Goal: Contribute content: Add original content to the website for others to see

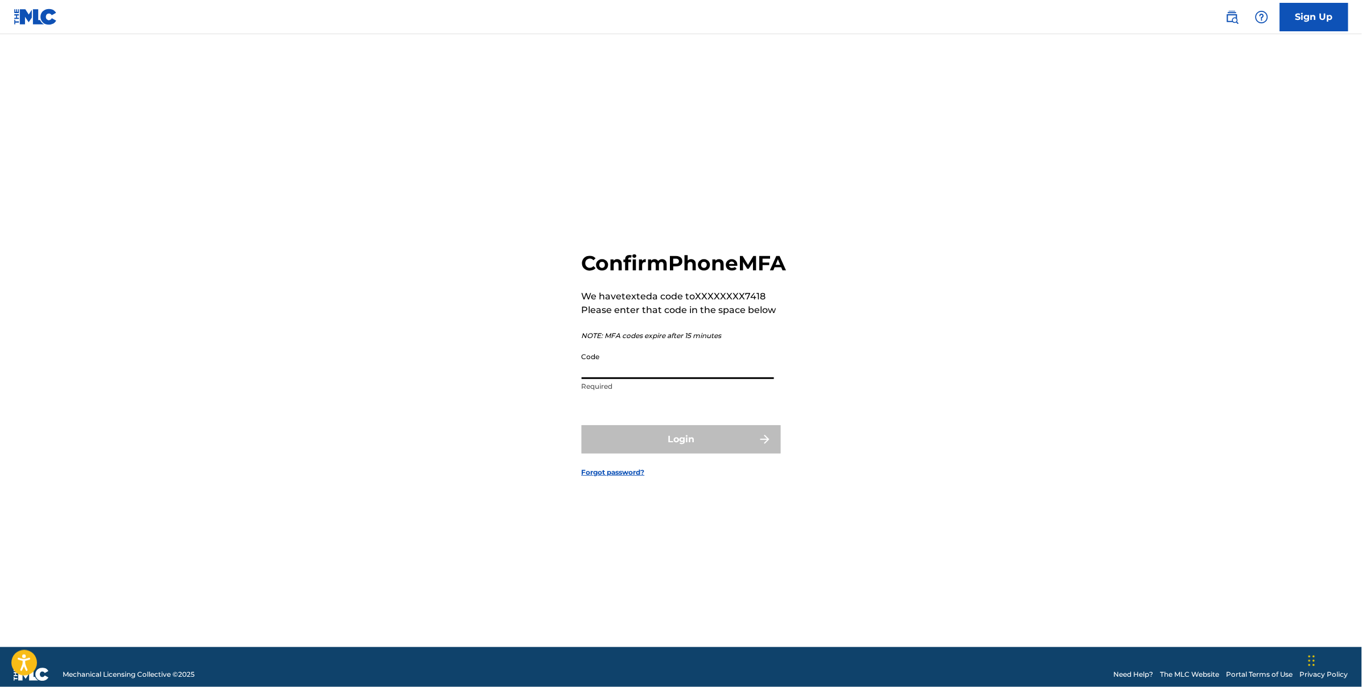
click at [643, 372] on input "Code" at bounding box center [678, 363] width 192 height 32
type input "671517"
click at [582, 425] on button "Login" at bounding box center [681, 439] width 199 height 28
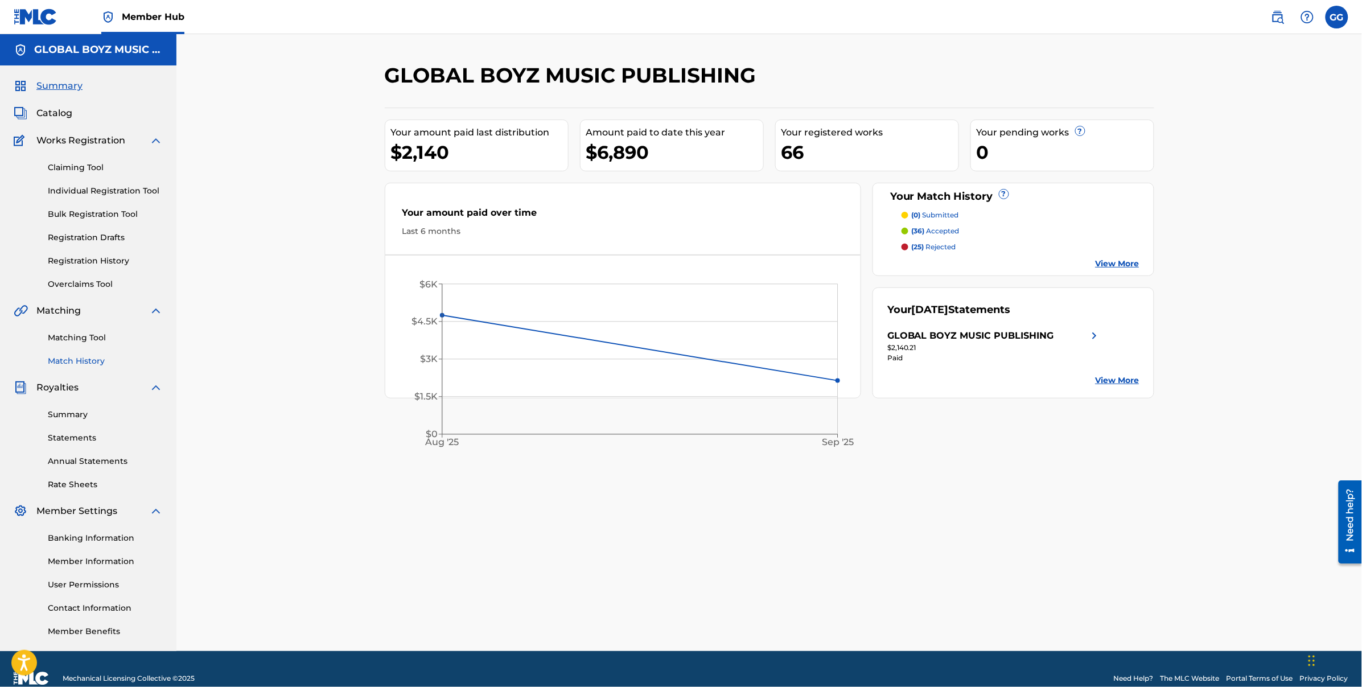
click at [77, 364] on link "Match History" at bounding box center [105, 361] width 115 height 12
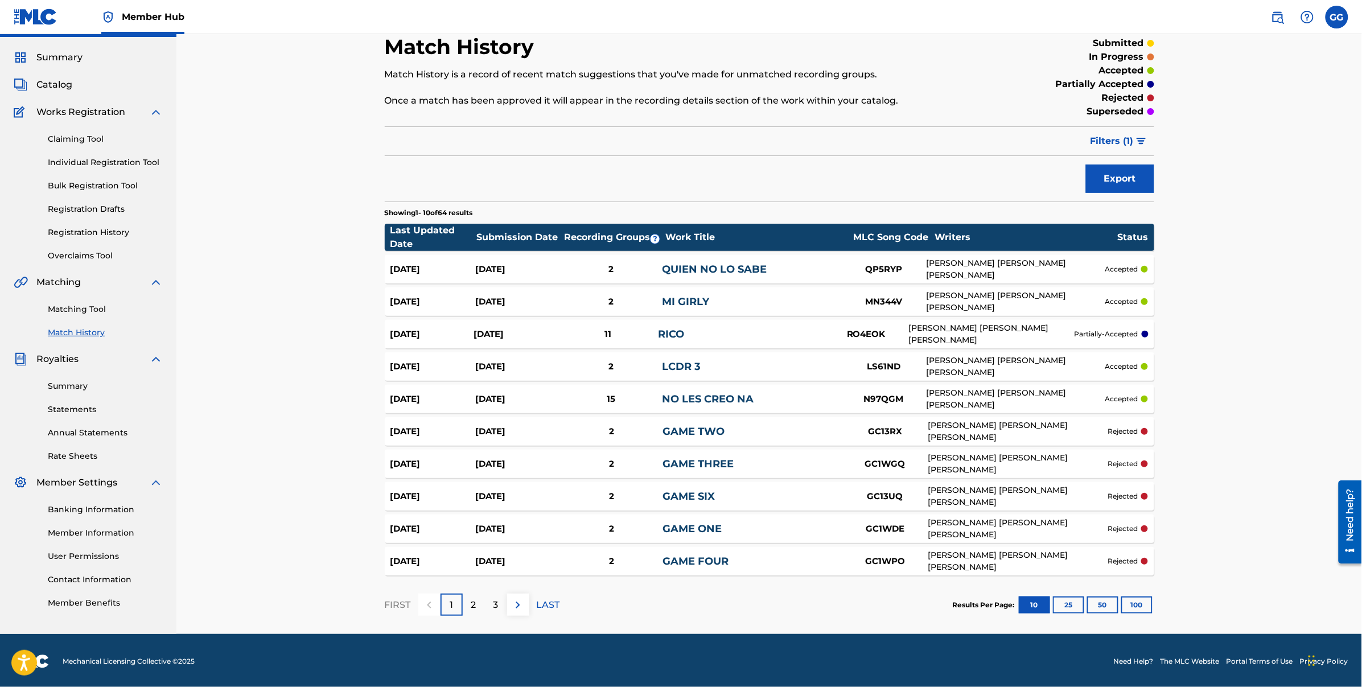
scroll to position [30, 0]
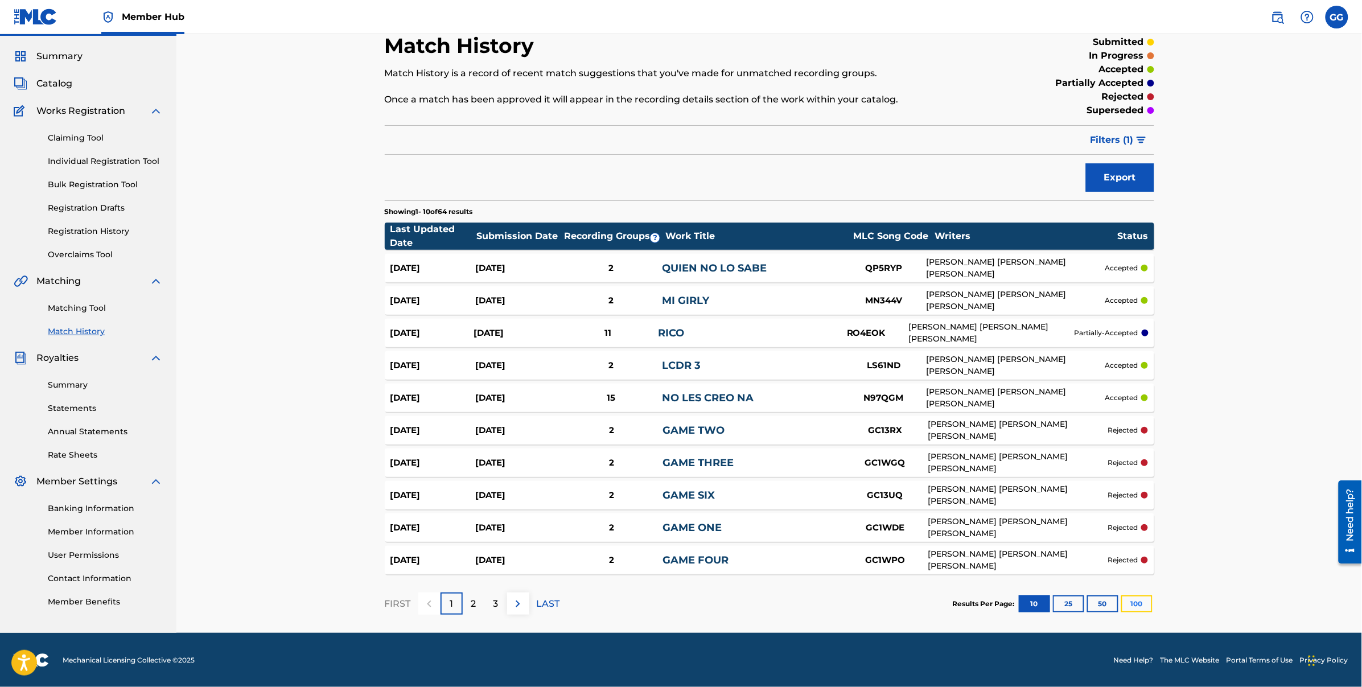
click at [1135, 604] on button "100" at bounding box center [1136, 603] width 31 height 17
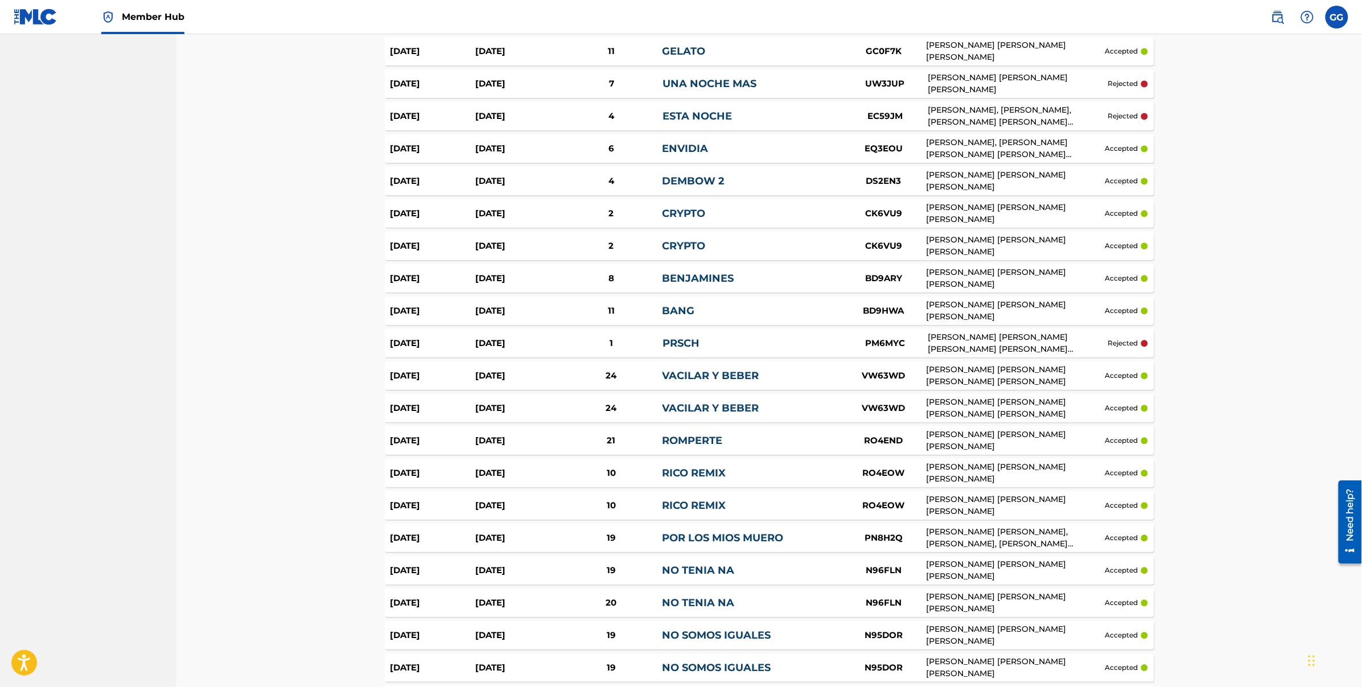
scroll to position [931, 0]
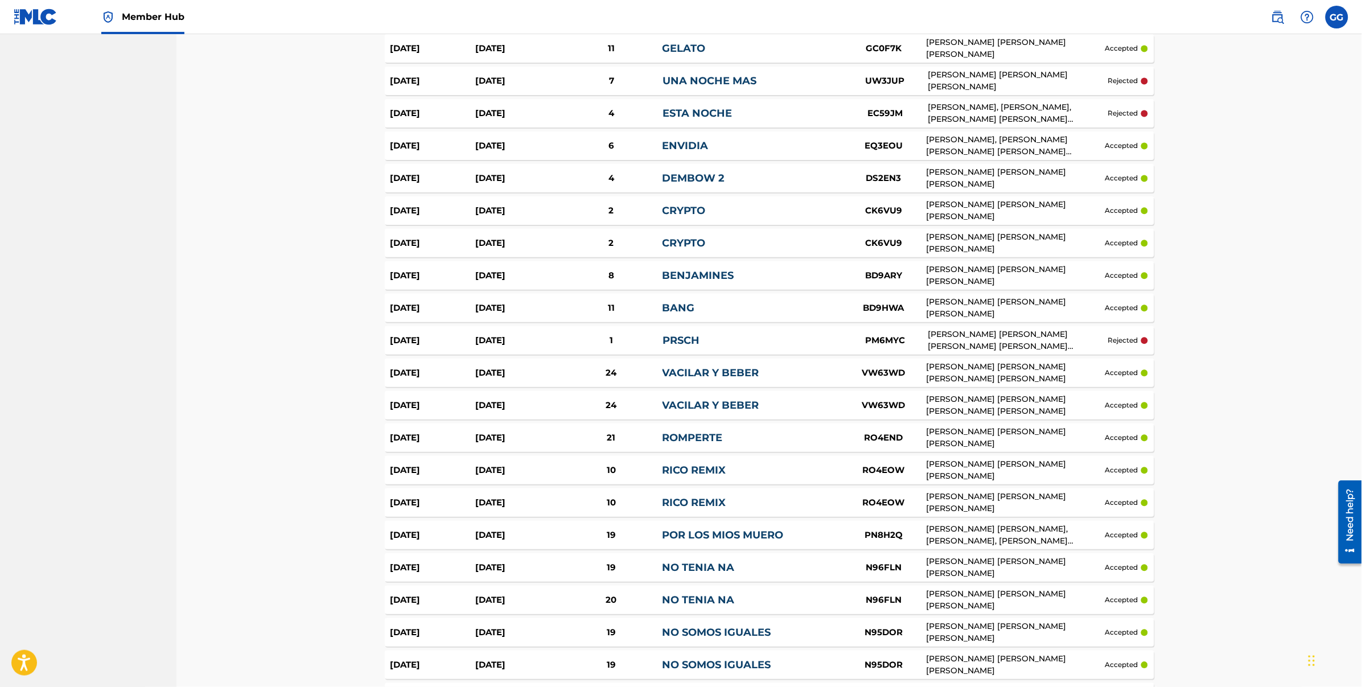
click at [1111, 340] on p "rejected" at bounding box center [1123, 340] width 30 height 10
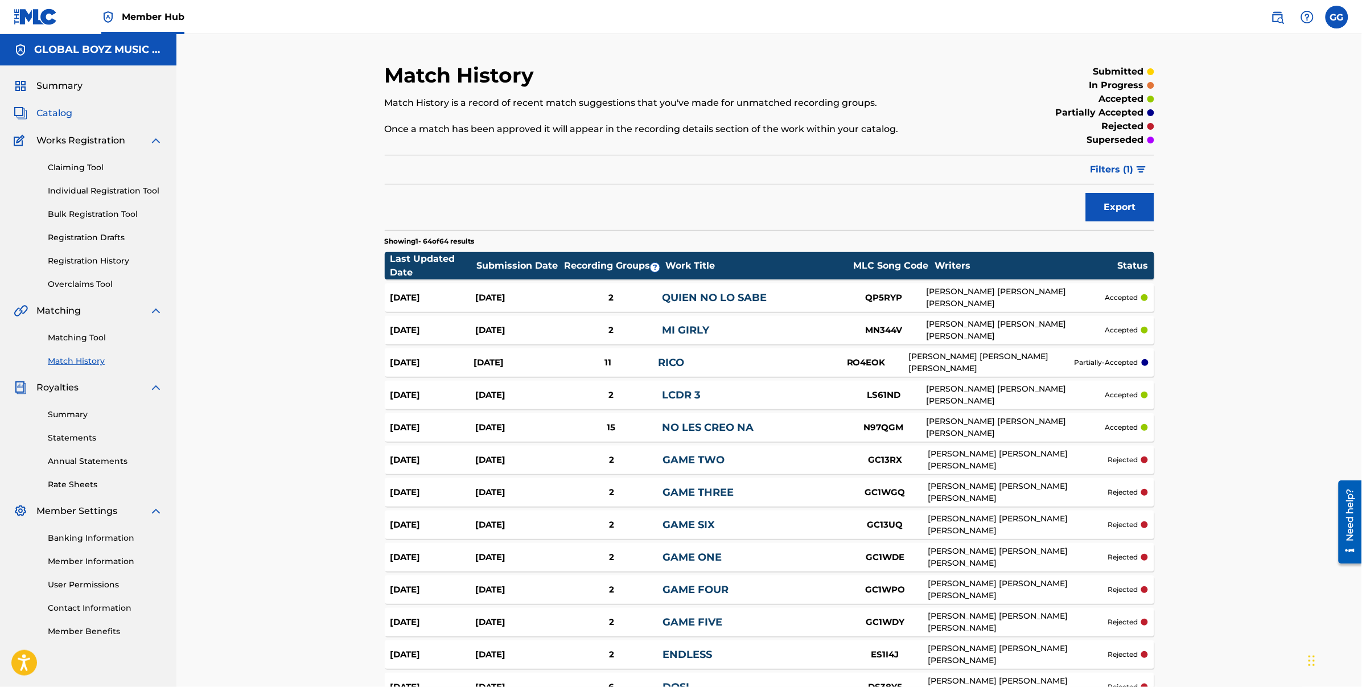
click at [52, 116] on span "Catalog" at bounding box center [54, 113] width 36 height 14
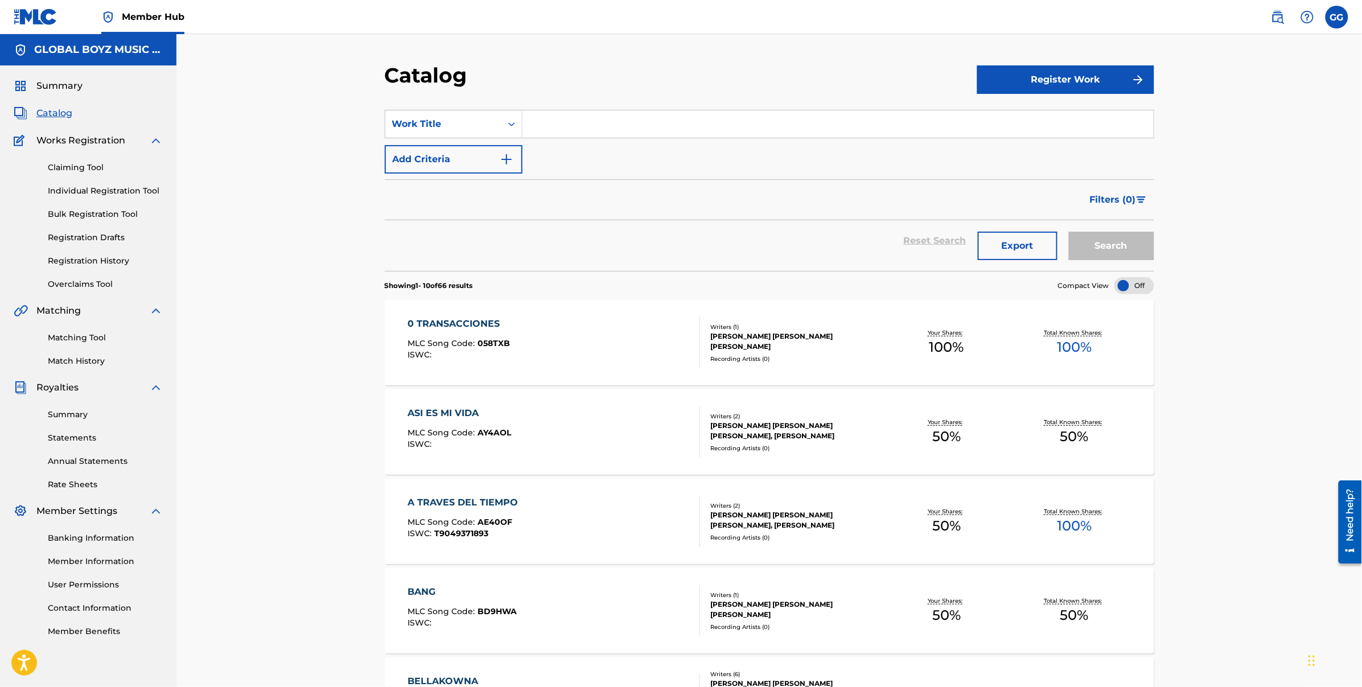
click at [605, 123] on input "Search Form" at bounding box center [837, 123] width 631 height 27
click at [601, 152] on div "habl ame" at bounding box center [752, 149] width 460 height 20
type input "hablame"
click at [1111, 238] on button "Search" at bounding box center [1111, 246] width 85 height 28
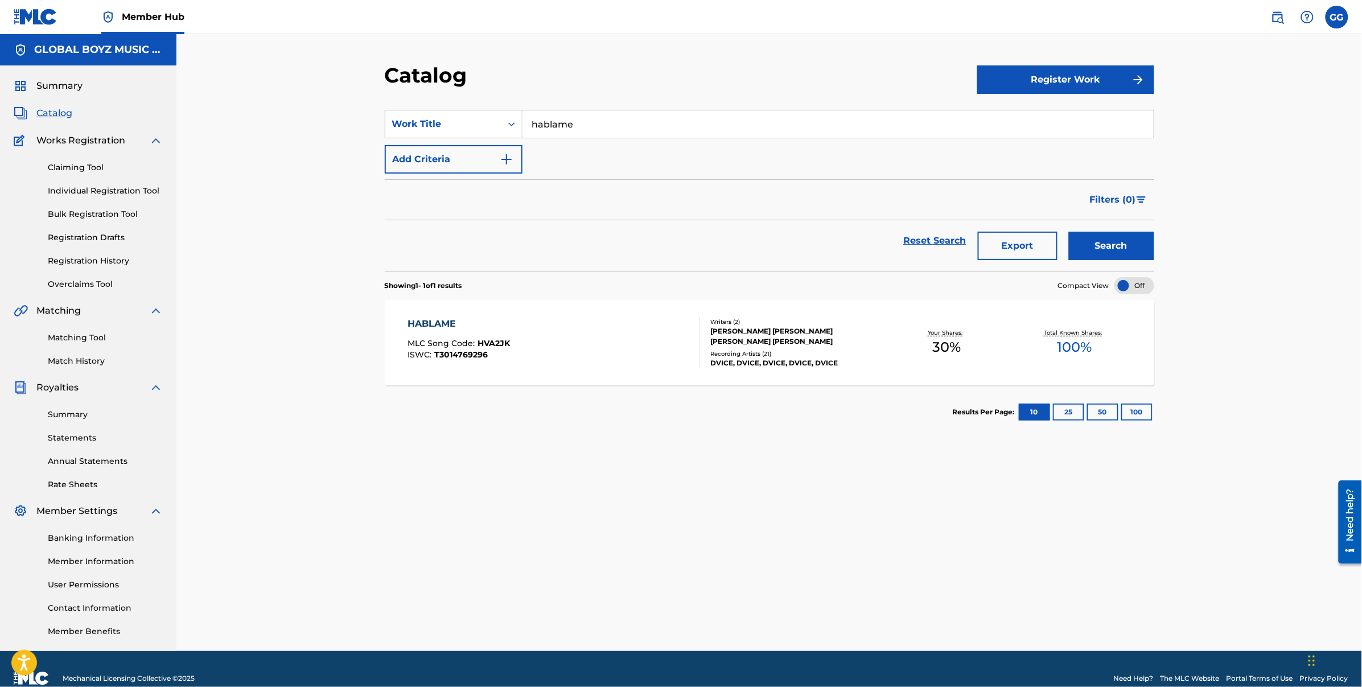
click at [509, 317] on div "HABLAME" at bounding box center [458, 324] width 102 height 14
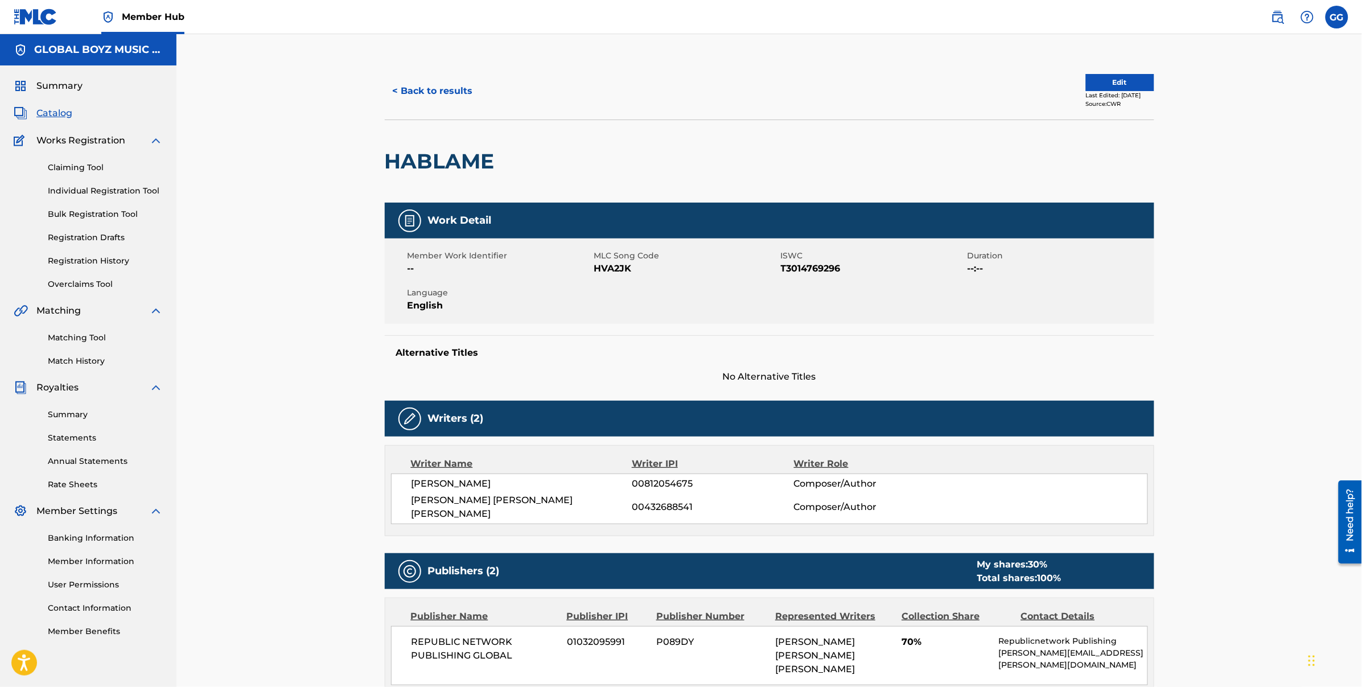
scroll to position [23, 0]
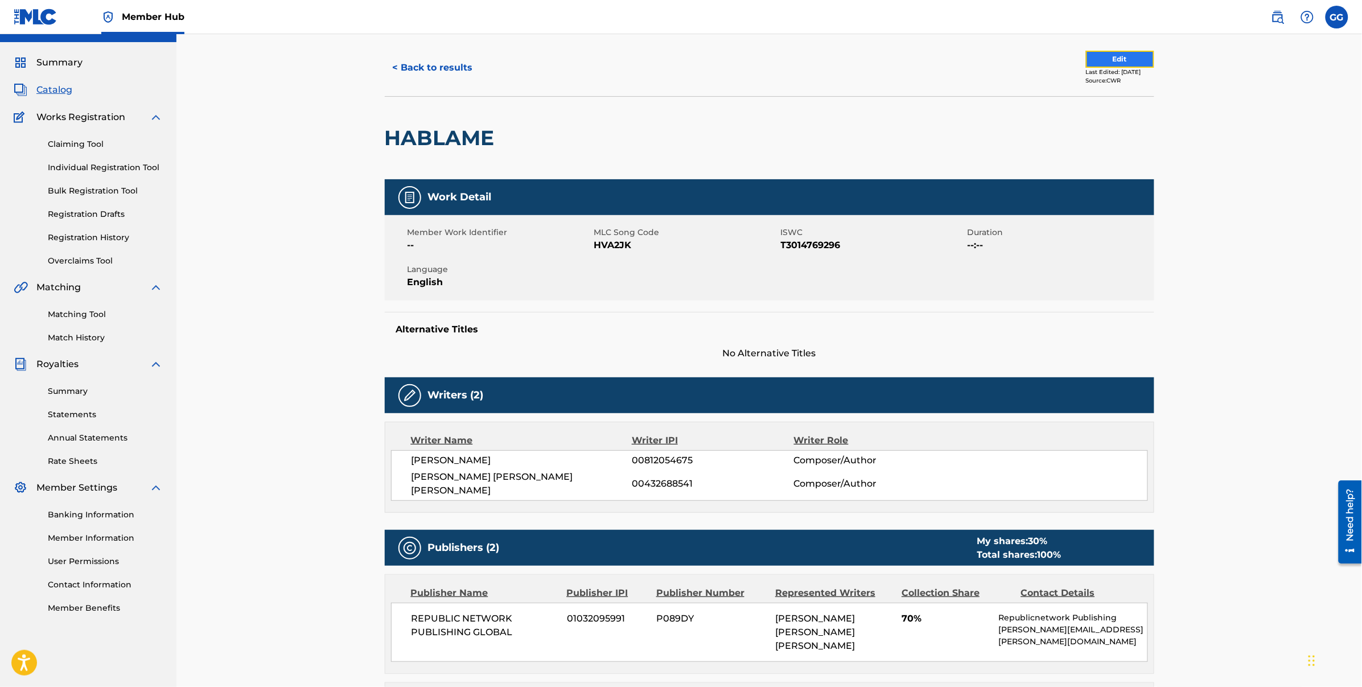
click at [1114, 60] on button "Edit" at bounding box center [1120, 59] width 68 height 17
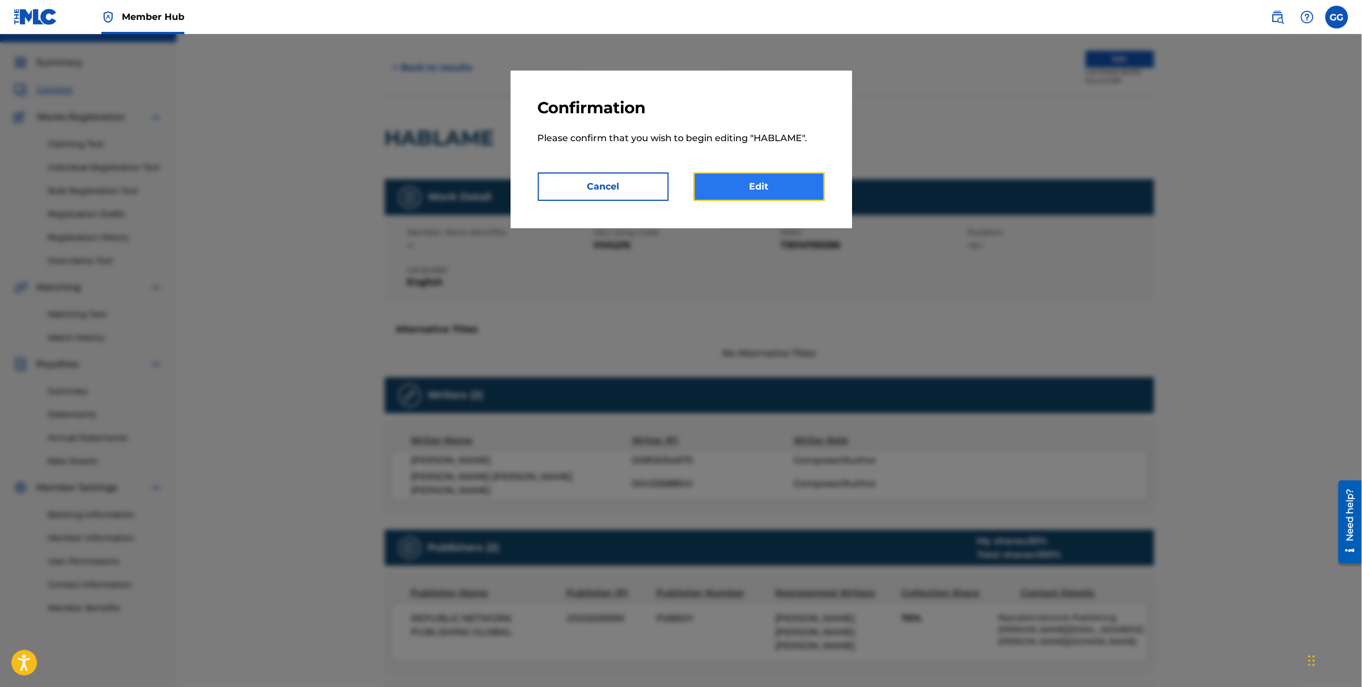
click at [784, 181] on link "Edit" at bounding box center [759, 186] width 131 height 28
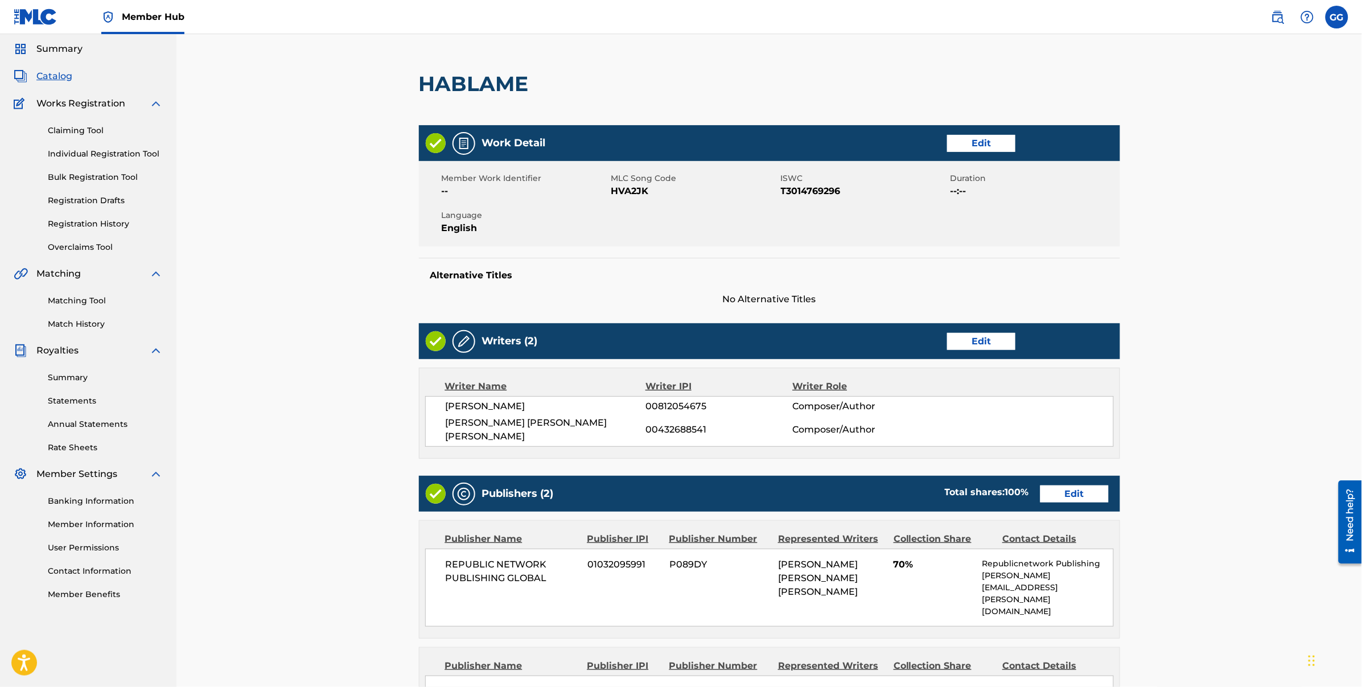
scroll to position [35, 0]
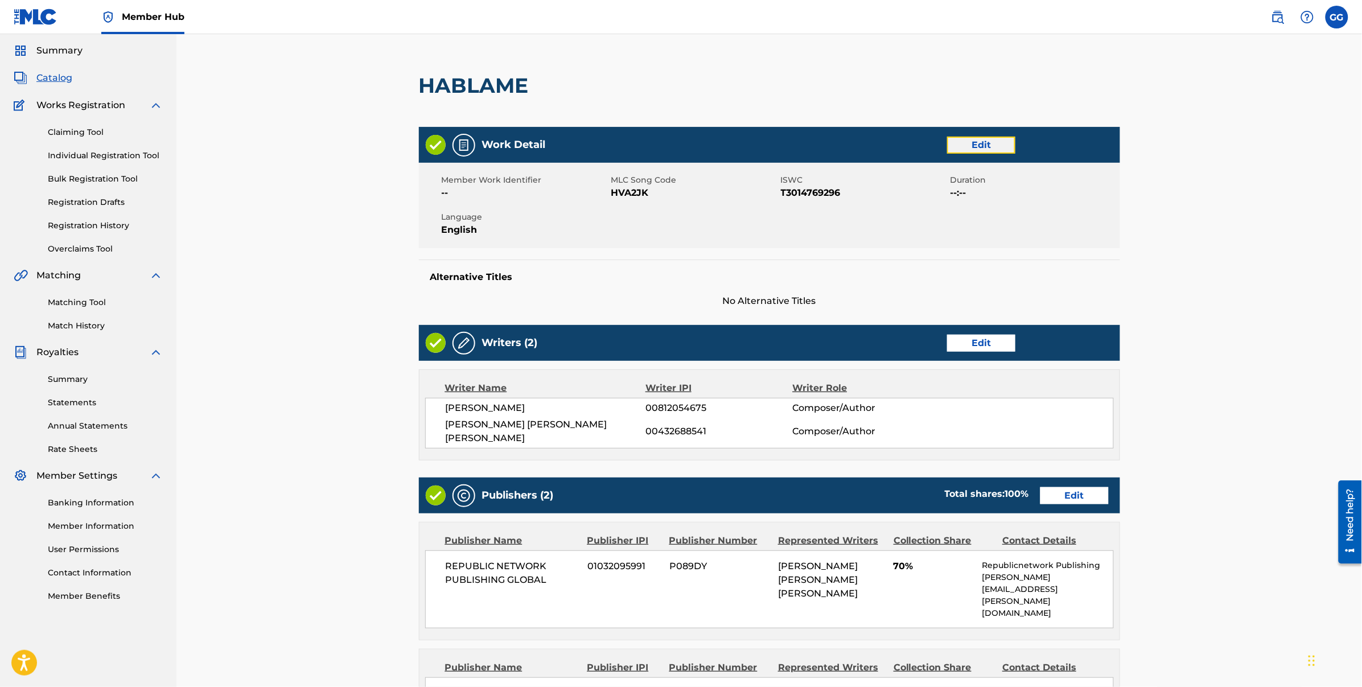
click at [969, 141] on link "Edit" at bounding box center [981, 145] width 68 height 17
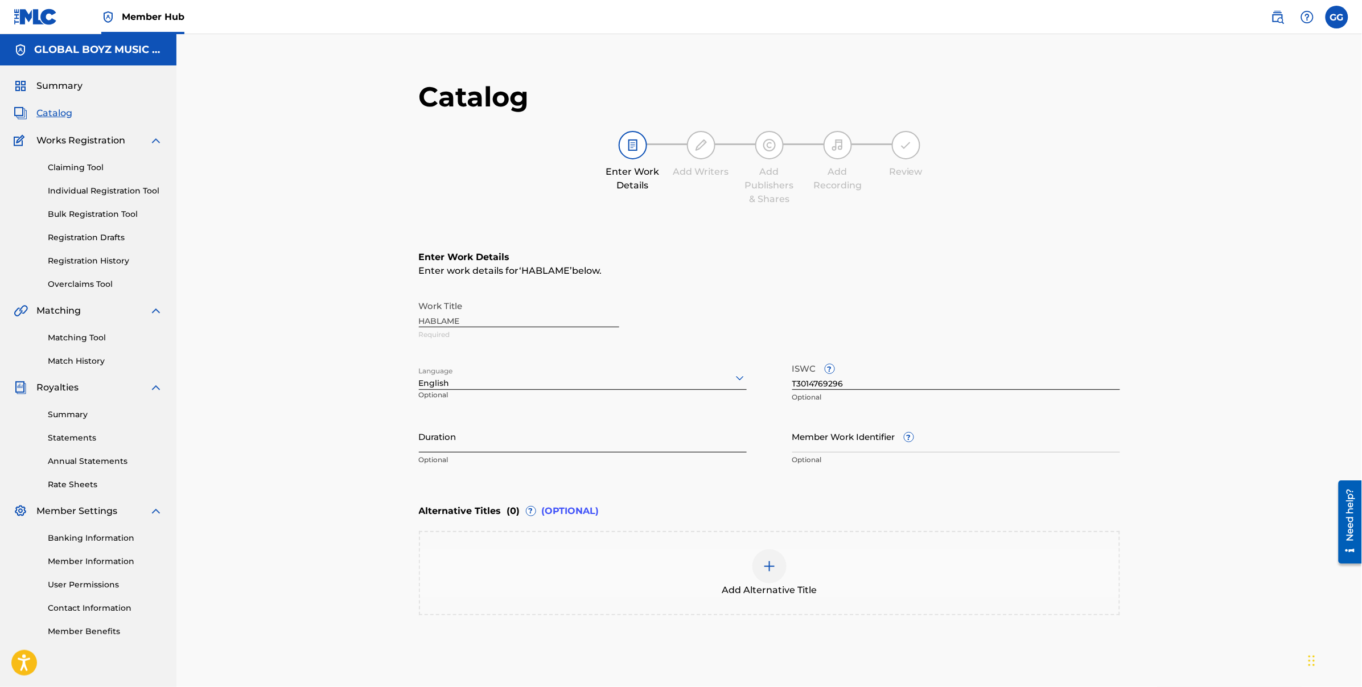
click at [491, 431] on input "Duration" at bounding box center [583, 436] width 328 height 32
click at [484, 383] on div at bounding box center [583, 377] width 328 height 14
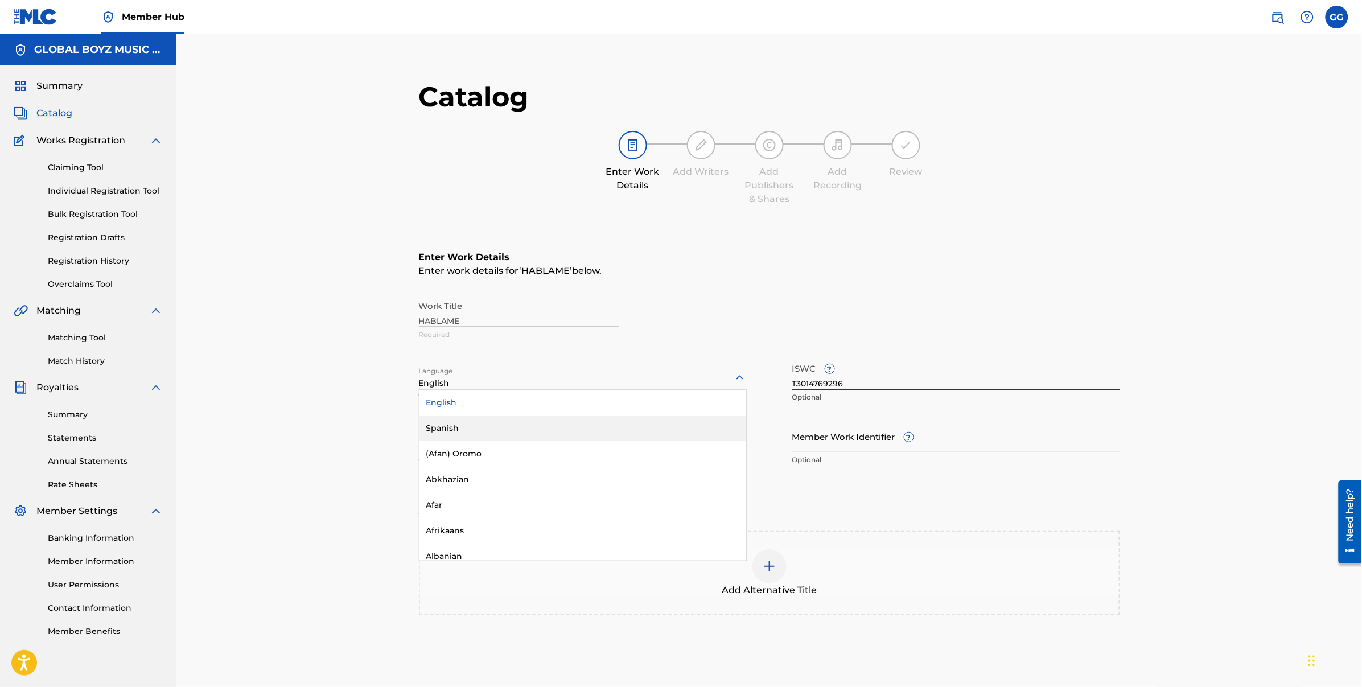
click at [479, 418] on div "Spanish" at bounding box center [582, 428] width 327 height 26
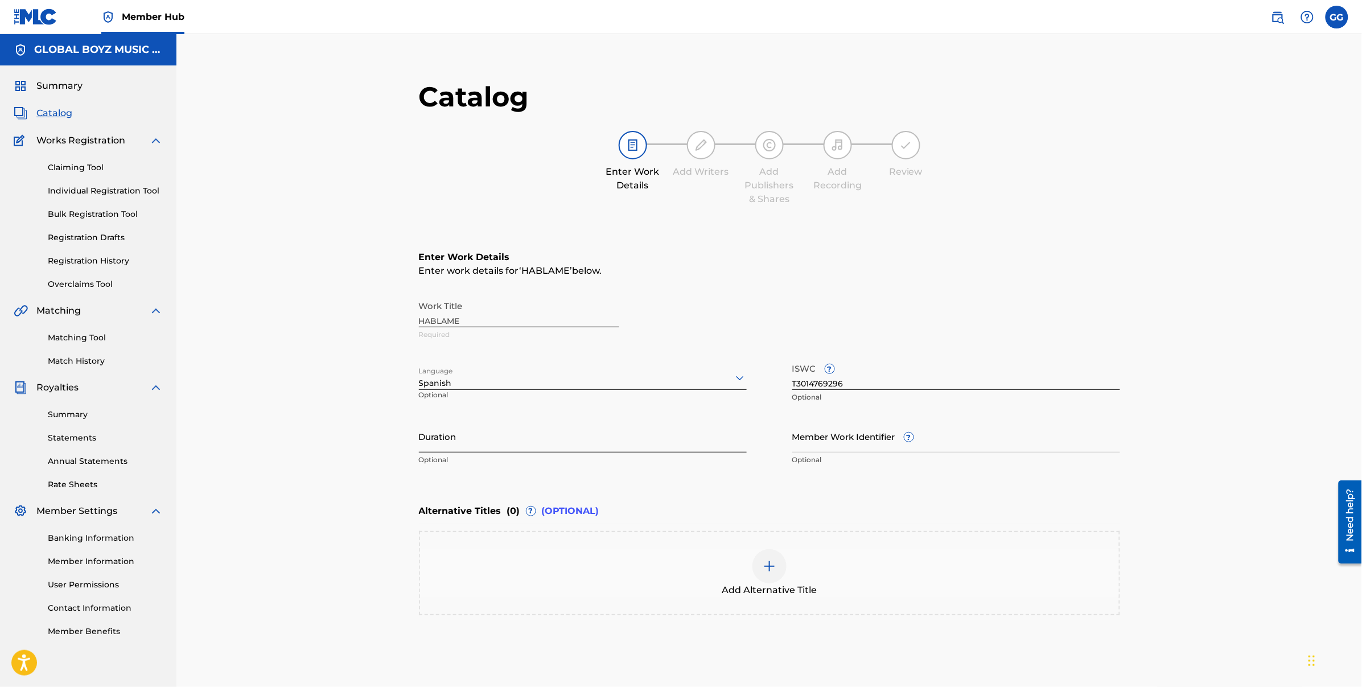
click at [526, 434] on input "Duration" at bounding box center [583, 436] width 328 height 32
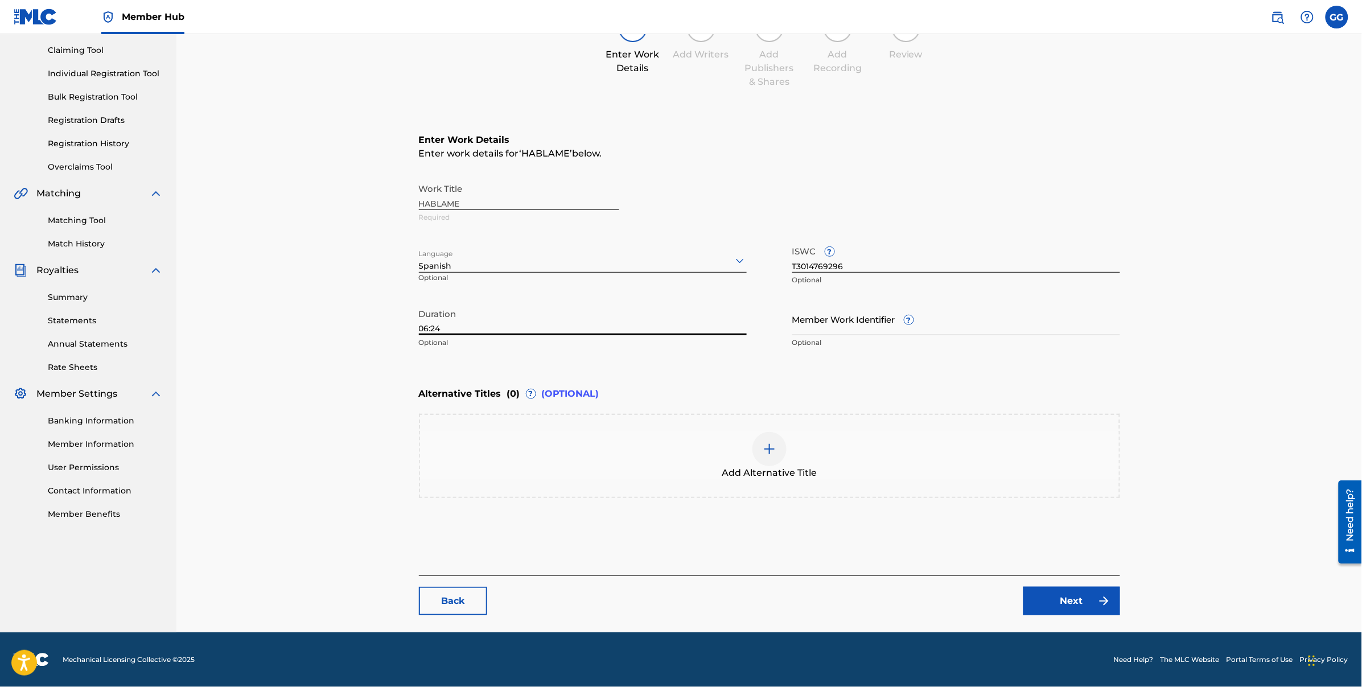
type input "06:24"
click at [1073, 580] on div "Back Next" at bounding box center [769, 595] width 701 height 40
click at [1063, 591] on link "Next" at bounding box center [1071, 601] width 97 height 28
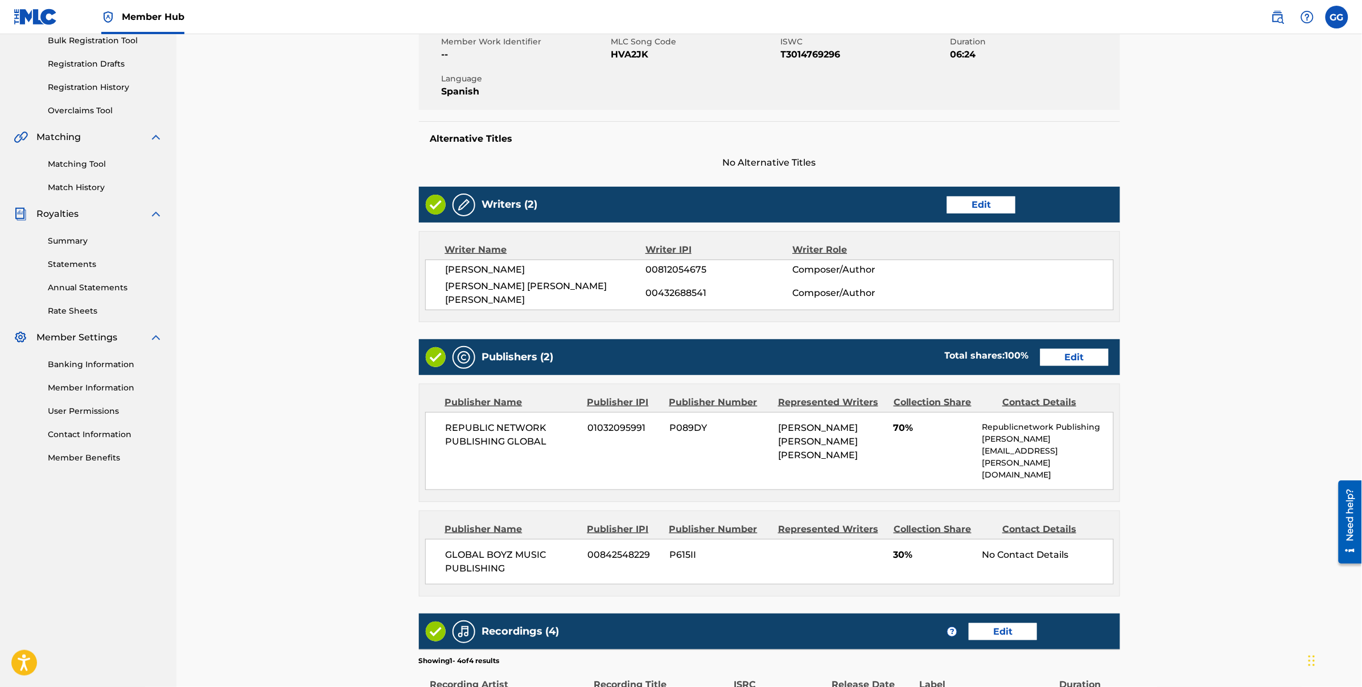
scroll to position [388, 0]
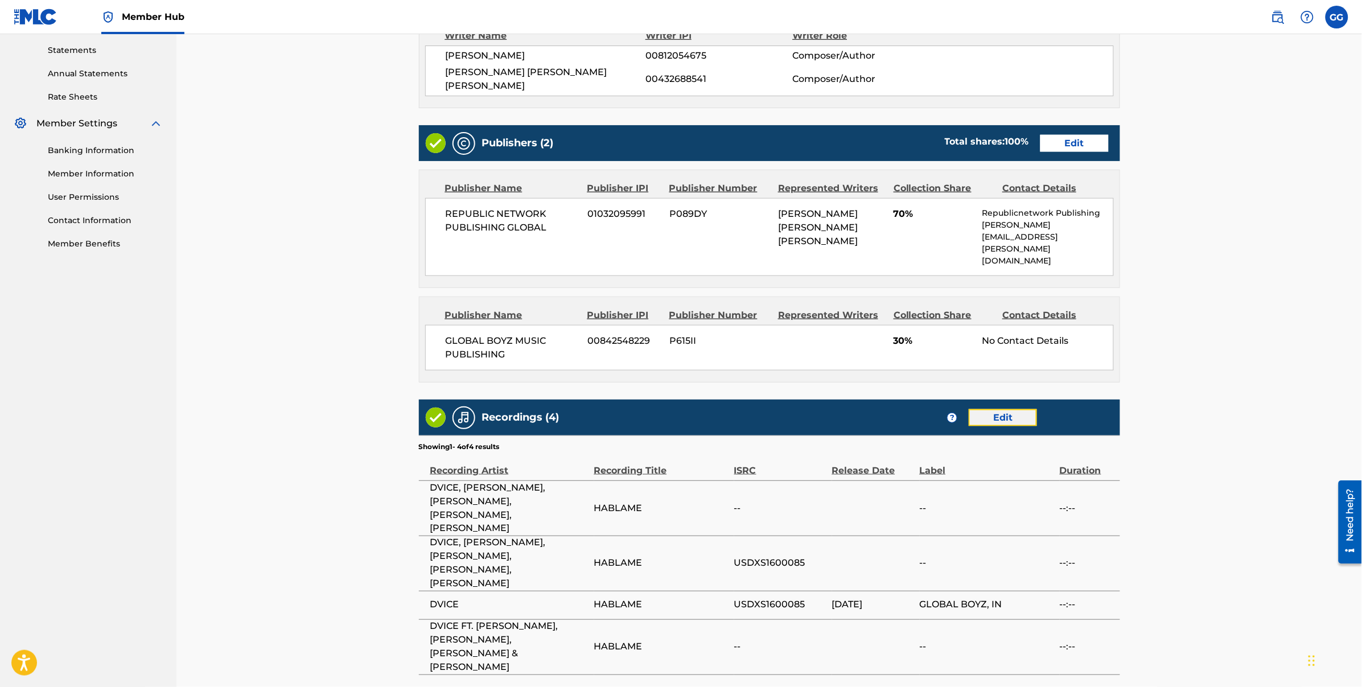
click at [1004, 409] on link "Edit" at bounding box center [1003, 417] width 68 height 17
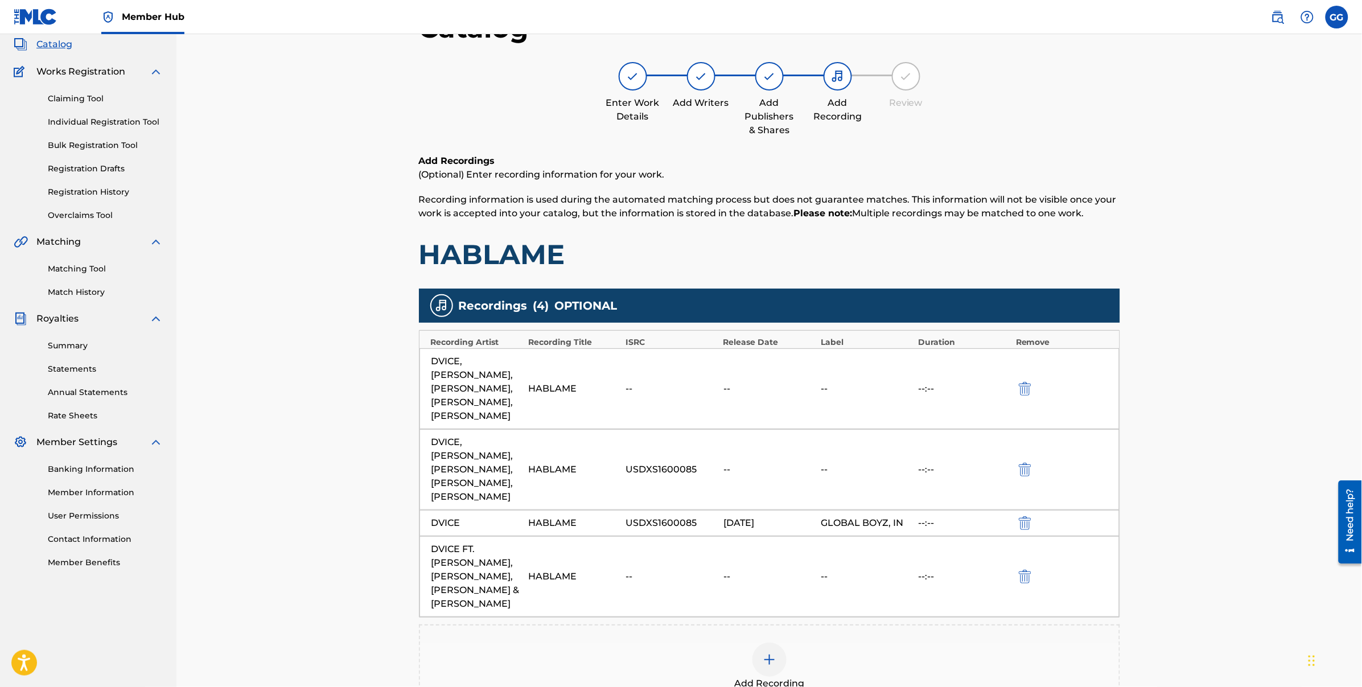
scroll to position [157, 0]
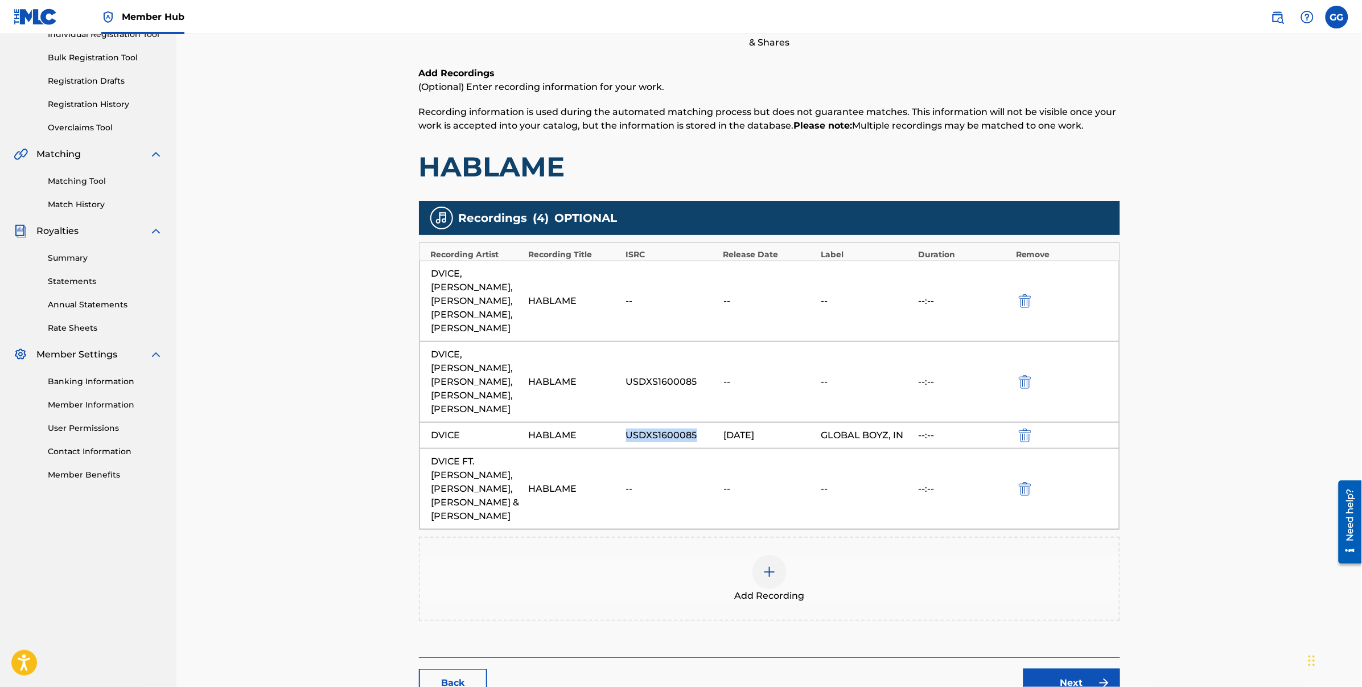
drag, startPoint x: 700, startPoint y: 384, endPoint x: 621, endPoint y: 381, distance: 79.2
click at [621, 422] on div "DVICE HABLAME USDXS1600085 [DATE] GLOBAL BOYZ, IN --:--" at bounding box center [769, 435] width 700 height 26
copy div "USDXS1600085"
click at [769, 565] on img at bounding box center [770, 572] width 14 height 14
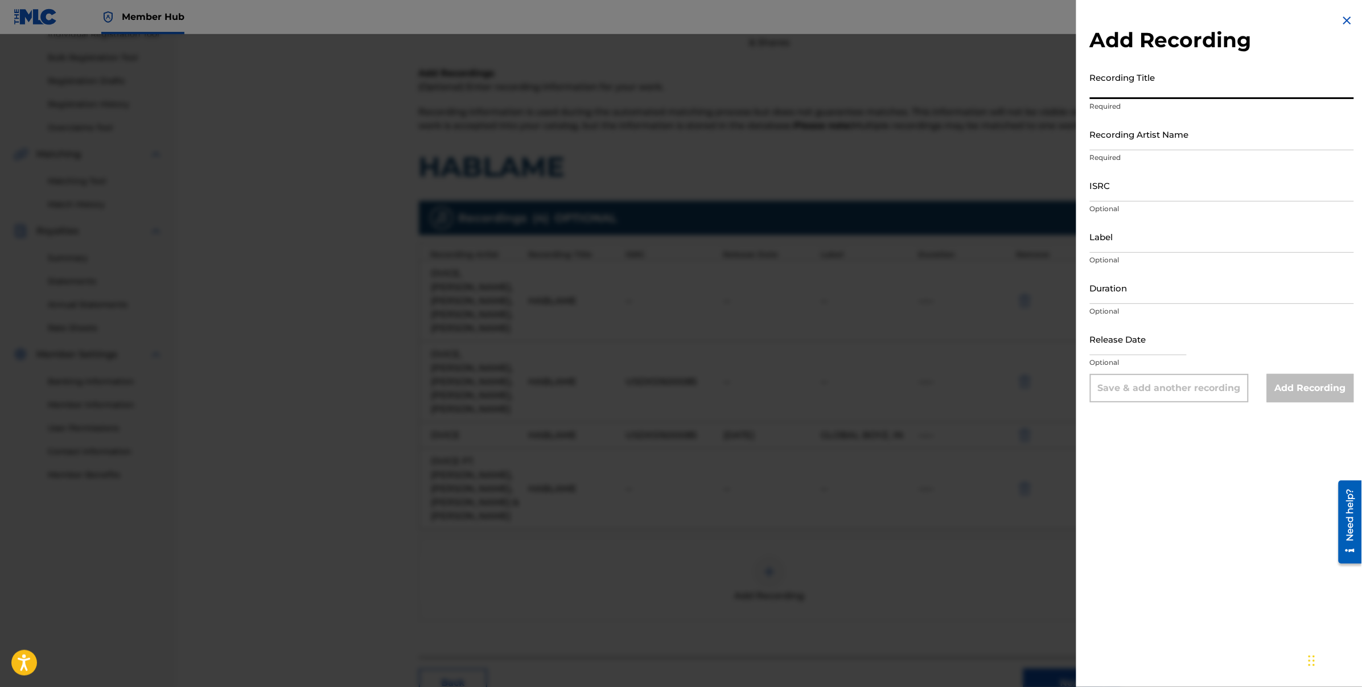
click at [1204, 91] on input "Recording Title" at bounding box center [1222, 83] width 264 height 32
type input "Hablame"
click at [1187, 134] on input "Recording Artist Name" at bounding box center [1222, 134] width 264 height 32
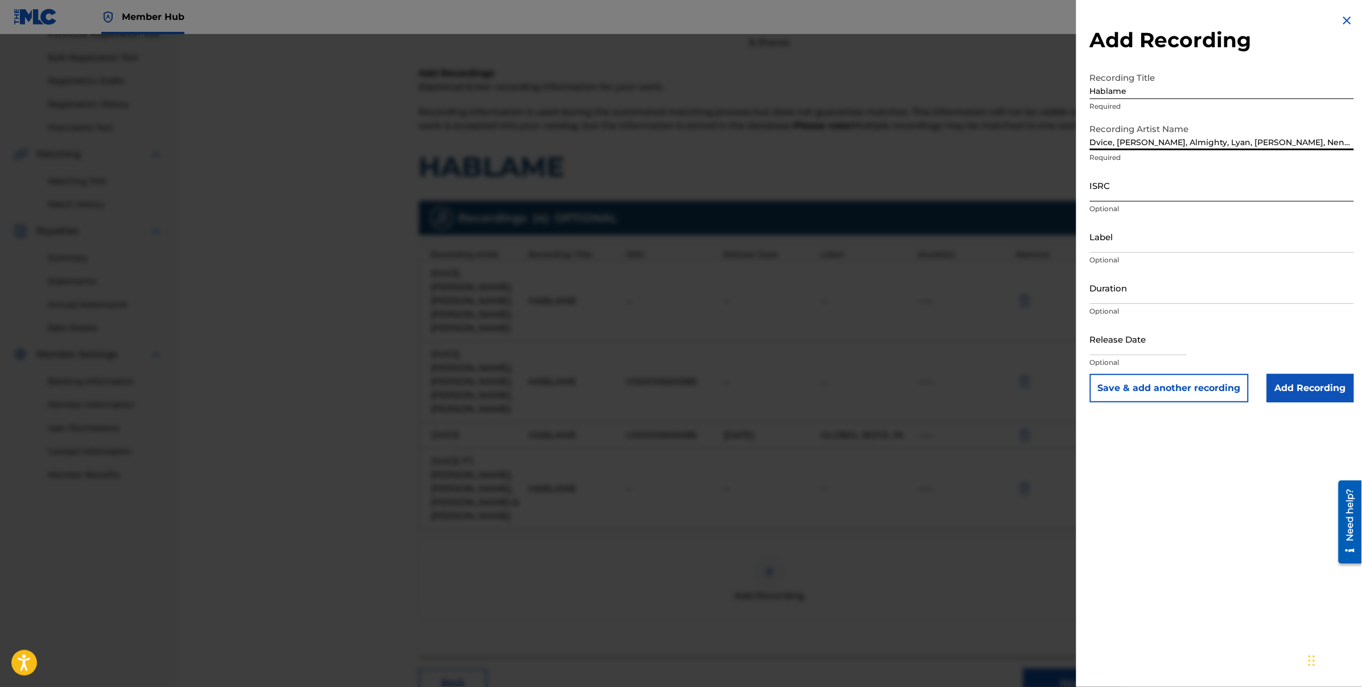
type input "Dvice, [PERSON_NAME], Almighty, Lyan, [PERSON_NAME], Nengo Flow"
click at [1153, 184] on input "ISRC" at bounding box center [1222, 185] width 264 height 32
paste input "USDXS1600085"
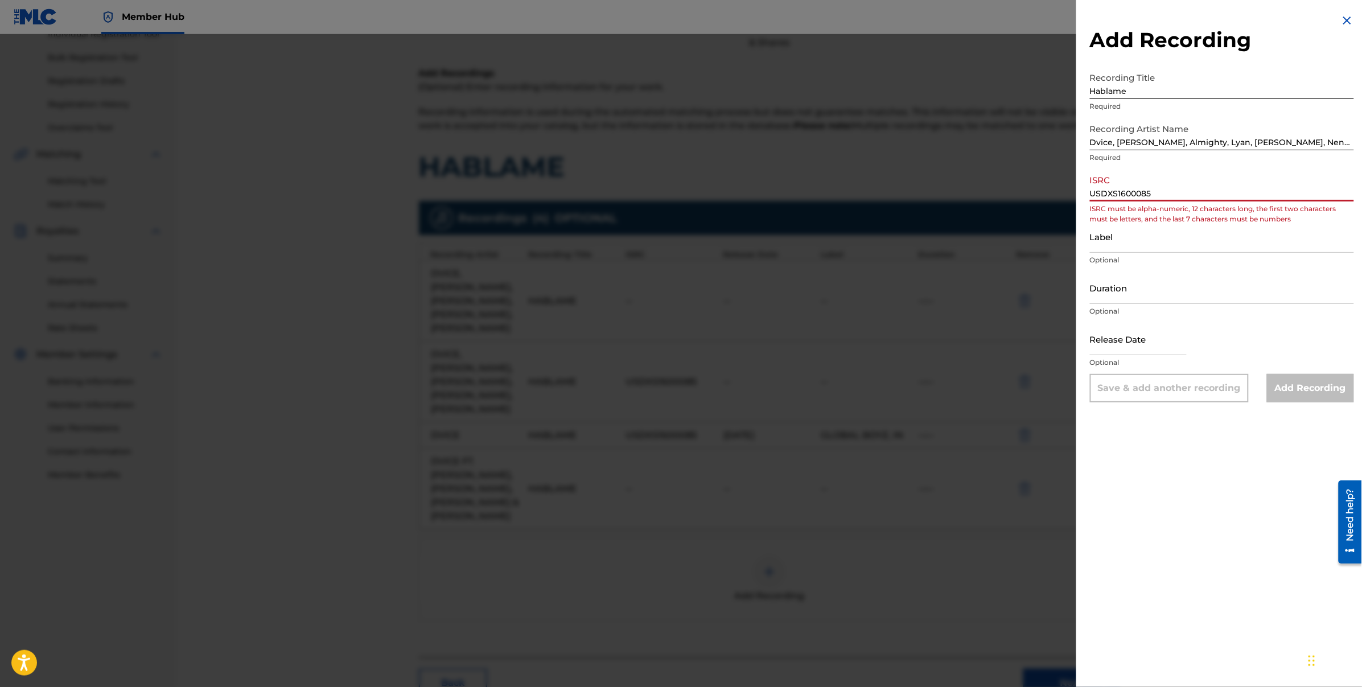
drag, startPoint x: 1094, startPoint y: 189, endPoint x: 1073, endPoint y: 189, distance: 21.6
click at [1073, 189] on div "Add Recording Recording Title Hablame Required Recording Artist Name Dvice, [PE…" at bounding box center [681, 360] width 1362 height 653
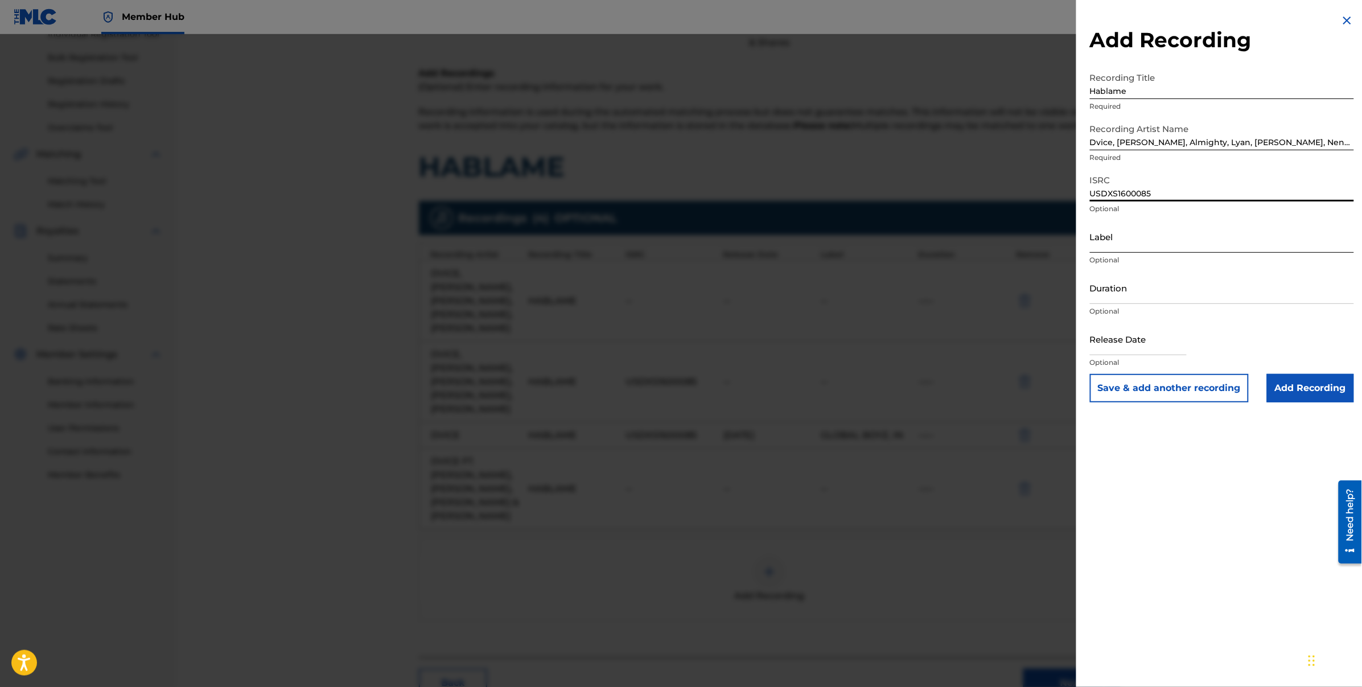
type input "USDXS1600085"
click at [1147, 231] on input "Label" at bounding box center [1222, 236] width 264 height 32
drag, startPoint x: 1137, startPoint y: 248, endPoint x: 1223, endPoint y: 249, distance: 86.5
click at [1223, 249] on input "Global Boyz, Full Records" at bounding box center [1222, 236] width 264 height 32
type input "Global Boyz"
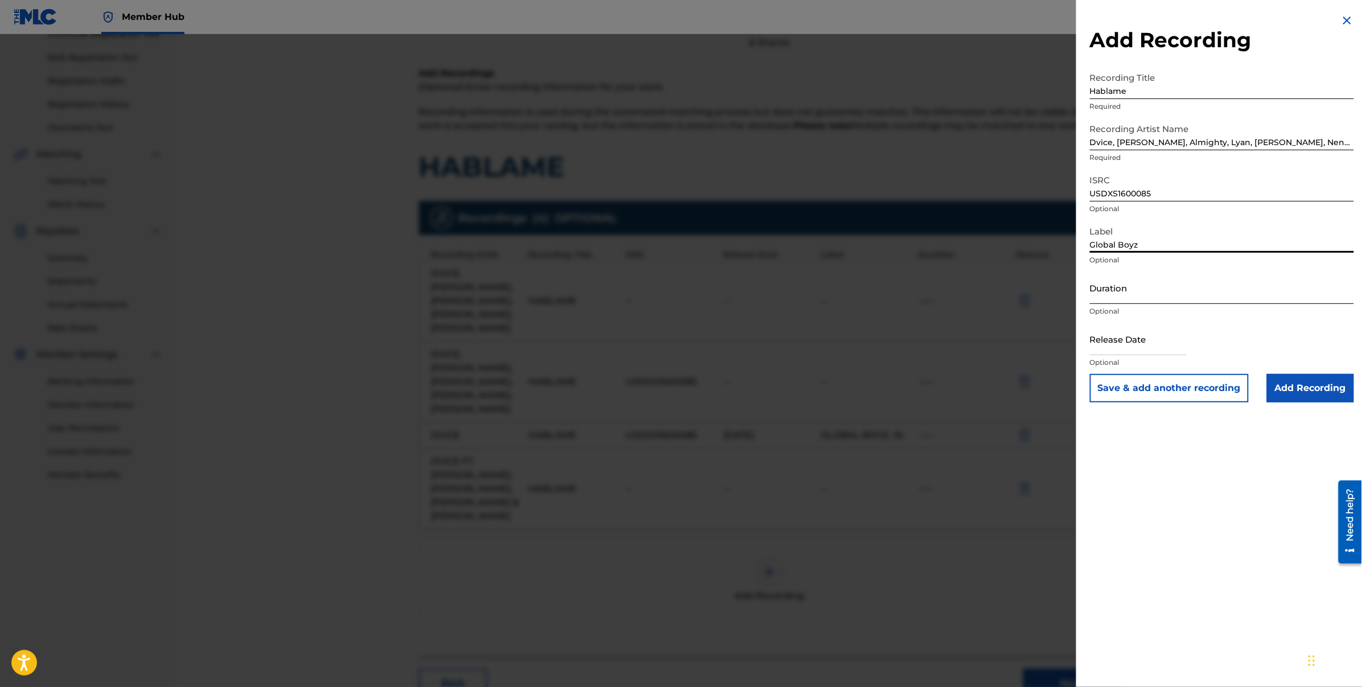
click at [1101, 288] on input "Duration" at bounding box center [1222, 287] width 264 height 32
type input "06:24"
click at [1109, 327] on input "text" at bounding box center [1138, 339] width 97 height 32
select select "8"
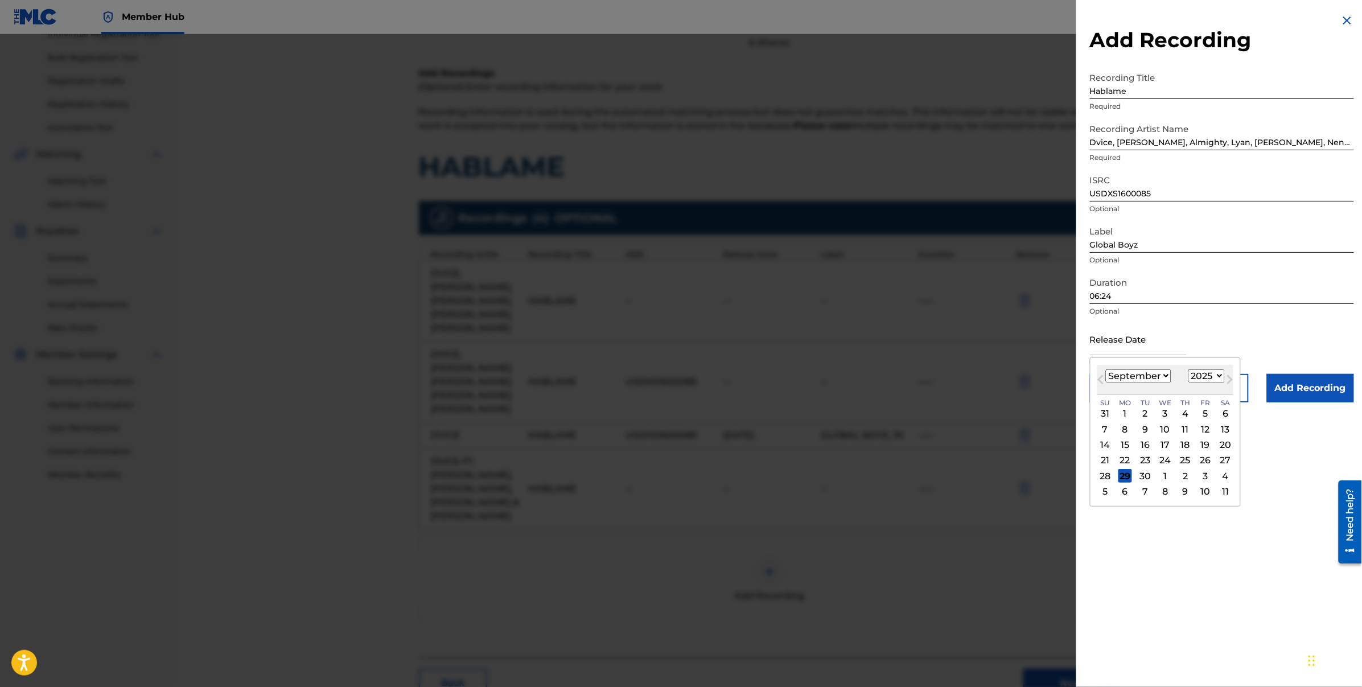
click at [1163, 373] on select "January February March April May June July August September October November De…" at bounding box center [1138, 375] width 65 height 13
click at [1216, 376] on select "1899 1900 1901 1902 1903 1904 1905 1906 1907 1908 1909 1910 1911 1912 1913 1914…" at bounding box center [1206, 375] width 36 height 13
select select "2016"
click at [1189, 370] on select "1899 1900 1901 1902 1903 1904 1905 1906 1907 1908 1909 1910 1911 1912 1913 1914…" at bounding box center [1206, 375] width 36 height 13
click at [1166, 372] on select "January February March April May June July August September October November De…" at bounding box center [1138, 375] width 65 height 13
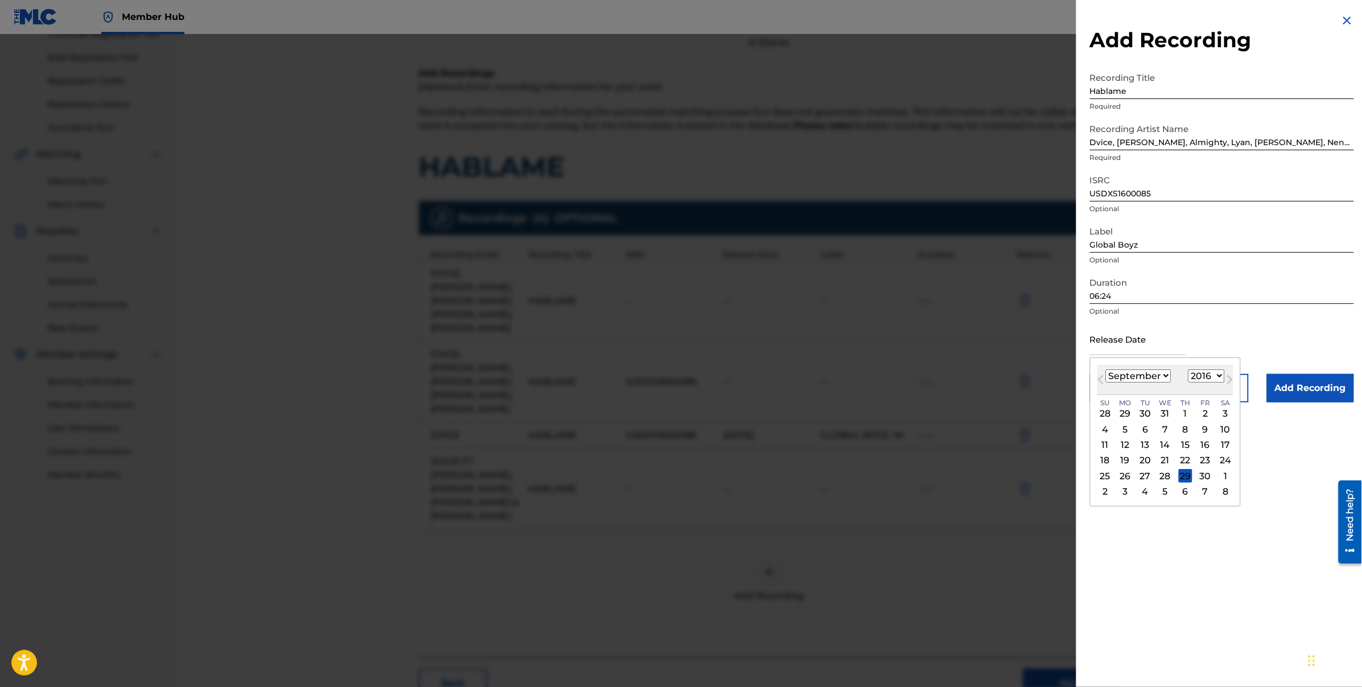
select select "11"
click at [1106, 370] on select "January February March April May June July August September October November De…" at bounding box center [1138, 375] width 65 height 13
click at [1185, 474] on div "29" at bounding box center [1186, 476] width 14 height 14
type input "[DATE]"
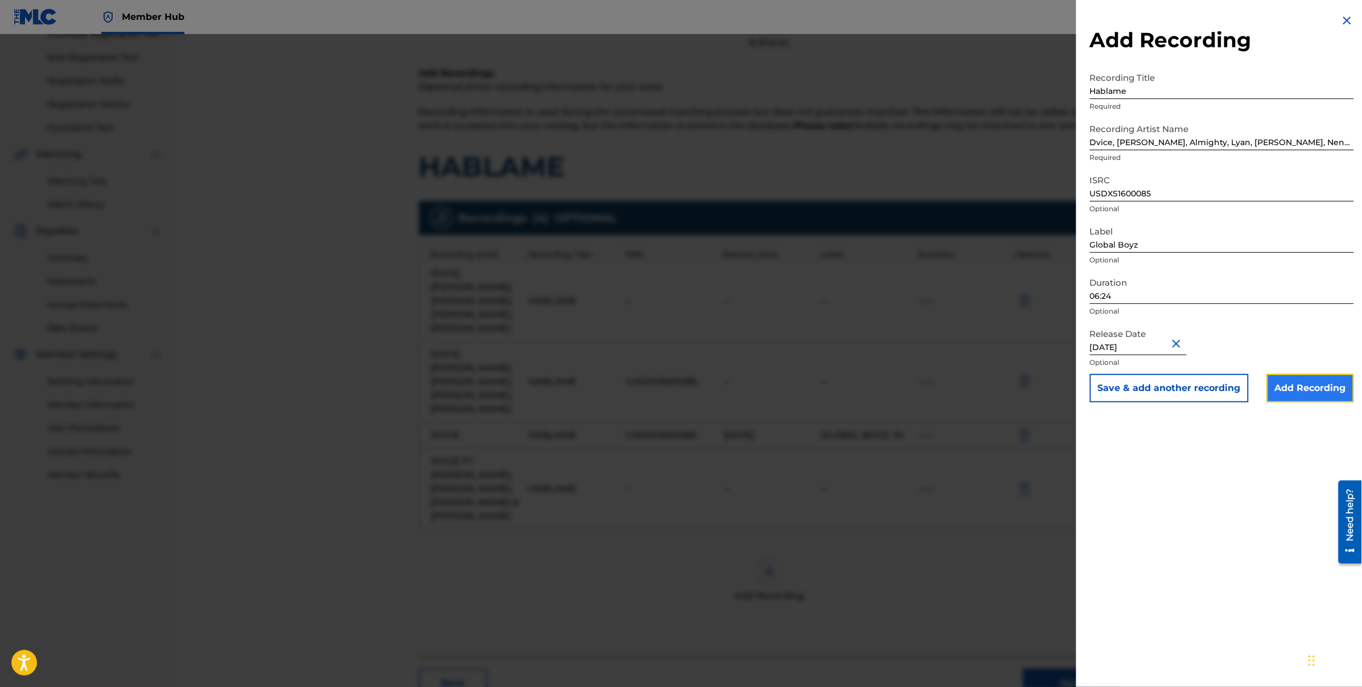
click at [1291, 394] on input "Add Recording" at bounding box center [1310, 388] width 87 height 28
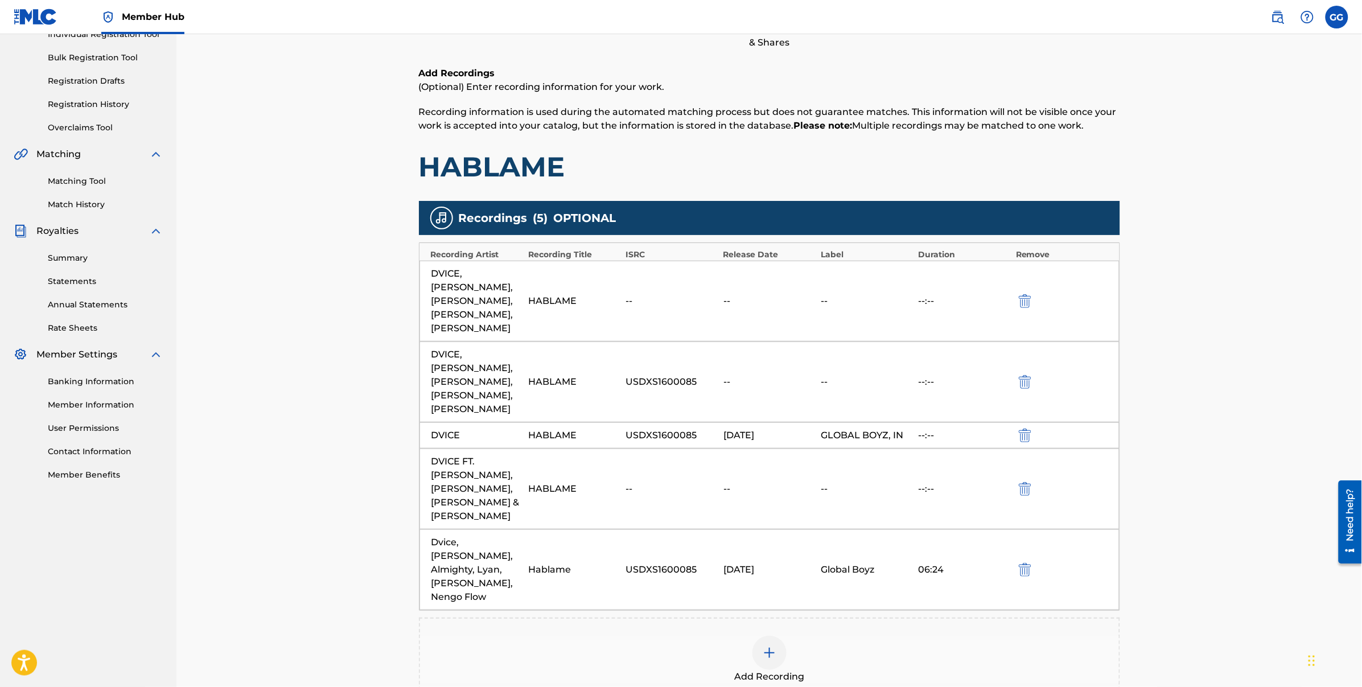
scroll to position [224, 0]
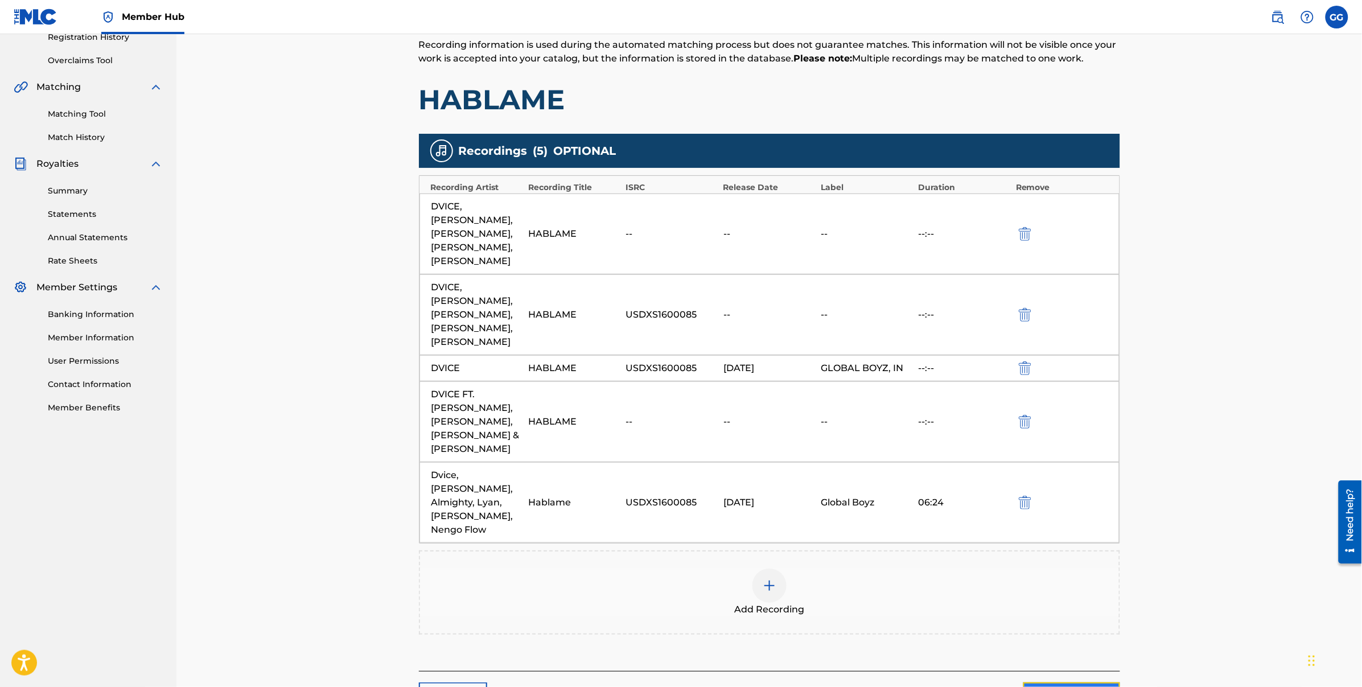
click at [1071, 682] on link "Next" at bounding box center [1071, 696] width 97 height 28
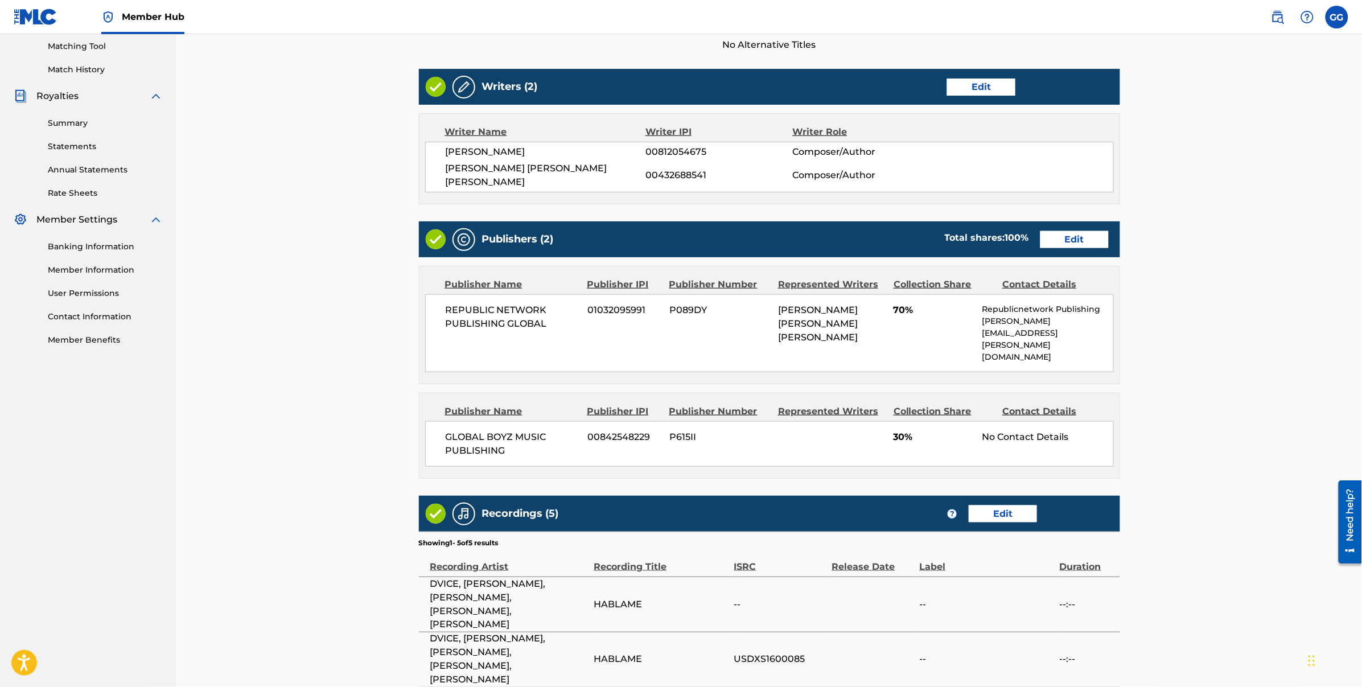
scroll to position [416, 0]
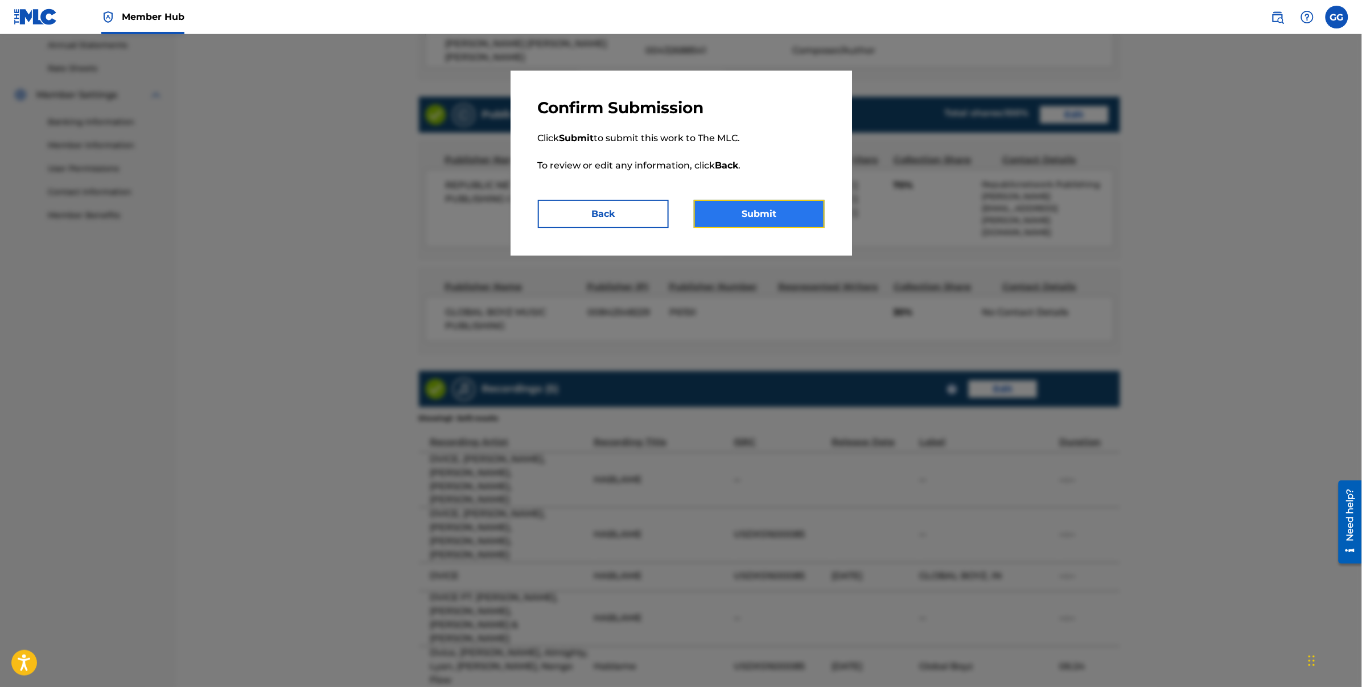
click at [745, 223] on button "Submit" at bounding box center [759, 214] width 131 height 28
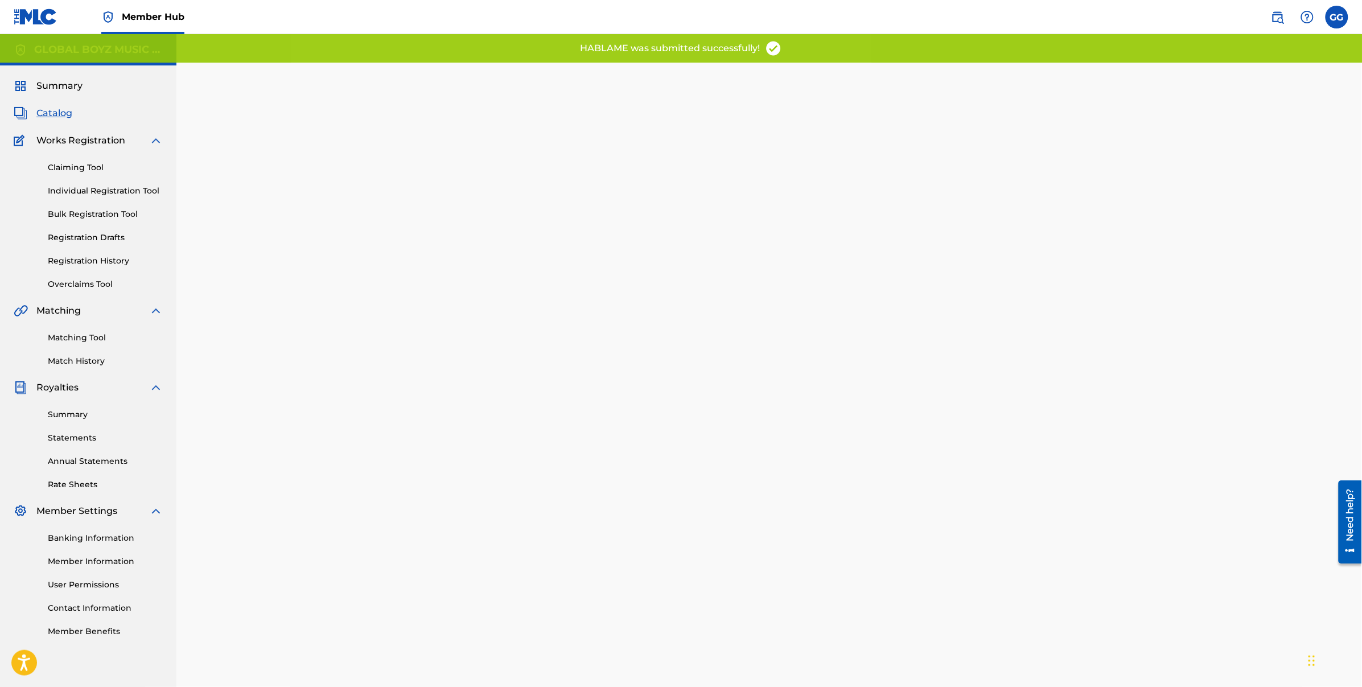
click at [64, 106] on span "Catalog" at bounding box center [54, 113] width 36 height 14
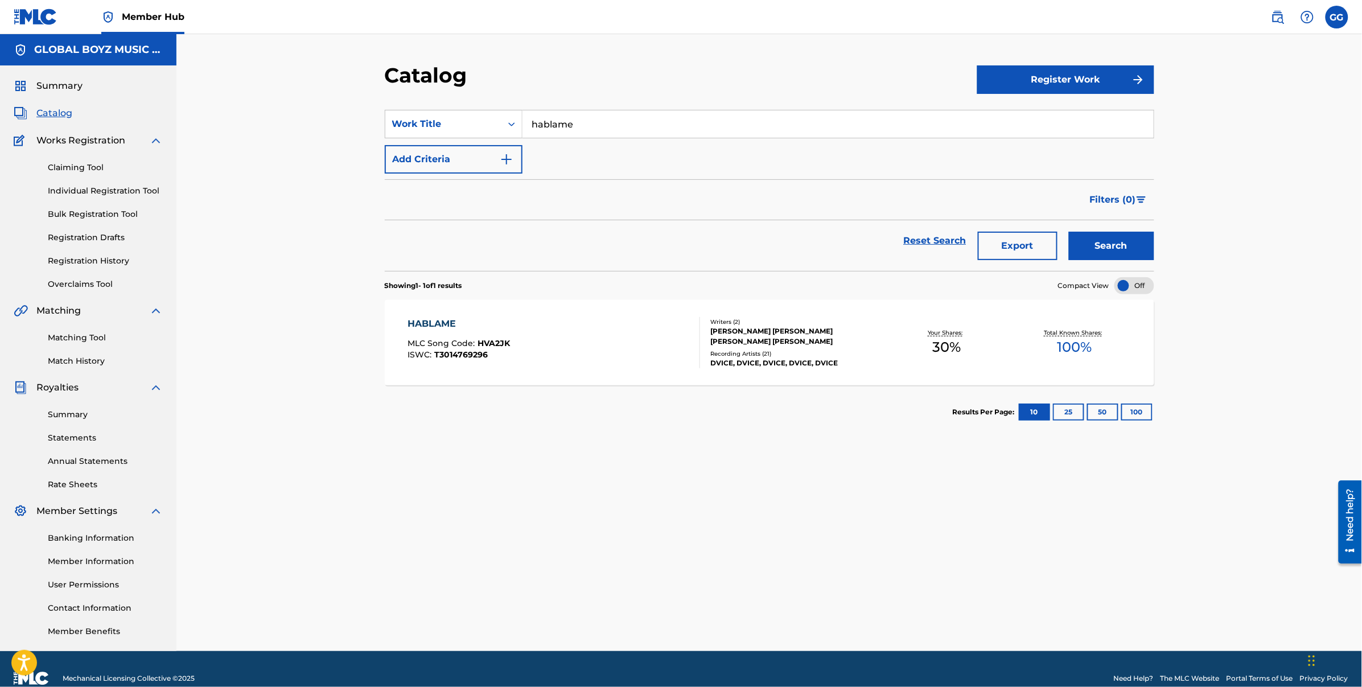
click at [608, 118] on input "hablame" at bounding box center [837, 123] width 631 height 27
click at [1082, 85] on button "Register Work" at bounding box center [1065, 79] width 177 height 28
click at [1035, 113] on link "Individual" at bounding box center [1065, 116] width 177 height 27
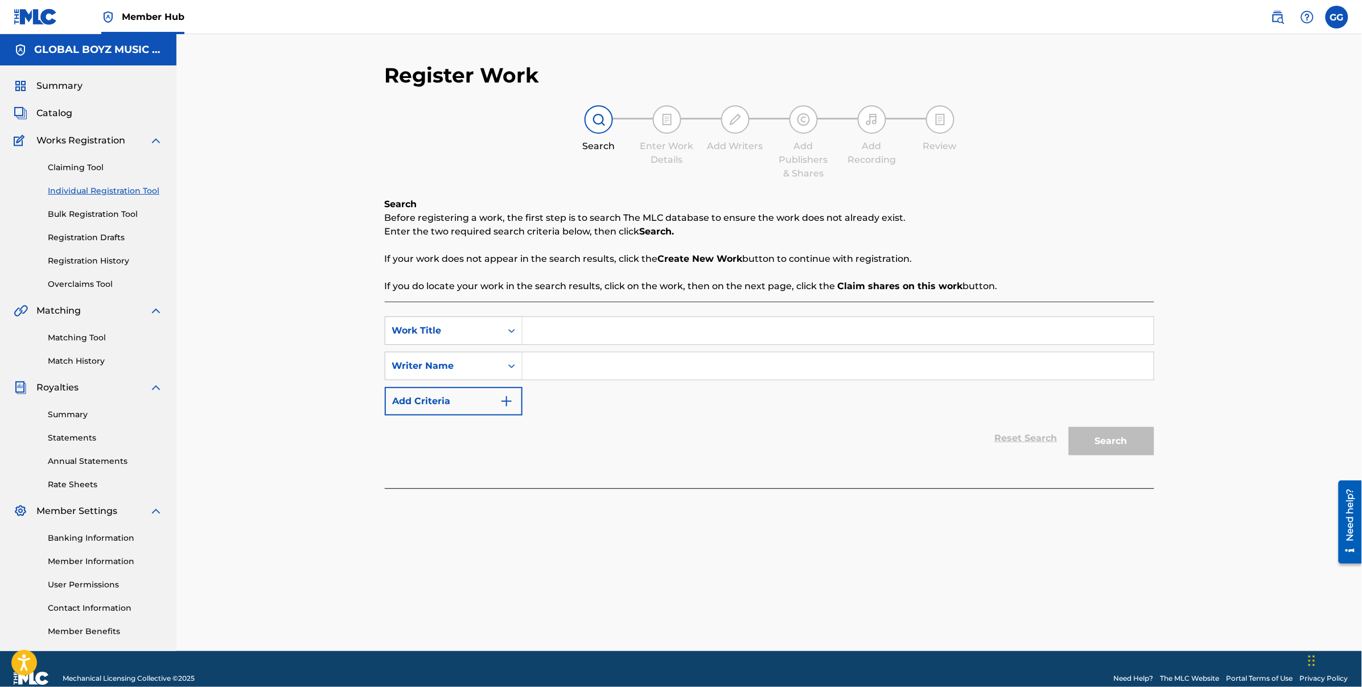
click at [657, 323] on input "Search Form" at bounding box center [837, 330] width 631 height 27
type input "hablame 2"
click at [620, 369] on input "Search Form" at bounding box center [837, 365] width 631 height 27
type input "[PERSON_NAME]"
click at [1139, 445] on button "Search" at bounding box center [1111, 441] width 85 height 28
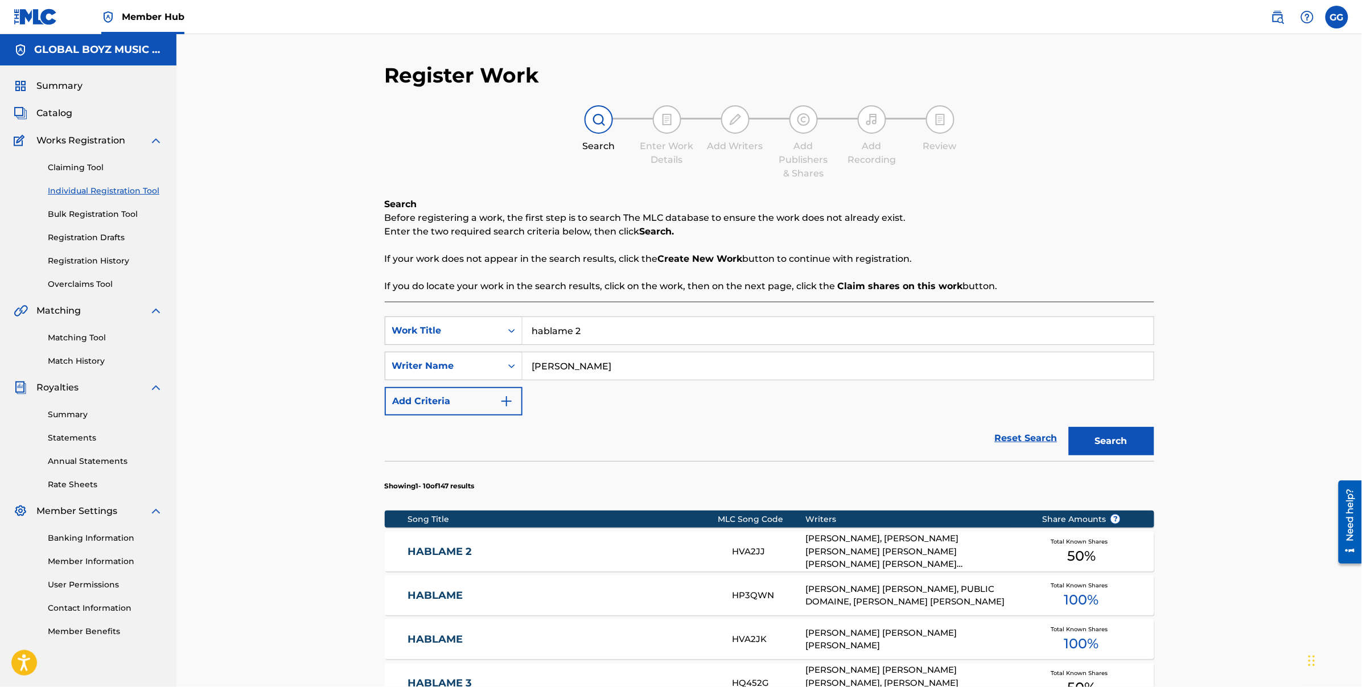
scroll to position [285, 0]
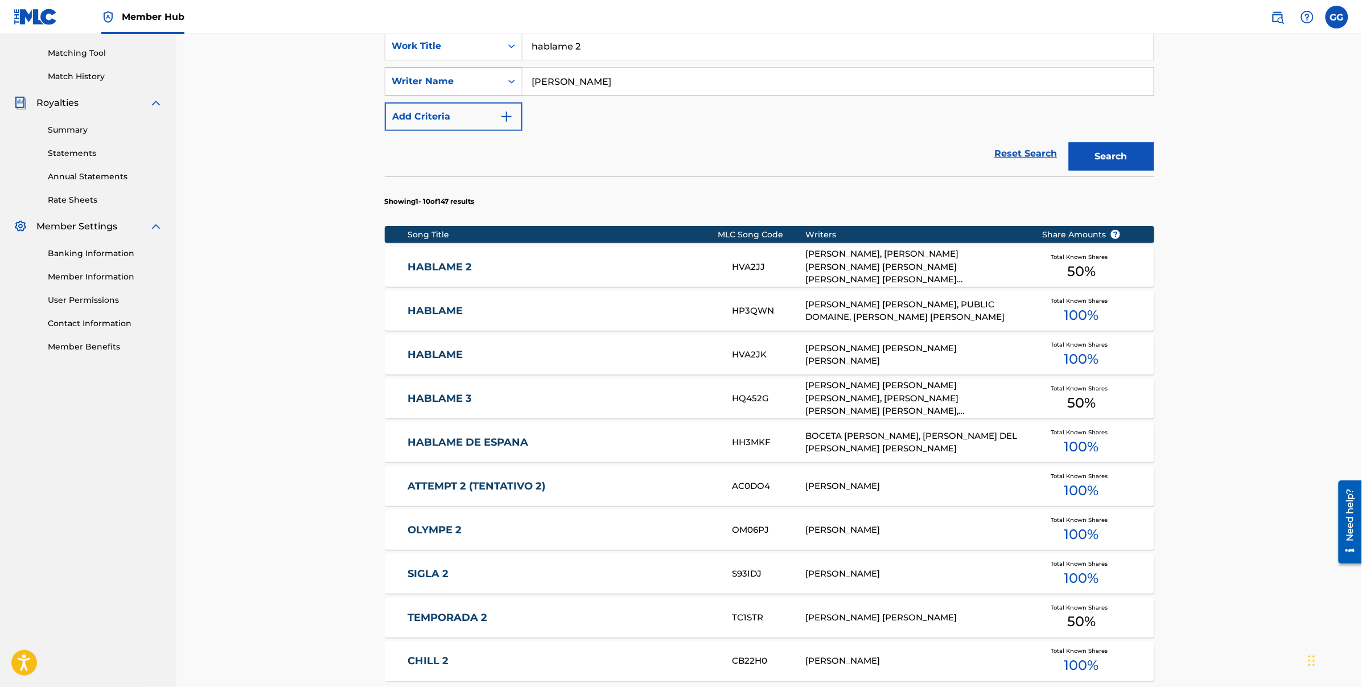
click at [905, 303] on div "[PERSON_NAME] [PERSON_NAME], PUBLIC DOMAINE, [PERSON_NAME] [PERSON_NAME]" at bounding box center [914, 311] width 219 height 26
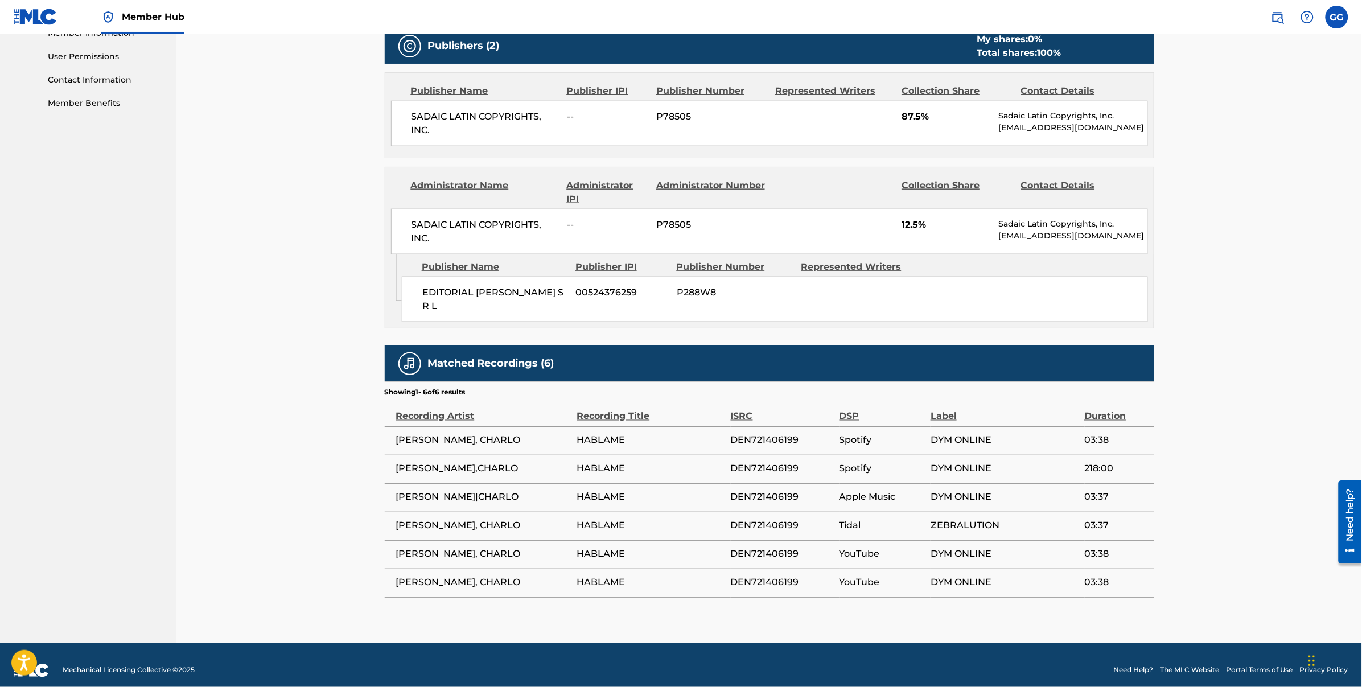
scroll to position [526, 0]
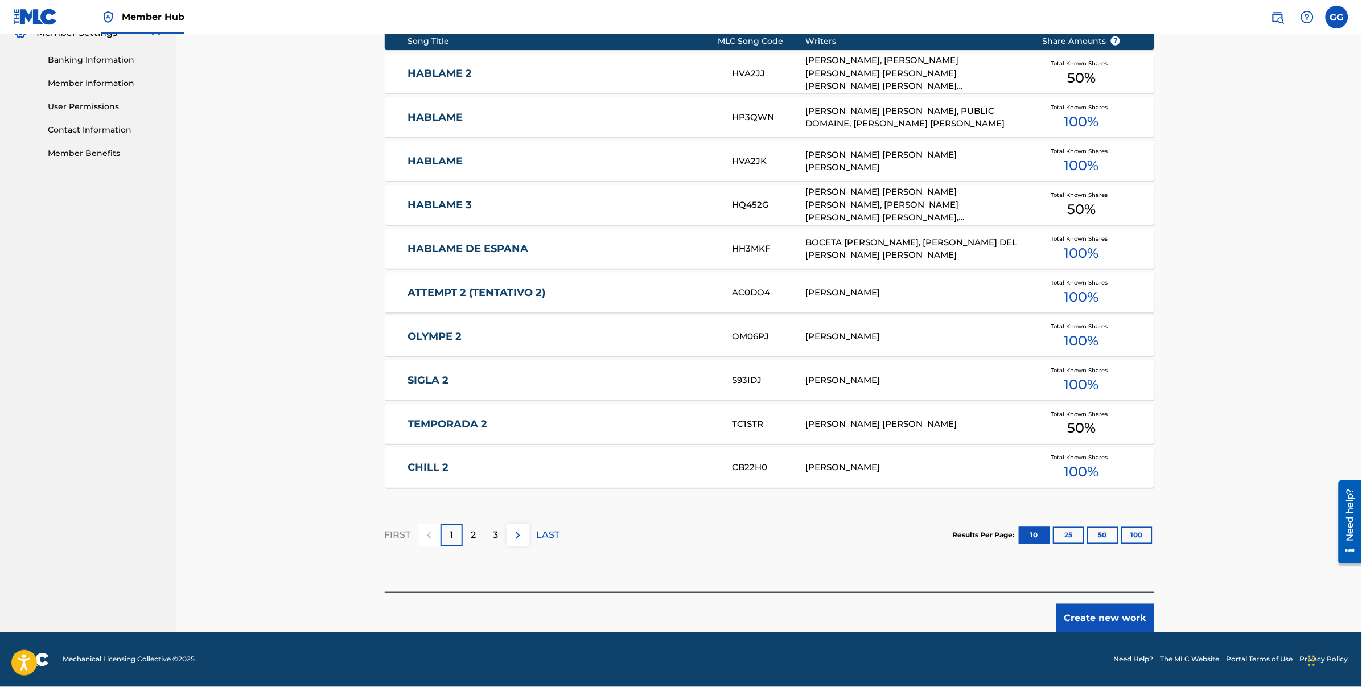
scroll to position [478, 0]
click at [891, 81] on div "[PERSON_NAME], [PERSON_NAME] [PERSON_NAME] [PERSON_NAME] [PERSON_NAME] [PERSON_…" at bounding box center [914, 73] width 219 height 39
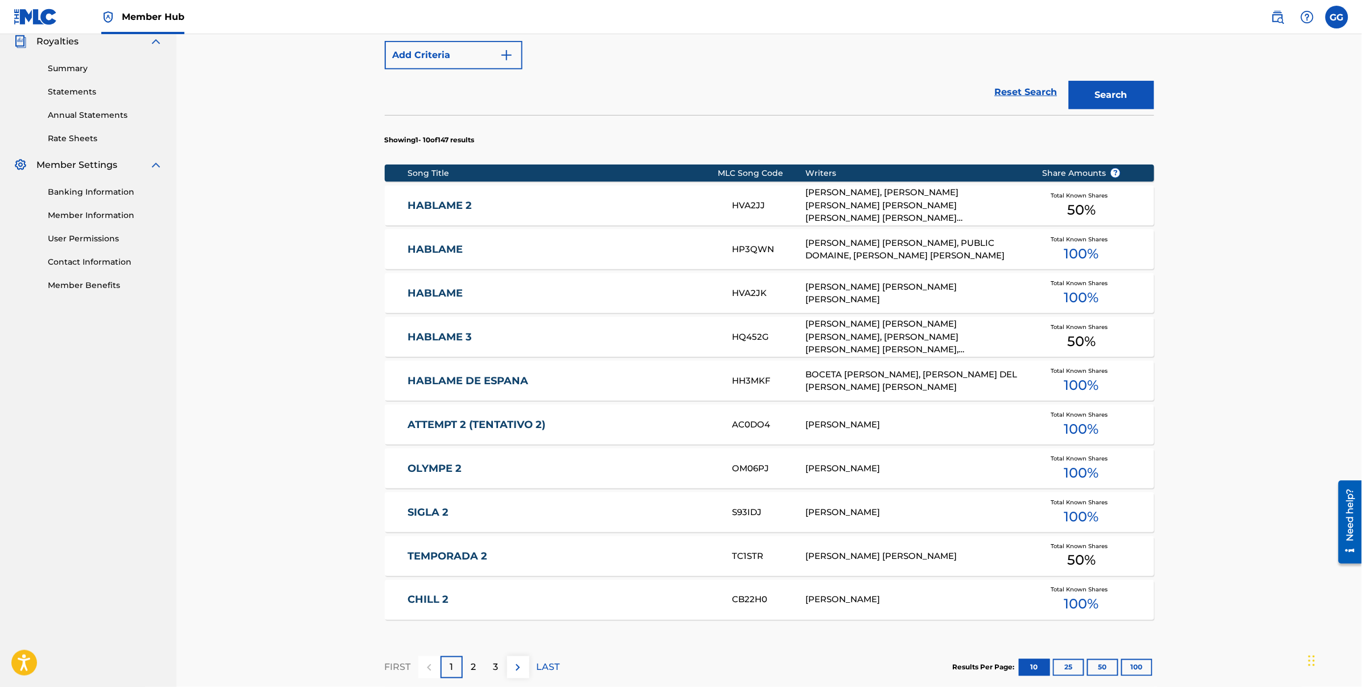
scroll to position [417, 0]
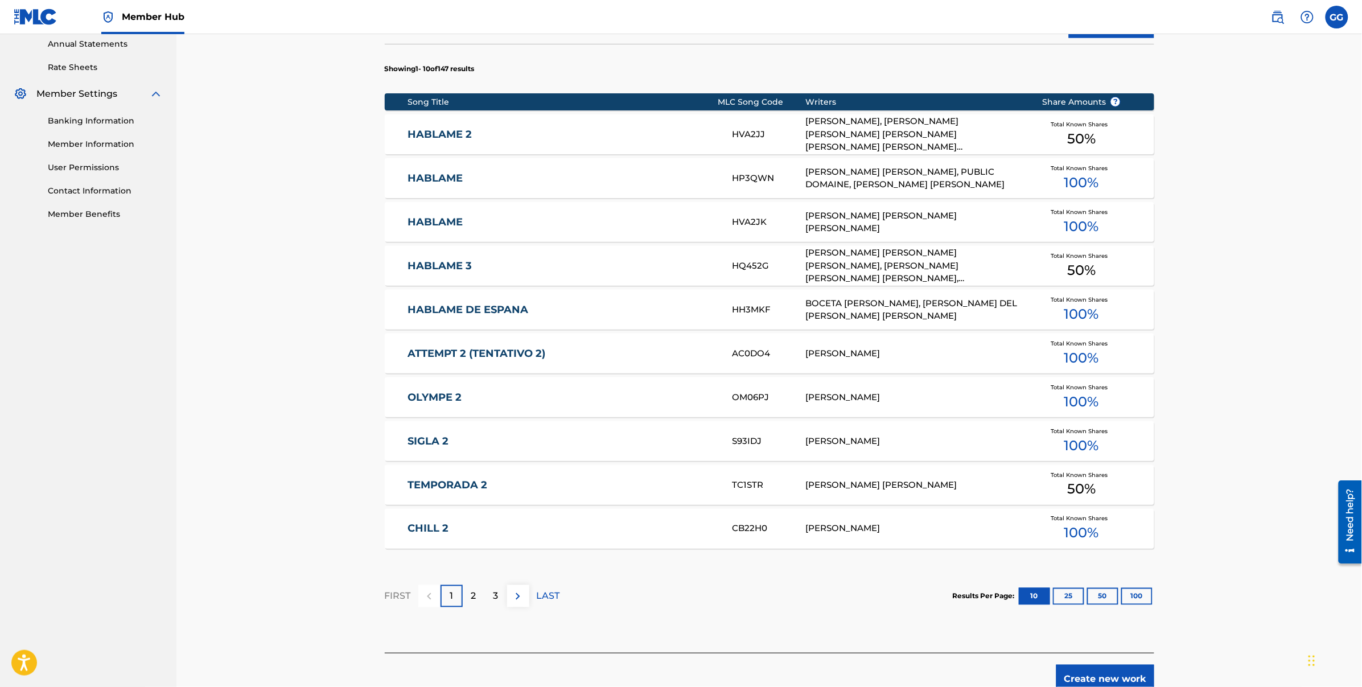
click at [908, 135] on div "[PERSON_NAME], [PERSON_NAME] [PERSON_NAME] [PERSON_NAME] [PERSON_NAME] [PERSON_…" at bounding box center [914, 134] width 219 height 39
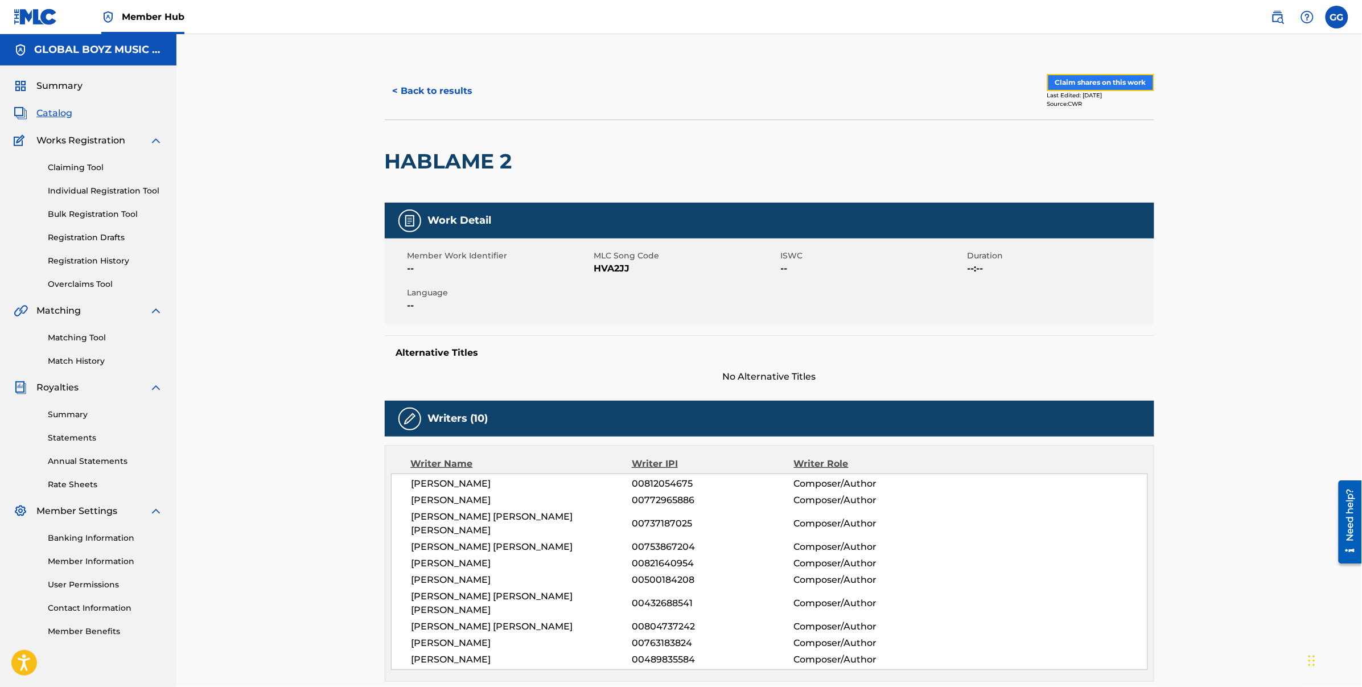
click at [1076, 79] on button "Claim shares on this work" at bounding box center [1100, 82] width 107 height 17
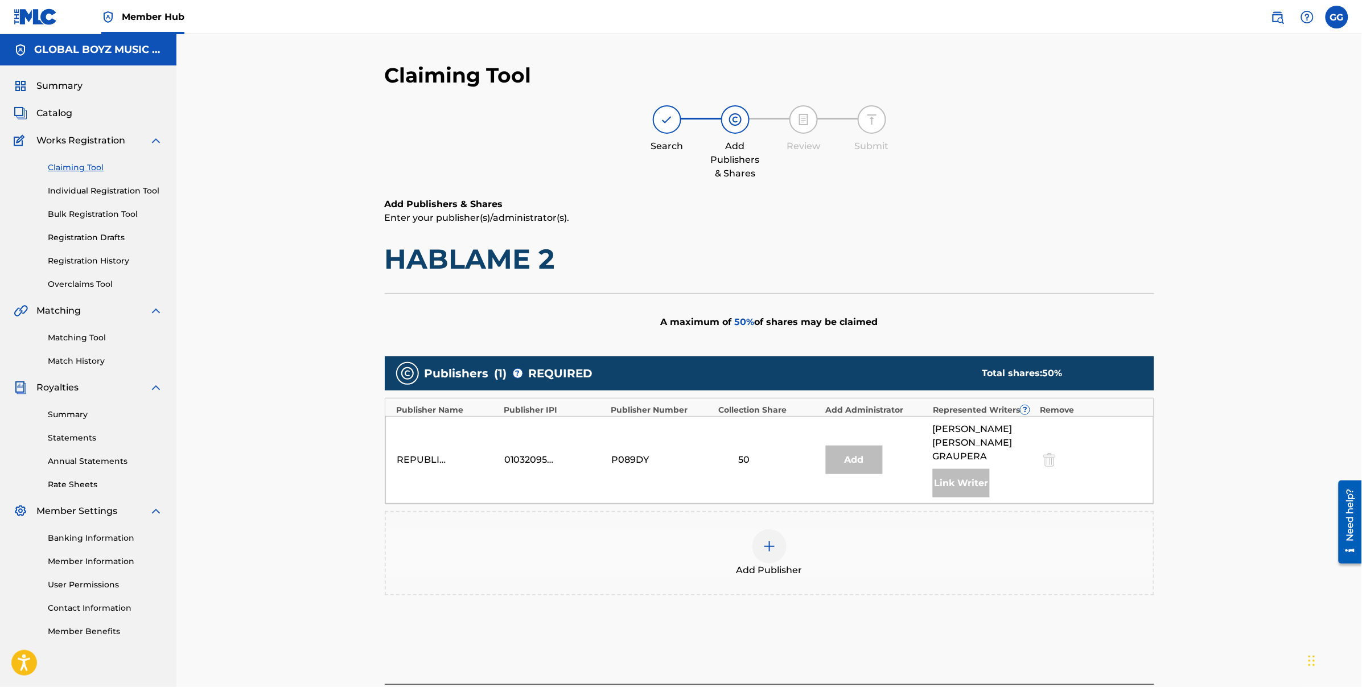
click at [861, 452] on div "Add" at bounding box center [854, 460] width 57 height 28
click at [768, 540] on img at bounding box center [770, 547] width 14 height 14
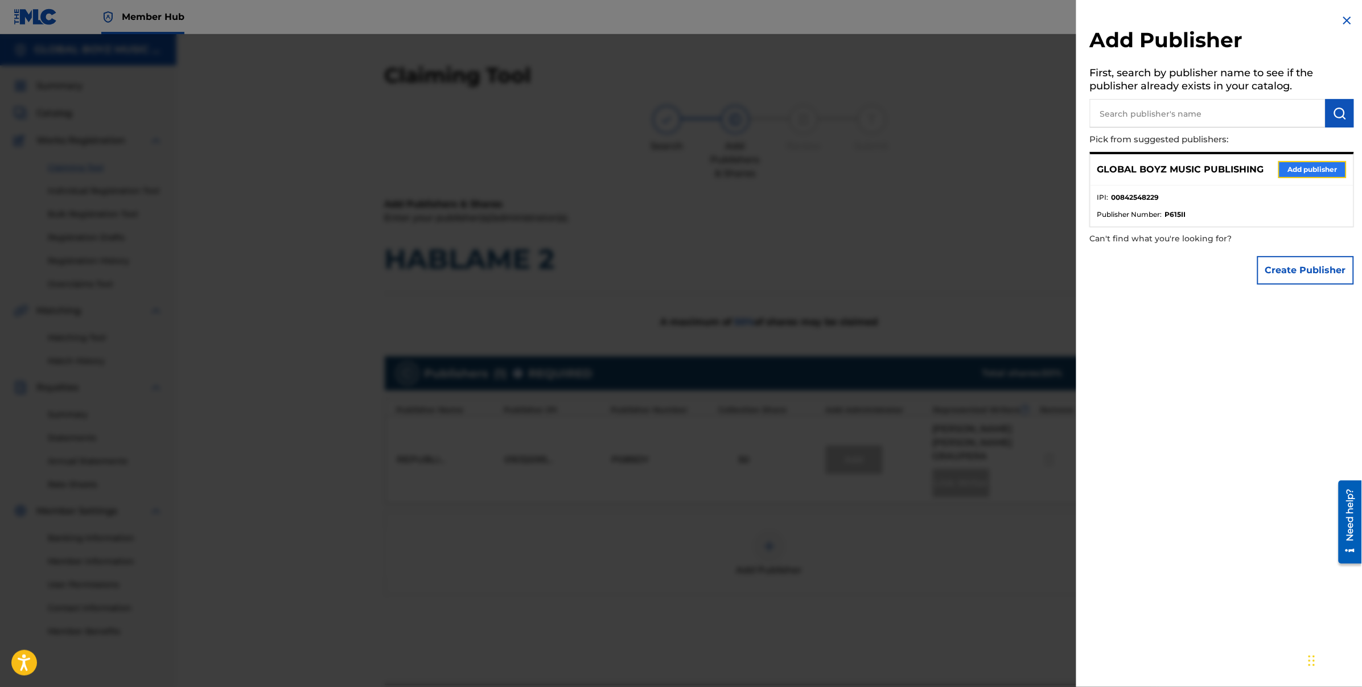
click at [1290, 172] on button "Add publisher" at bounding box center [1312, 169] width 68 height 17
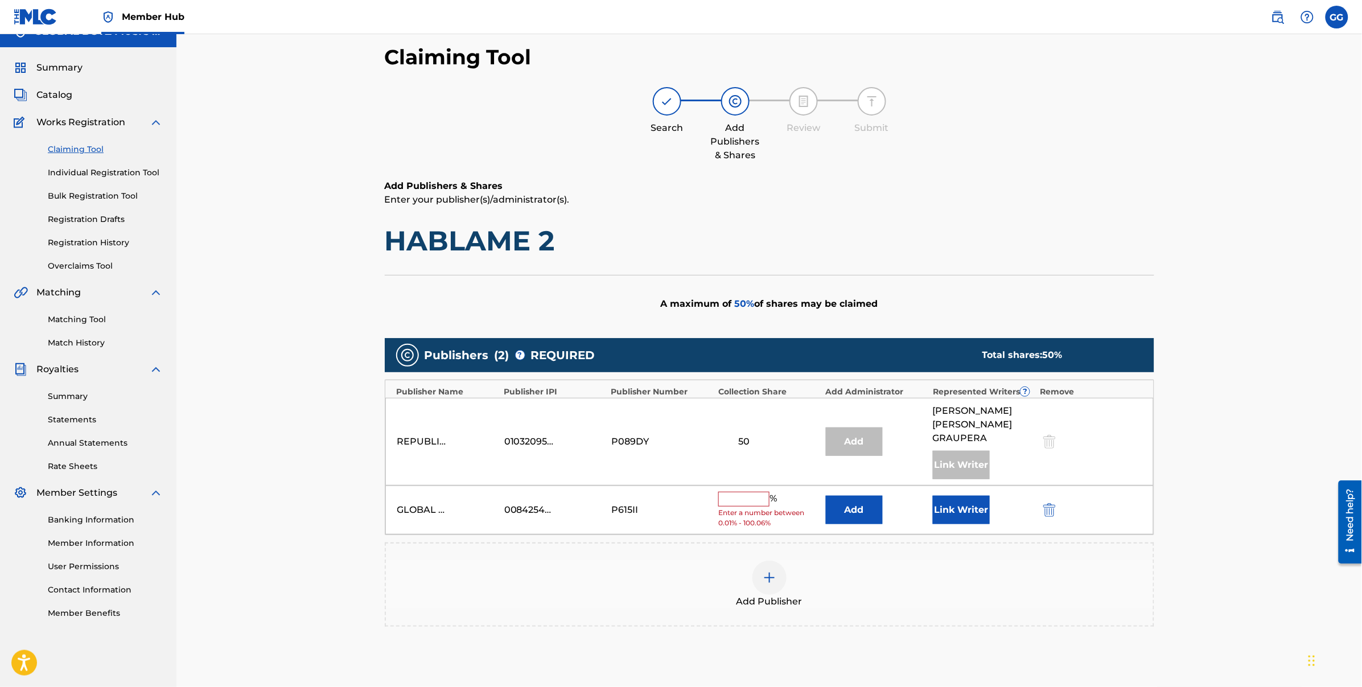
scroll to position [23, 0]
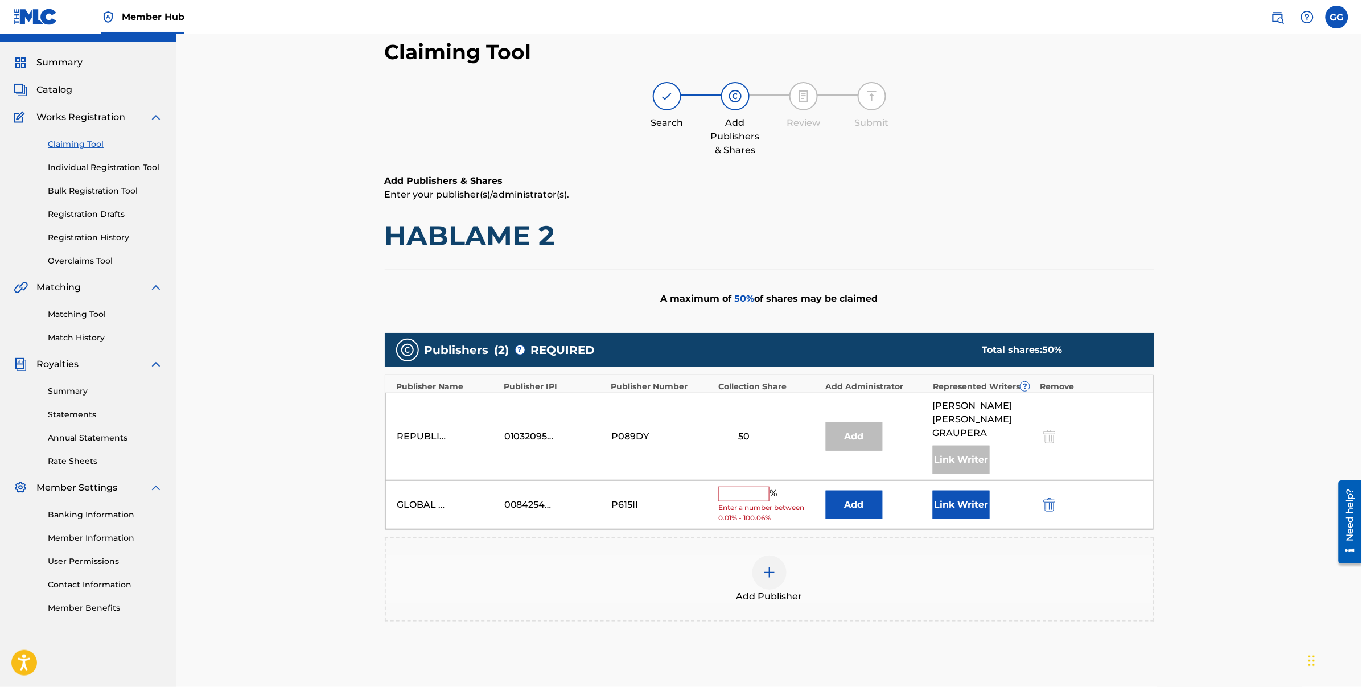
click at [754, 487] on input "text" at bounding box center [743, 494] width 51 height 15
type input "30"
click at [951, 487] on button "Link Writer" at bounding box center [961, 501] width 57 height 28
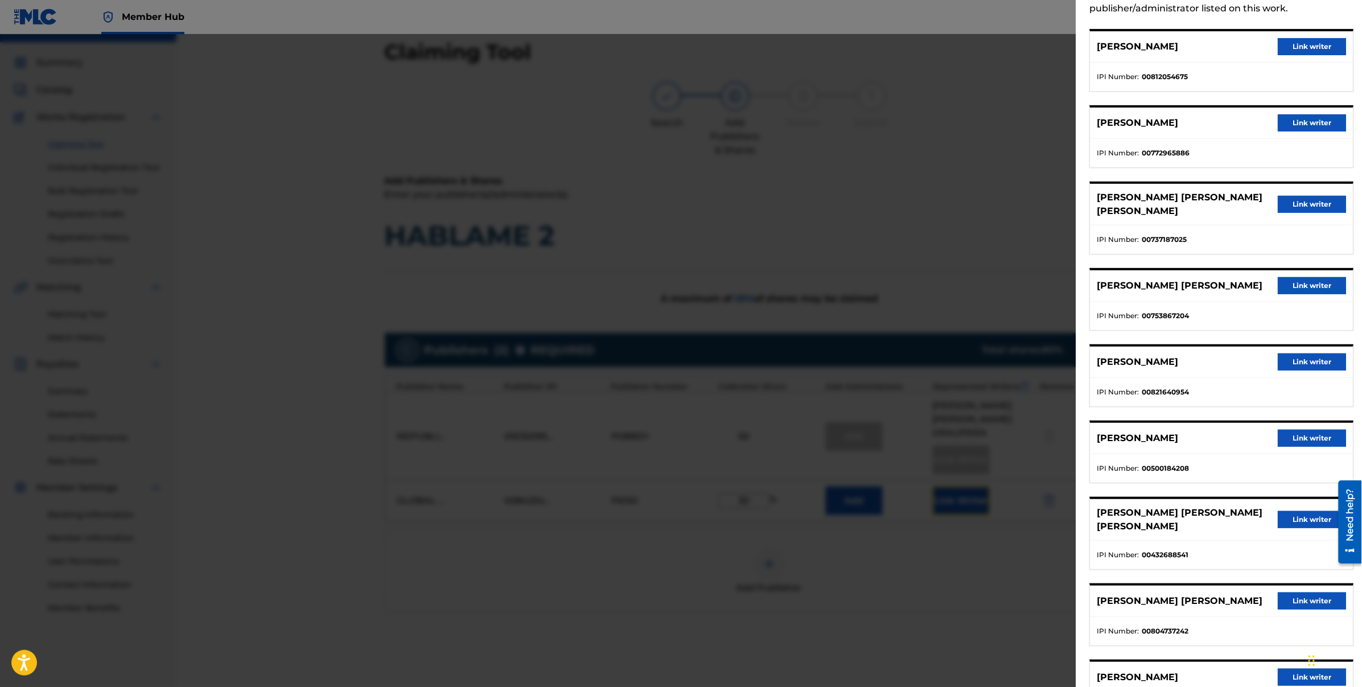
scroll to position [194, 0]
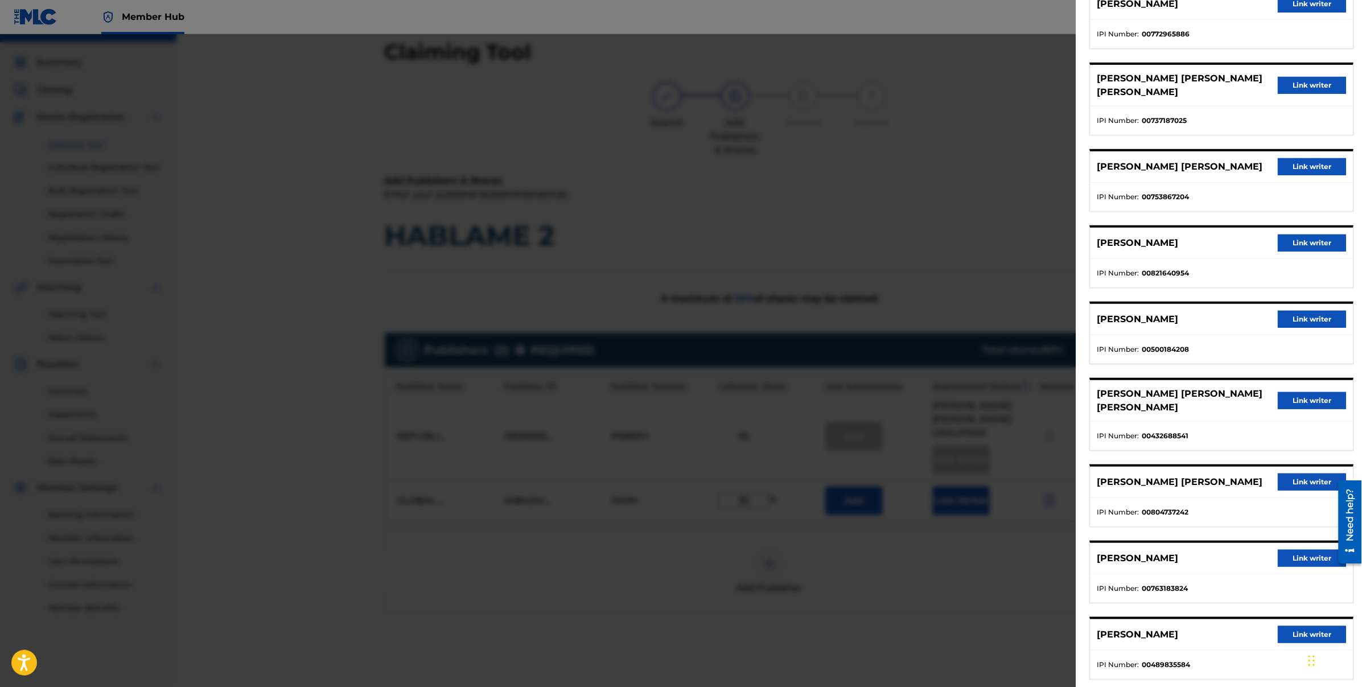
click at [1308, 394] on div "[PERSON_NAME] [PERSON_NAME] [PERSON_NAME] Link writer" at bounding box center [1221, 401] width 263 height 42
click at [1307, 392] on button "Link writer" at bounding box center [1312, 400] width 68 height 17
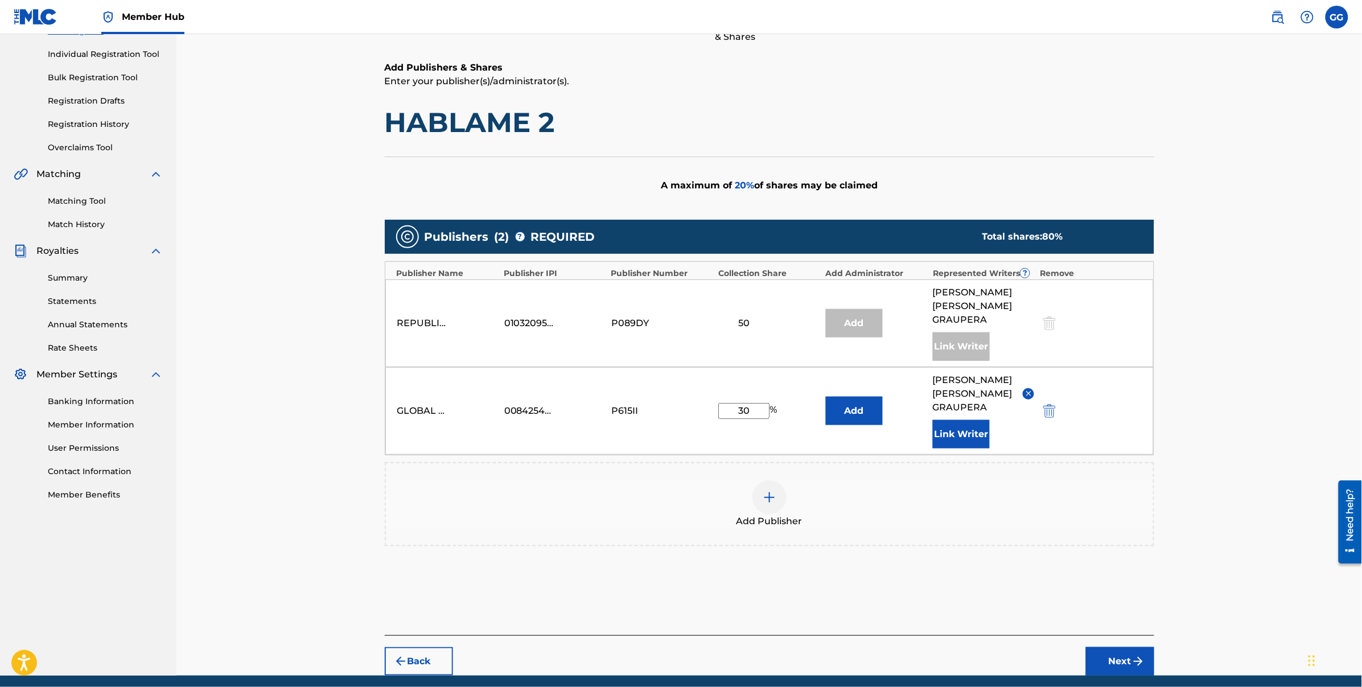
scroll to position [152, 0]
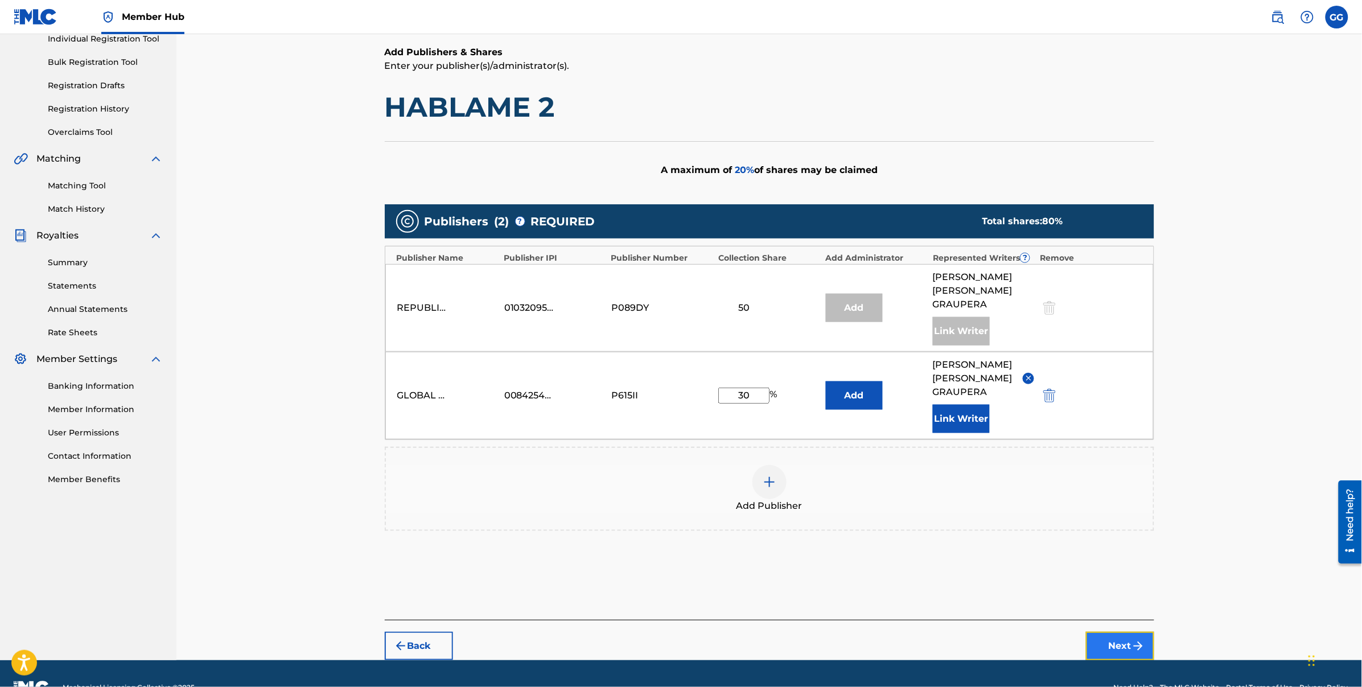
click at [1118, 632] on button "Next" at bounding box center [1120, 646] width 68 height 28
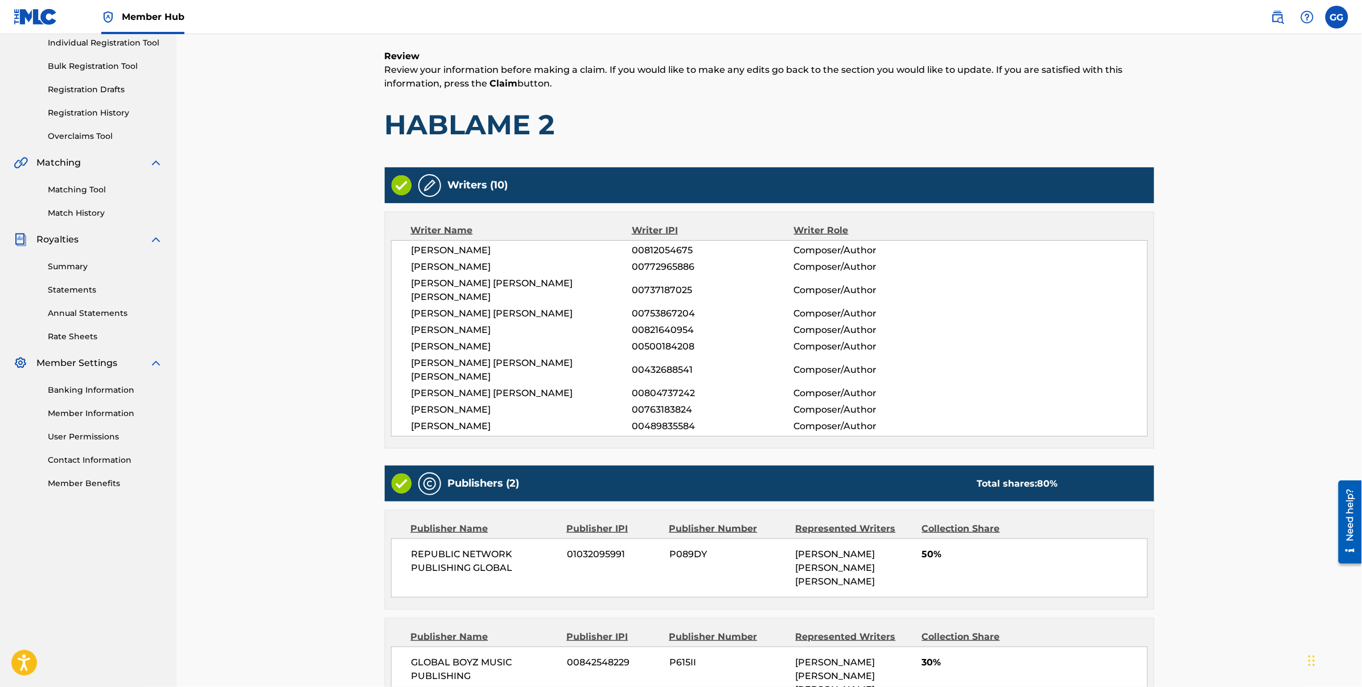
scroll to position [237, 0]
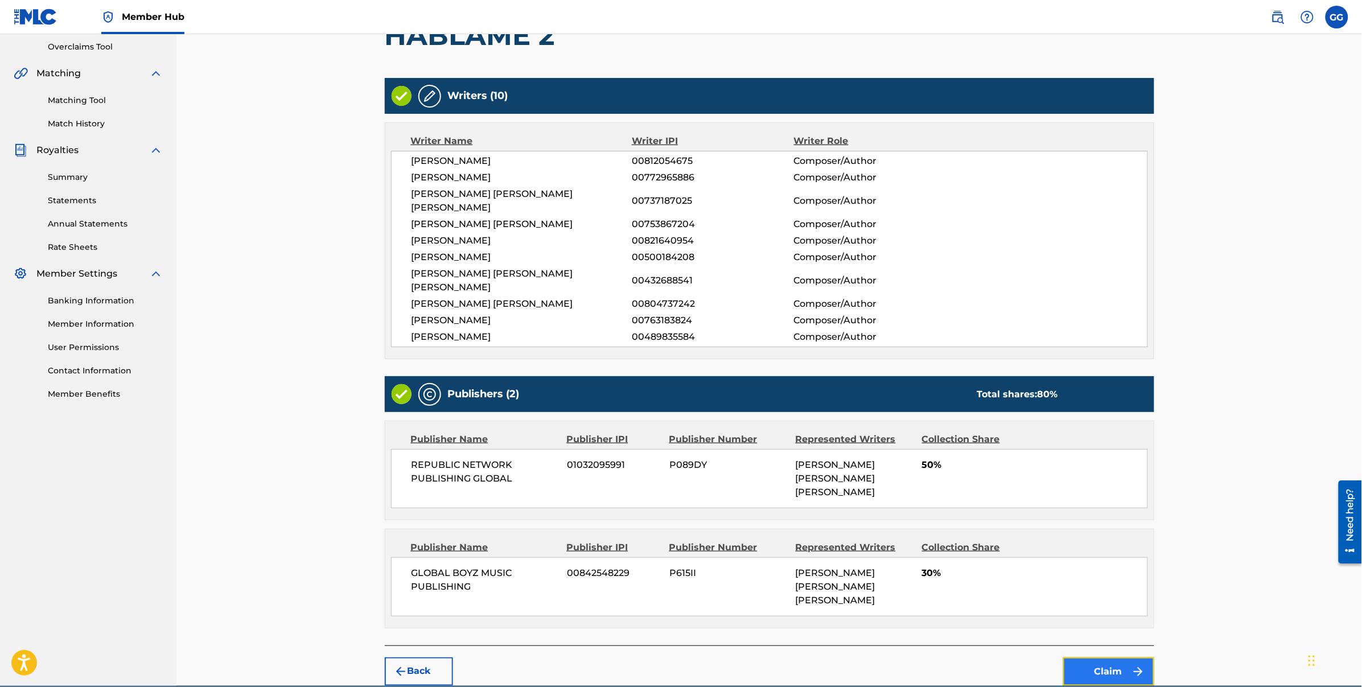
click at [1117, 657] on button "Claim" at bounding box center [1108, 671] width 91 height 28
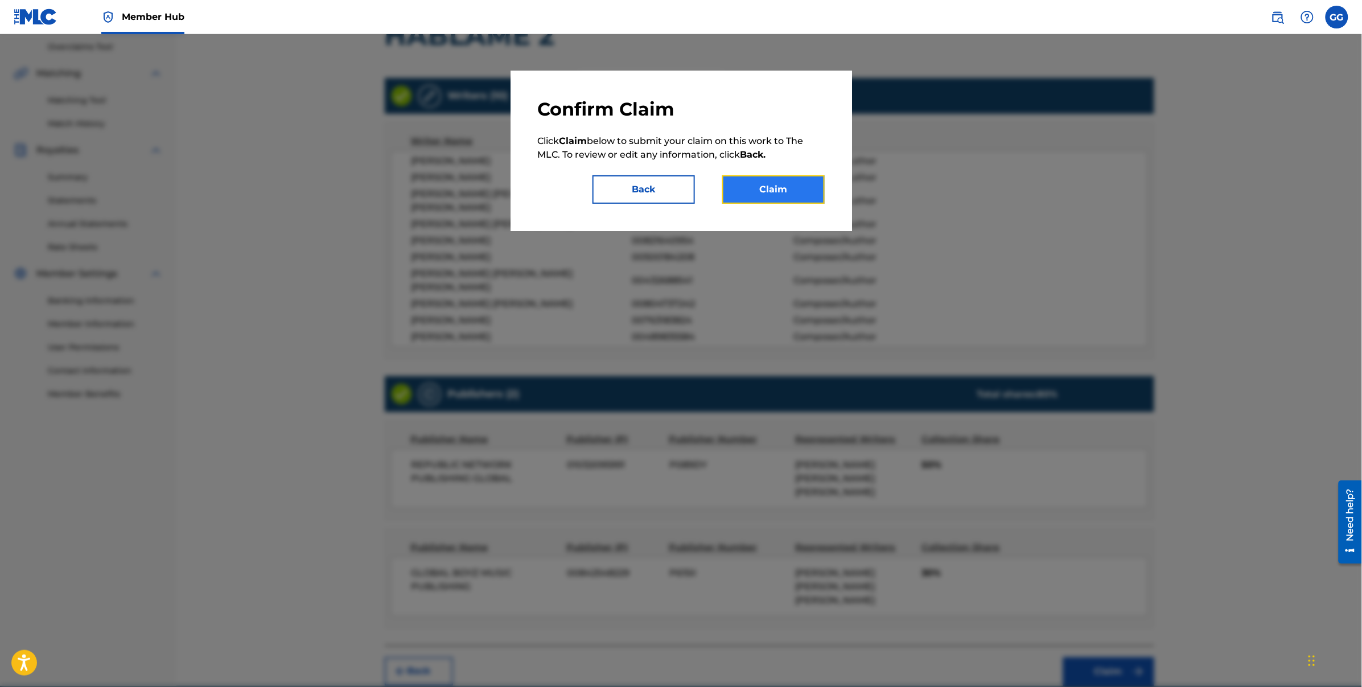
click at [768, 189] on button "Claim" at bounding box center [773, 189] width 102 height 28
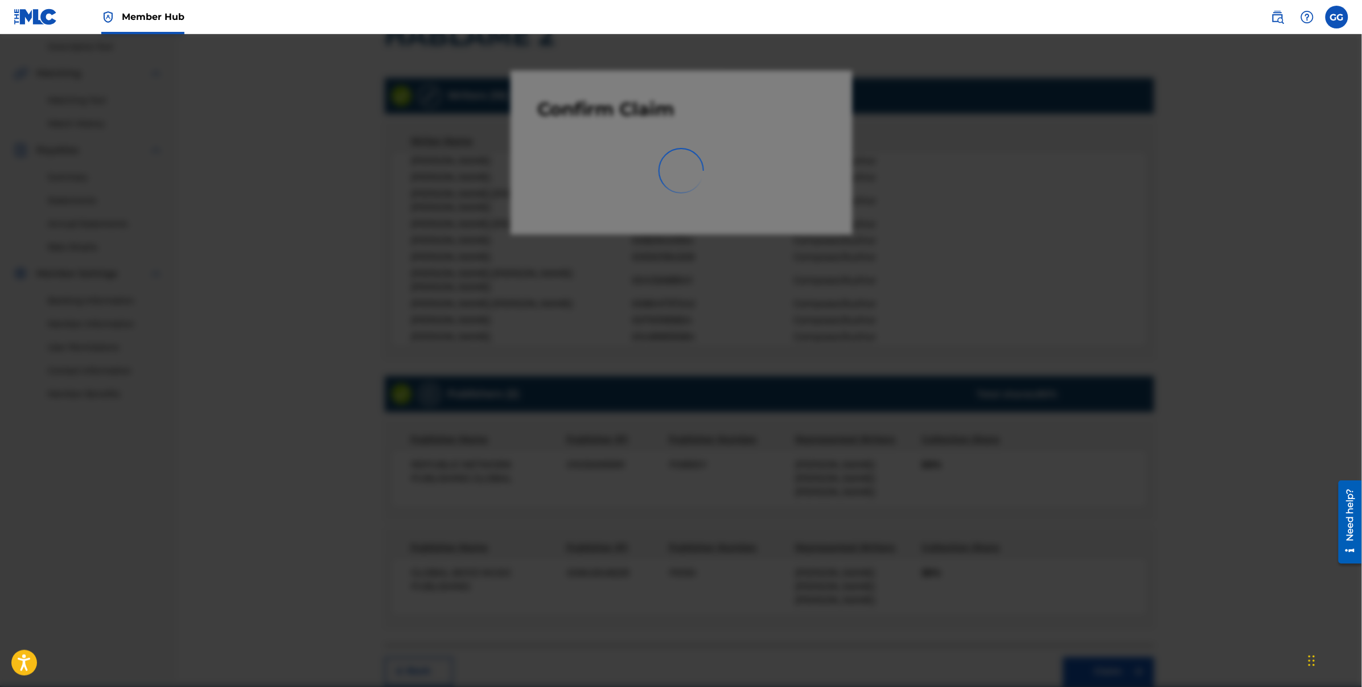
scroll to position [18, 0]
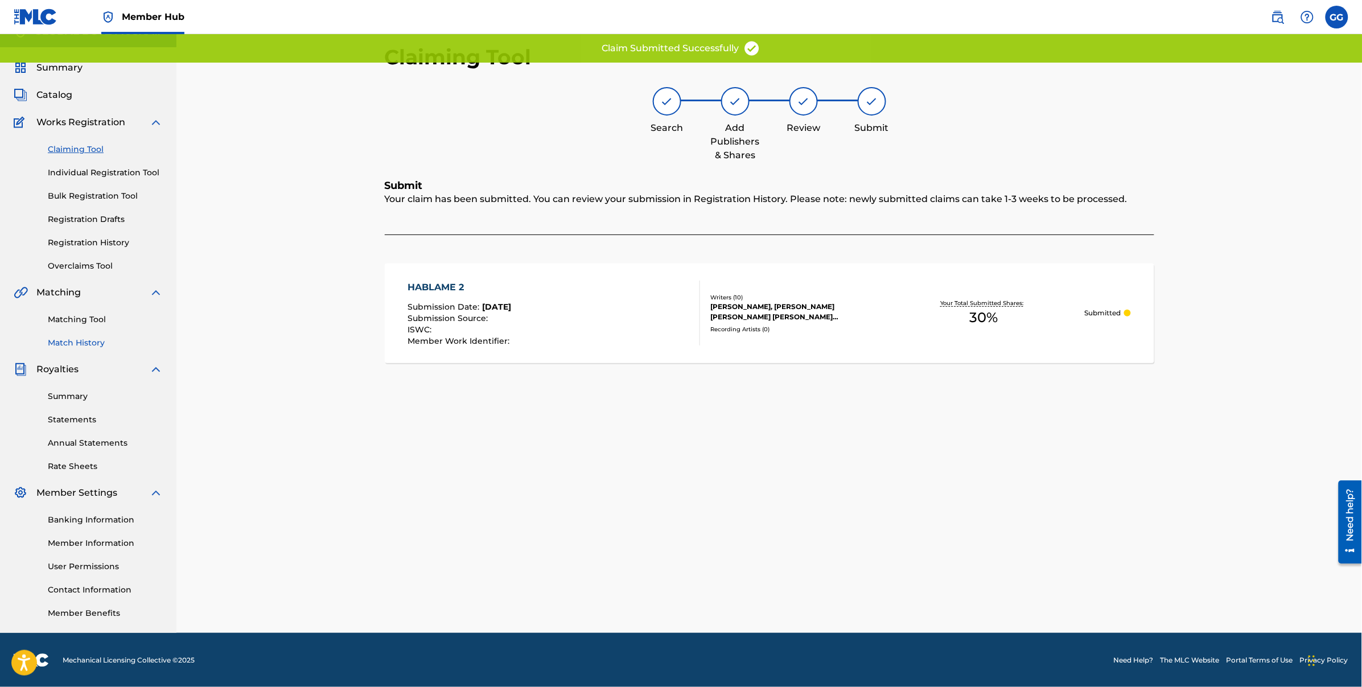
click at [97, 338] on link "Match History" at bounding box center [105, 343] width 115 height 12
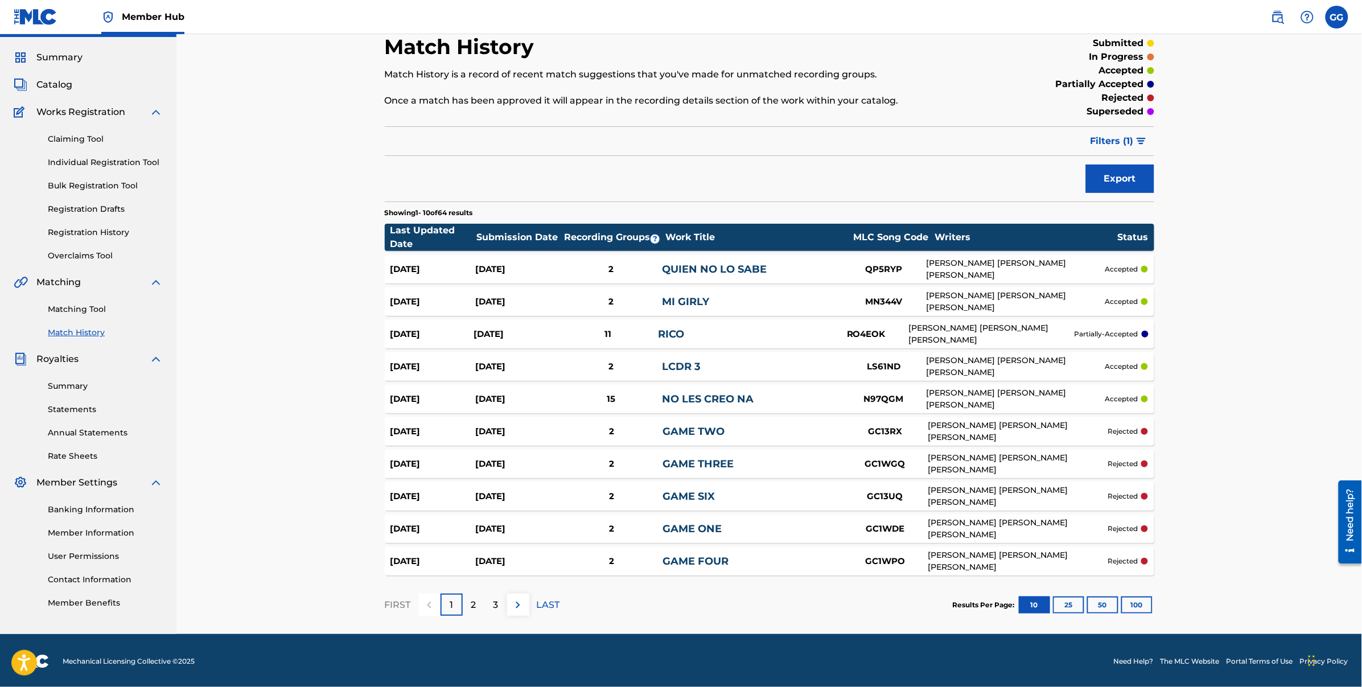
scroll to position [30, 0]
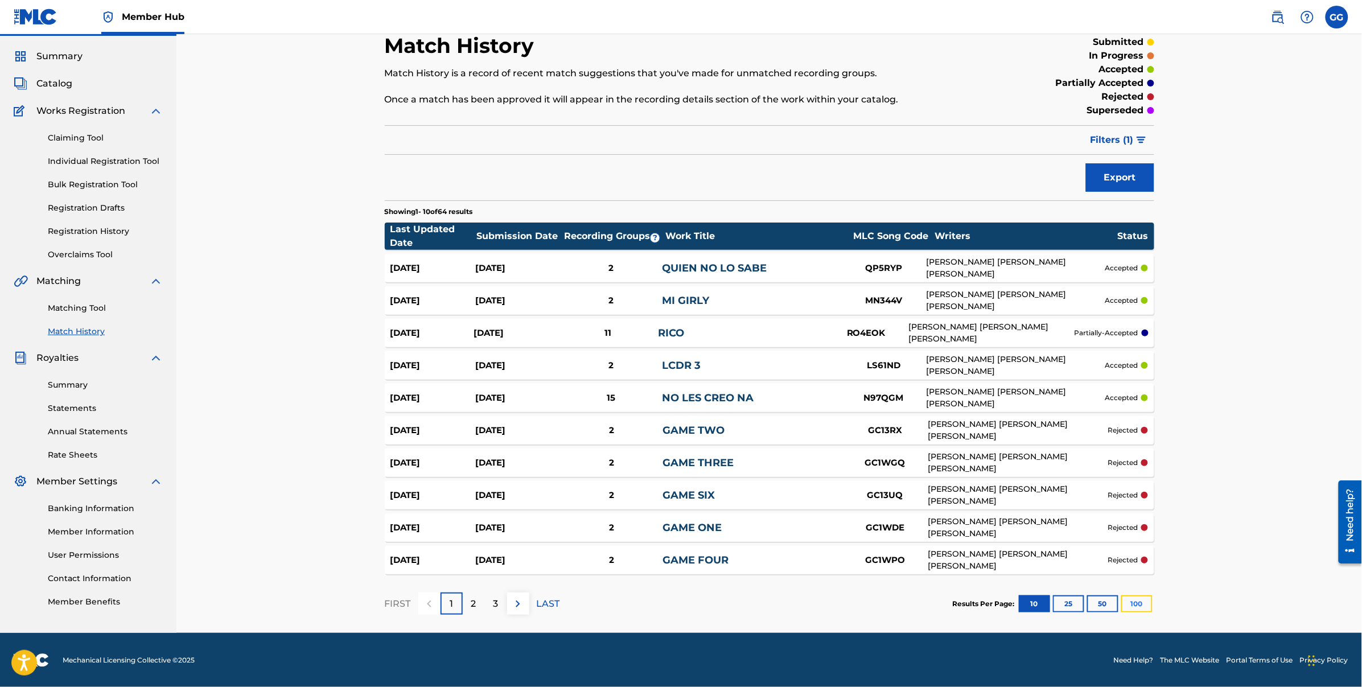
click at [1133, 600] on button "100" at bounding box center [1136, 603] width 31 height 17
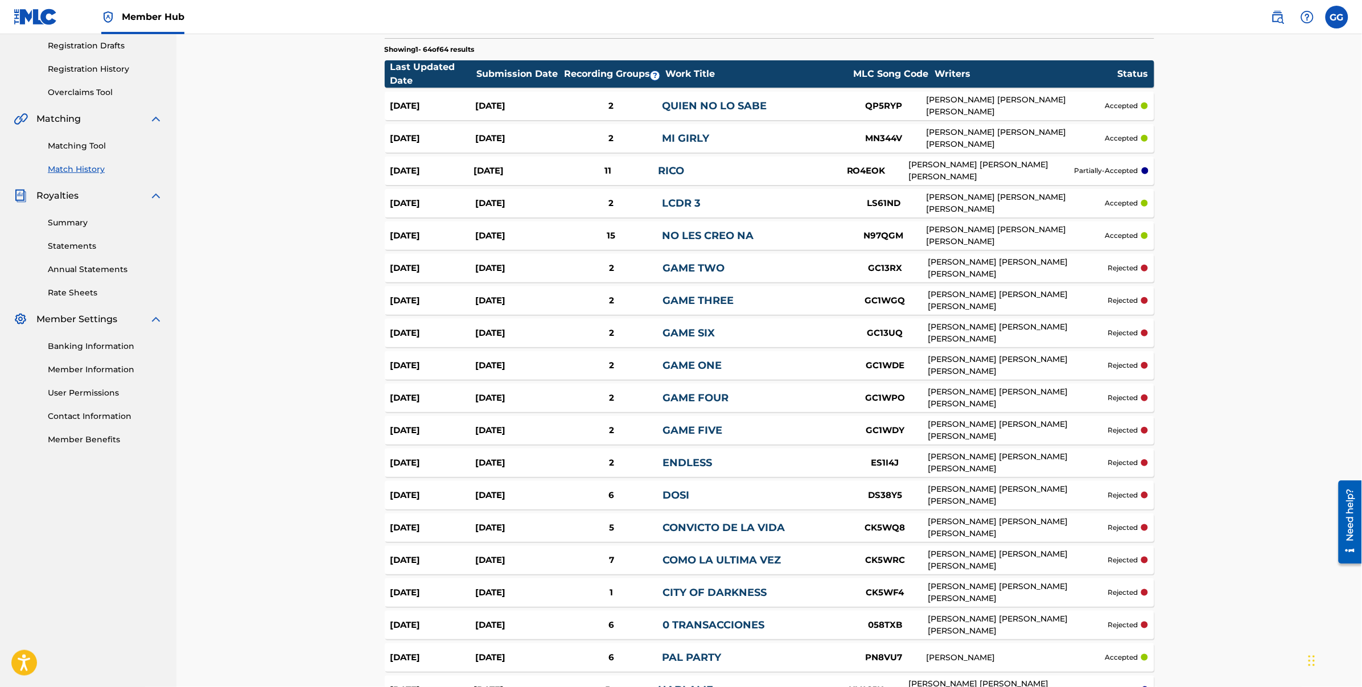
scroll to position [248, 0]
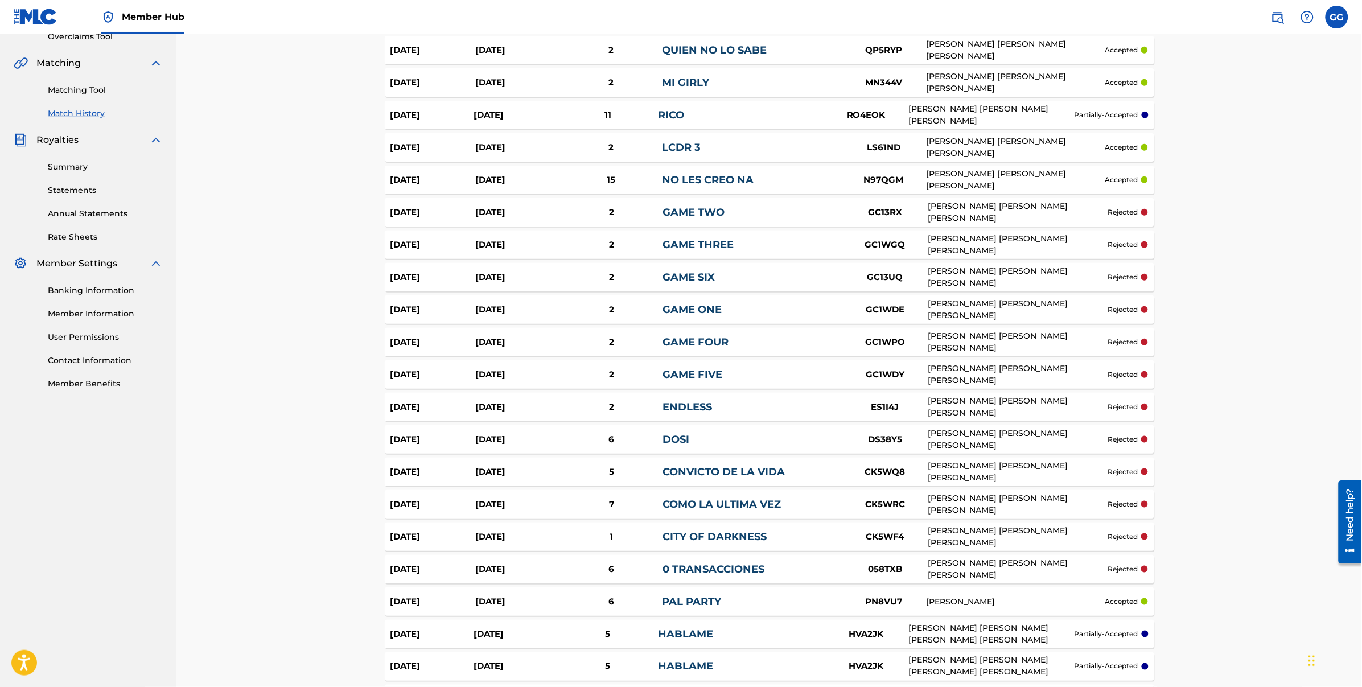
click at [699, 215] on link "GAME TWO" at bounding box center [693, 212] width 62 height 13
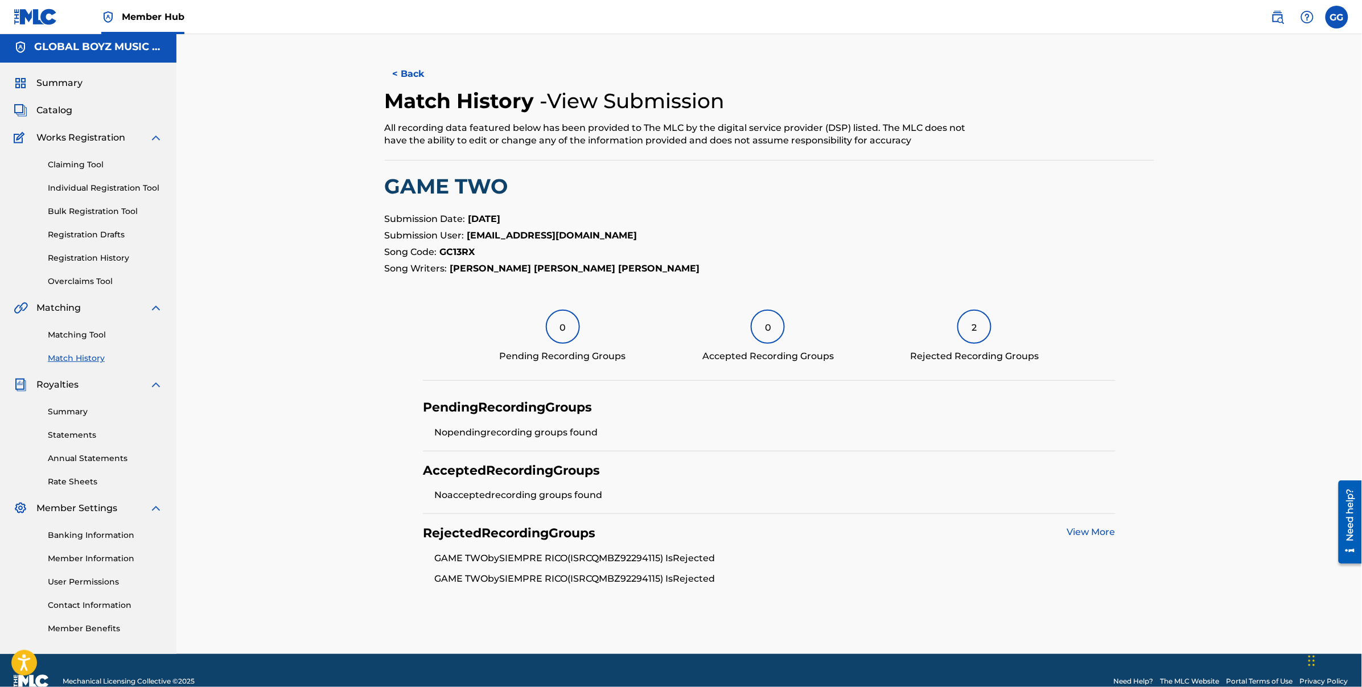
scroll to position [6, 0]
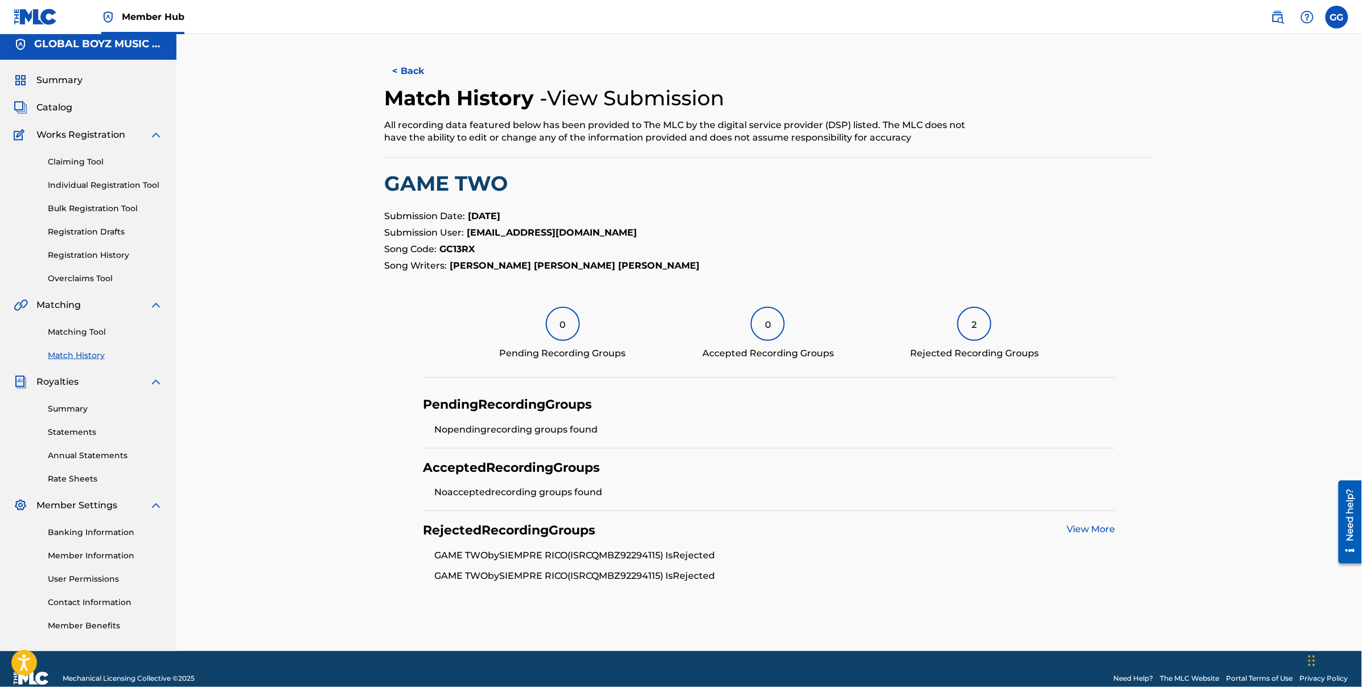
click at [1087, 533] on link "View More" at bounding box center [1091, 529] width 48 height 11
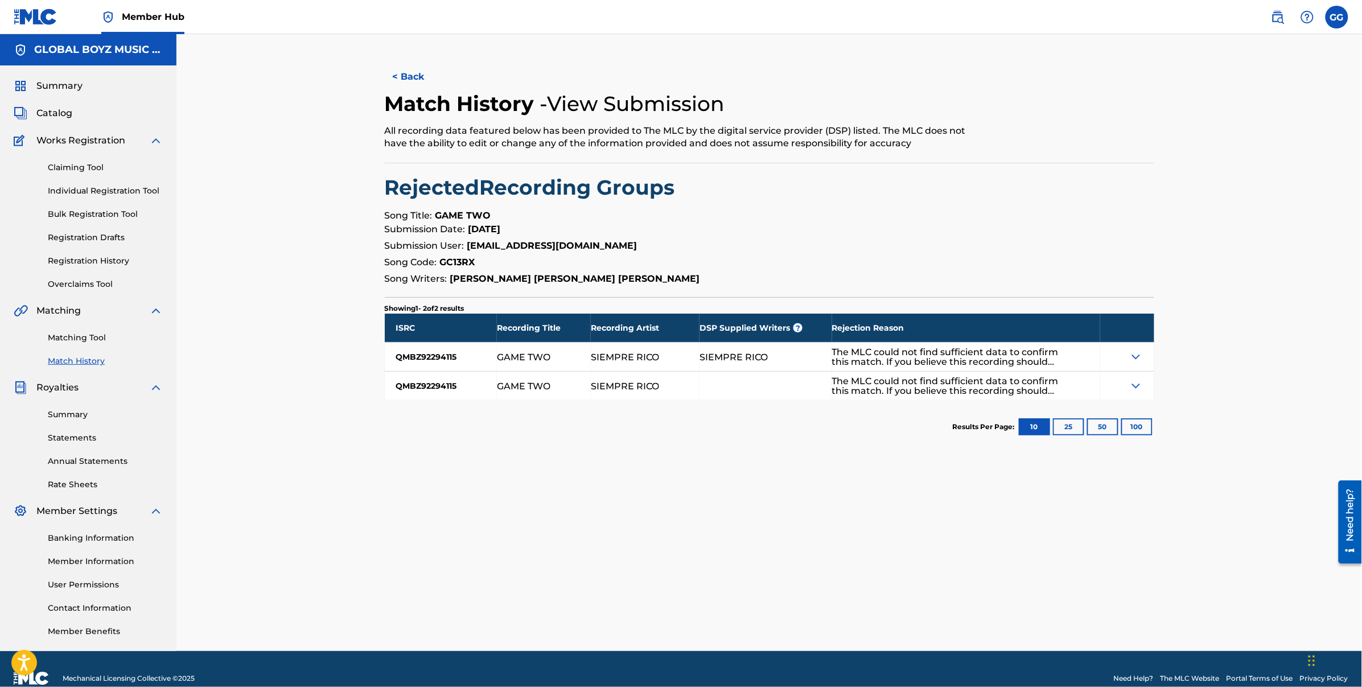
scroll to position [6, 0]
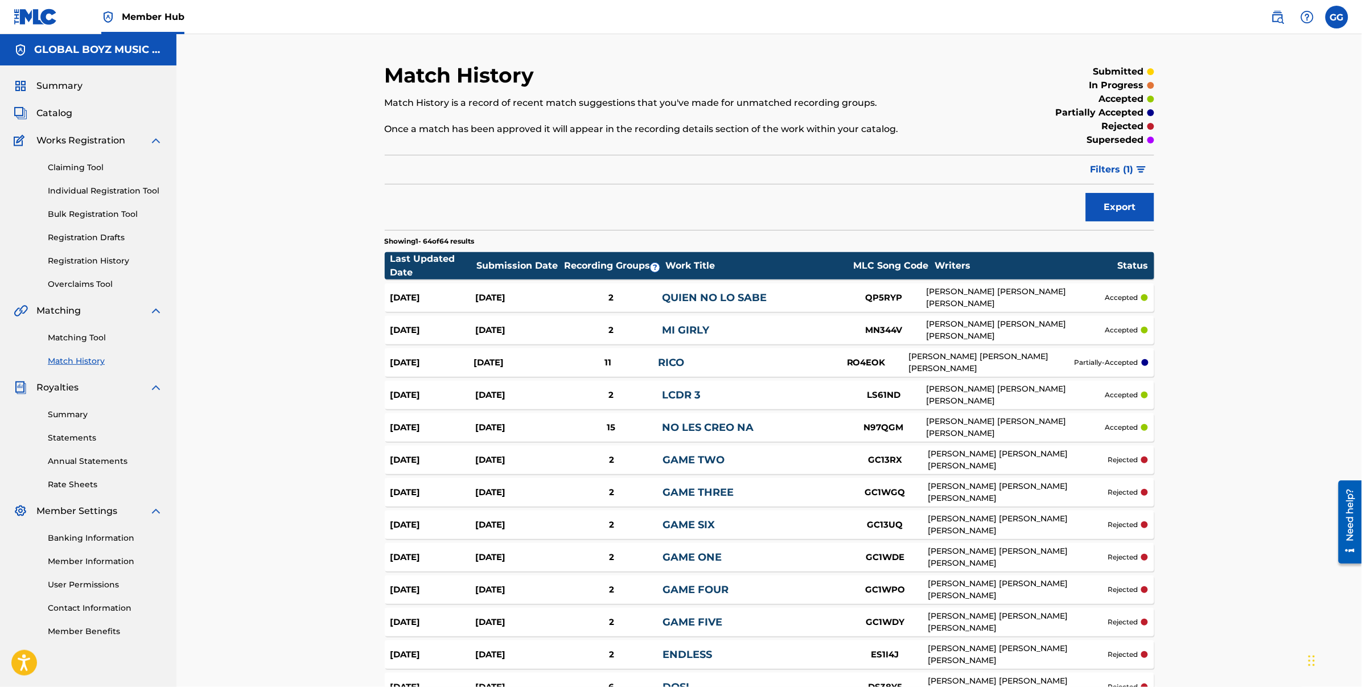
click at [63, 125] on div "Summary Catalog Works Registration Claiming Tool Individual Registration Tool B…" at bounding box center [88, 358] width 176 height 586
click at [62, 118] on span "Catalog" at bounding box center [54, 113] width 36 height 14
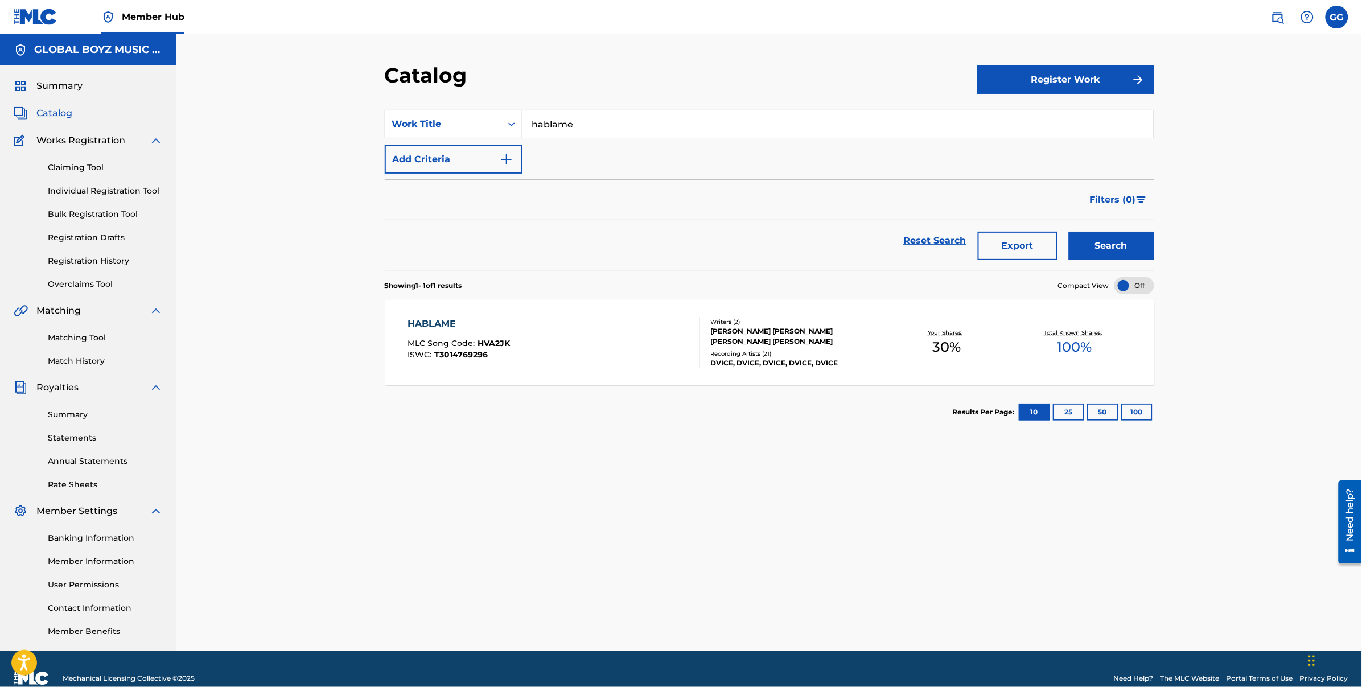
click at [429, 319] on div "HABLAME" at bounding box center [458, 324] width 102 height 14
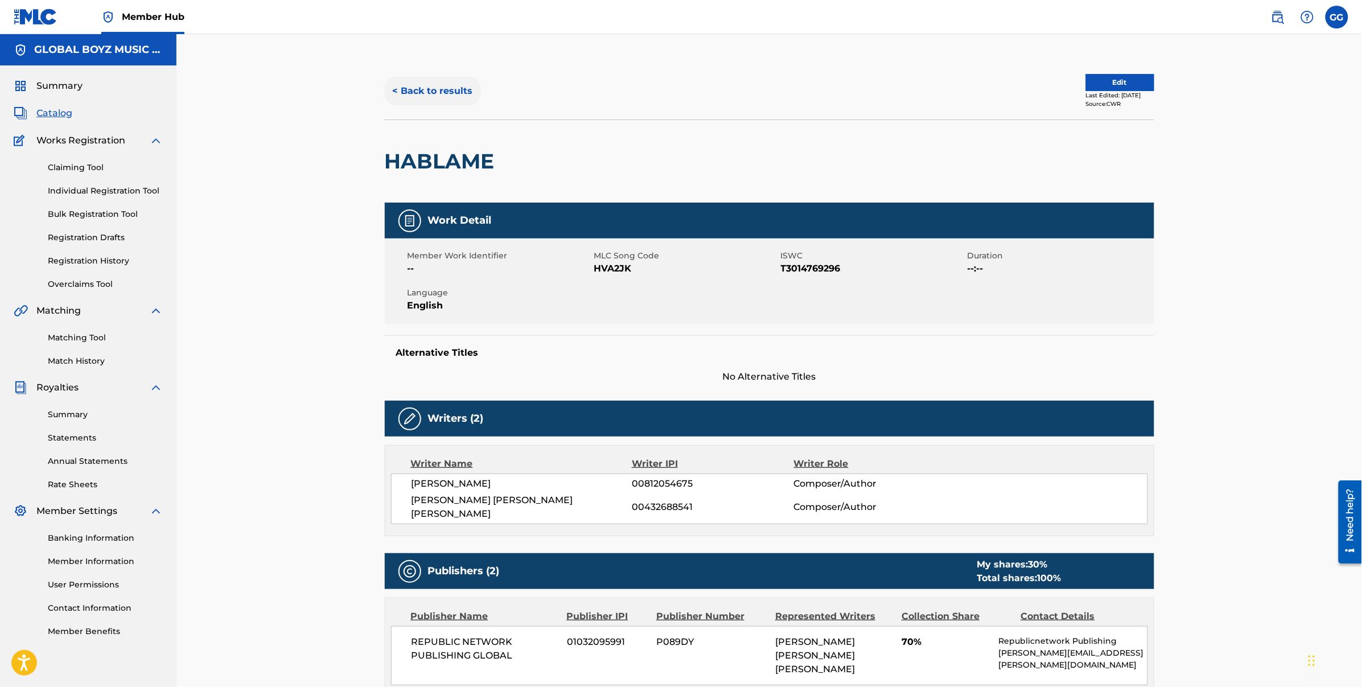
click at [446, 83] on button "< Back to results" at bounding box center [433, 91] width 96 height 28
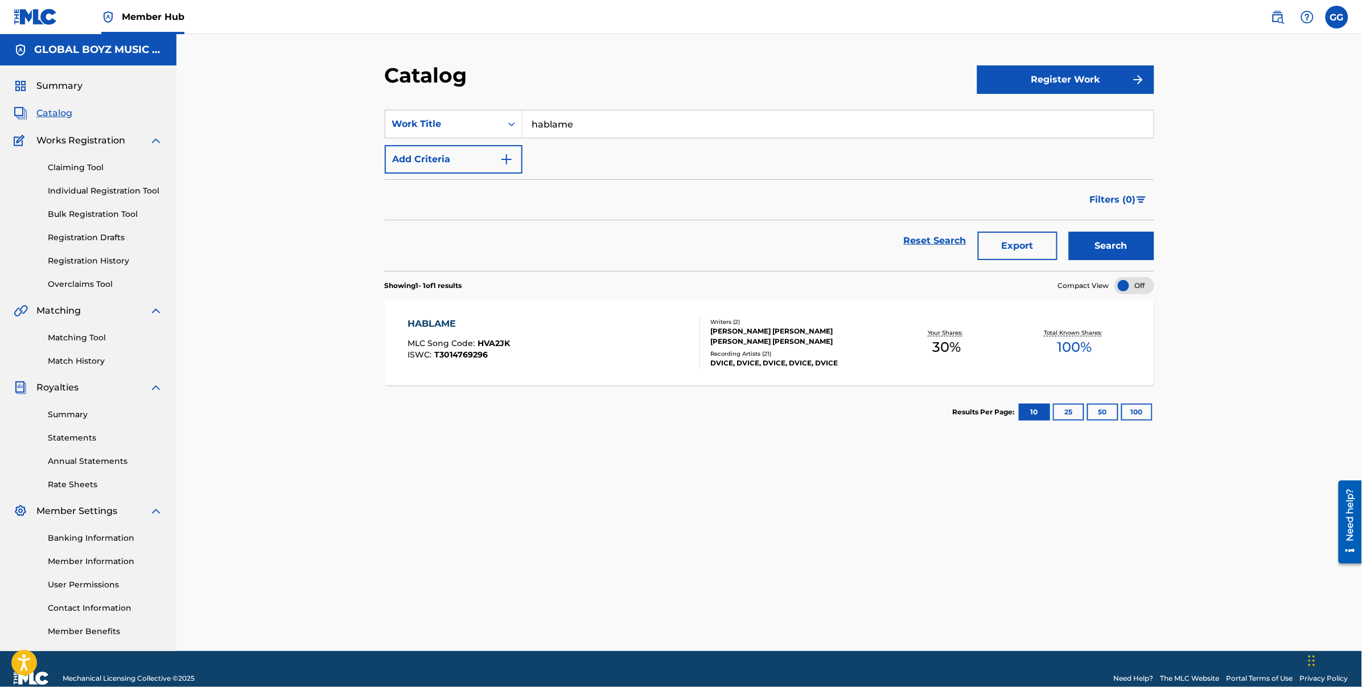
click at [446, 322] on div "HABLAME" at bounding box center [458, 324] width 102 height 14
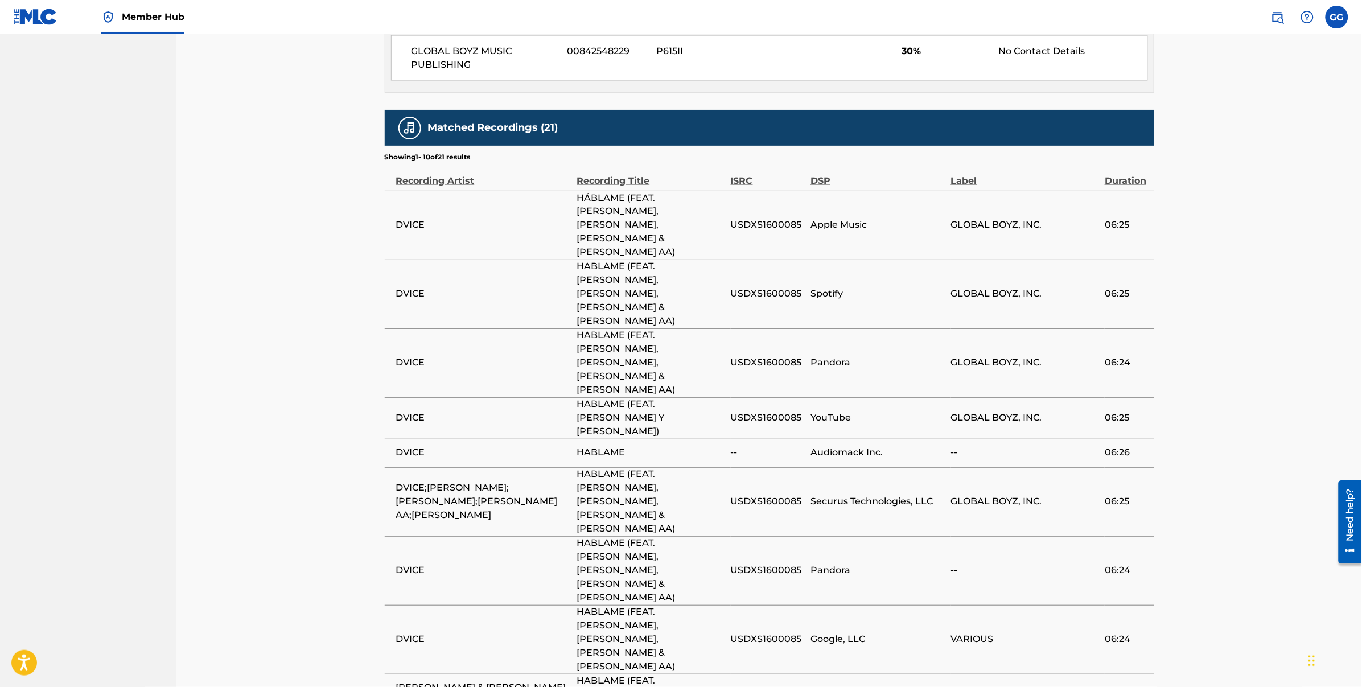
scroll to position [705, 0]
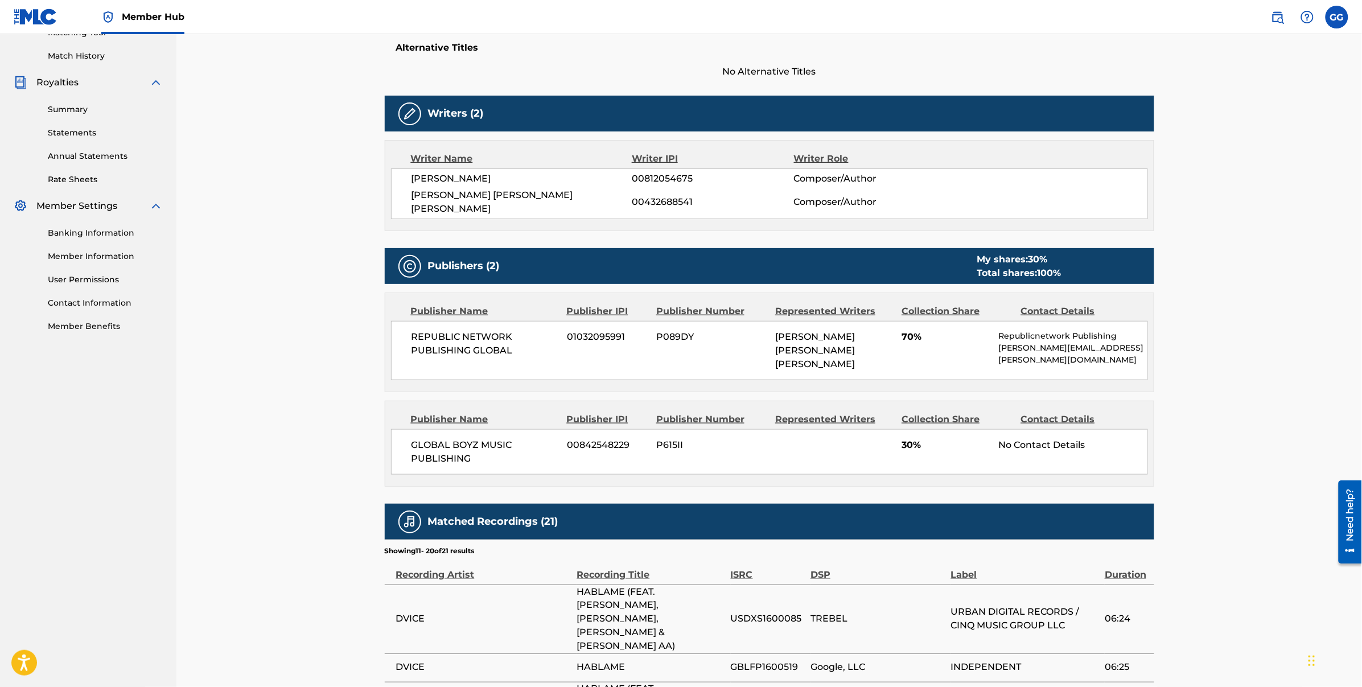
scroll to position [683, 0]
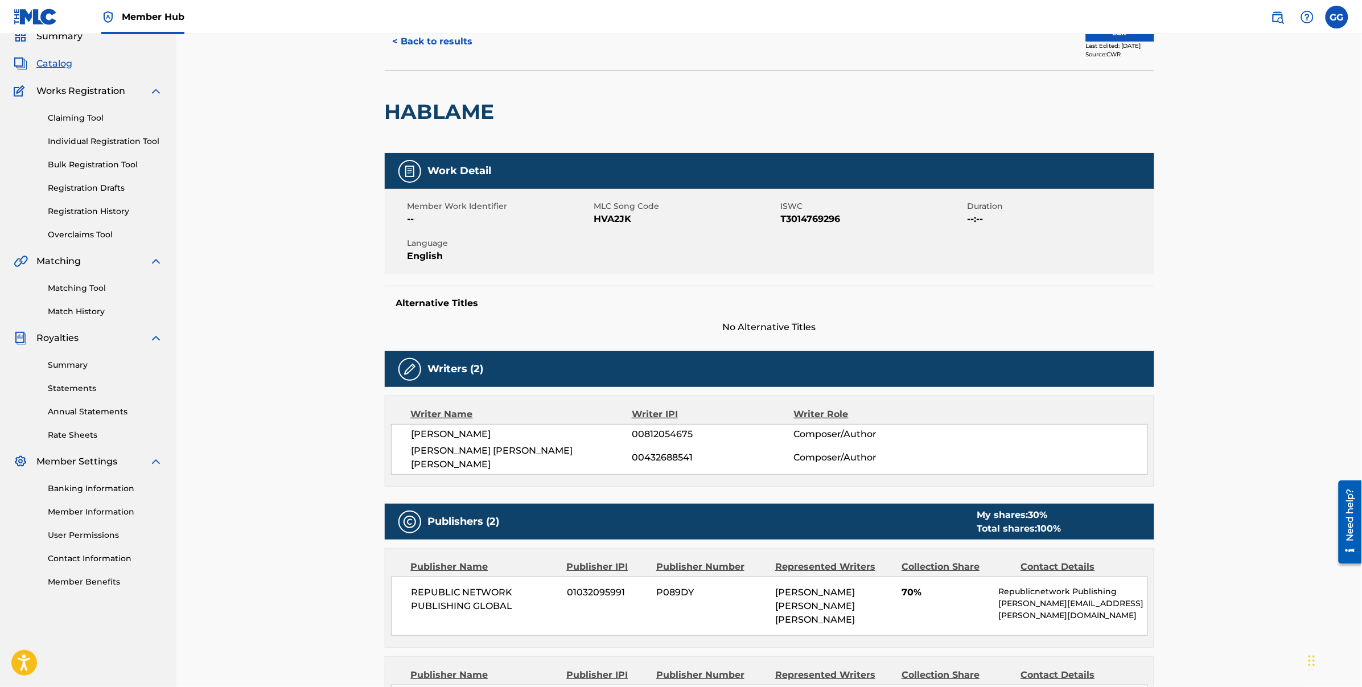
scroll to position [0, 0]
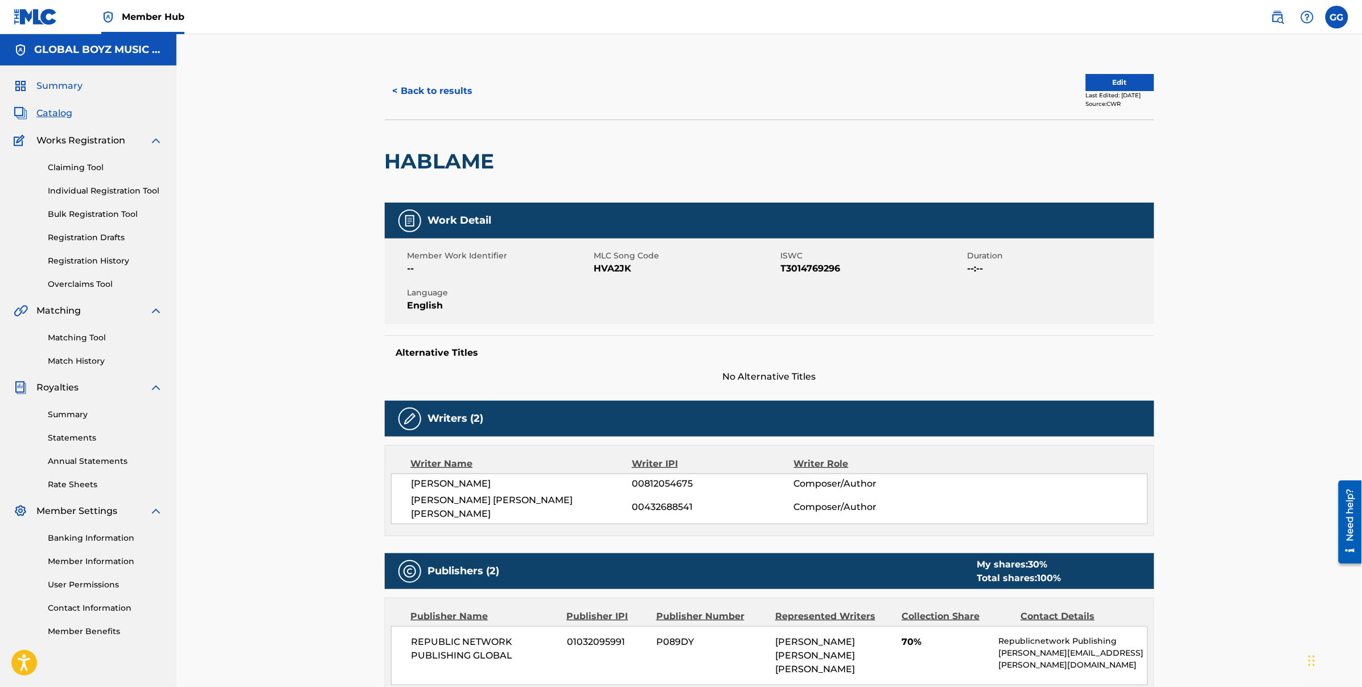
click at [70, 87] on span "Summary" at bounding box center [59, 86] width 46 height 14
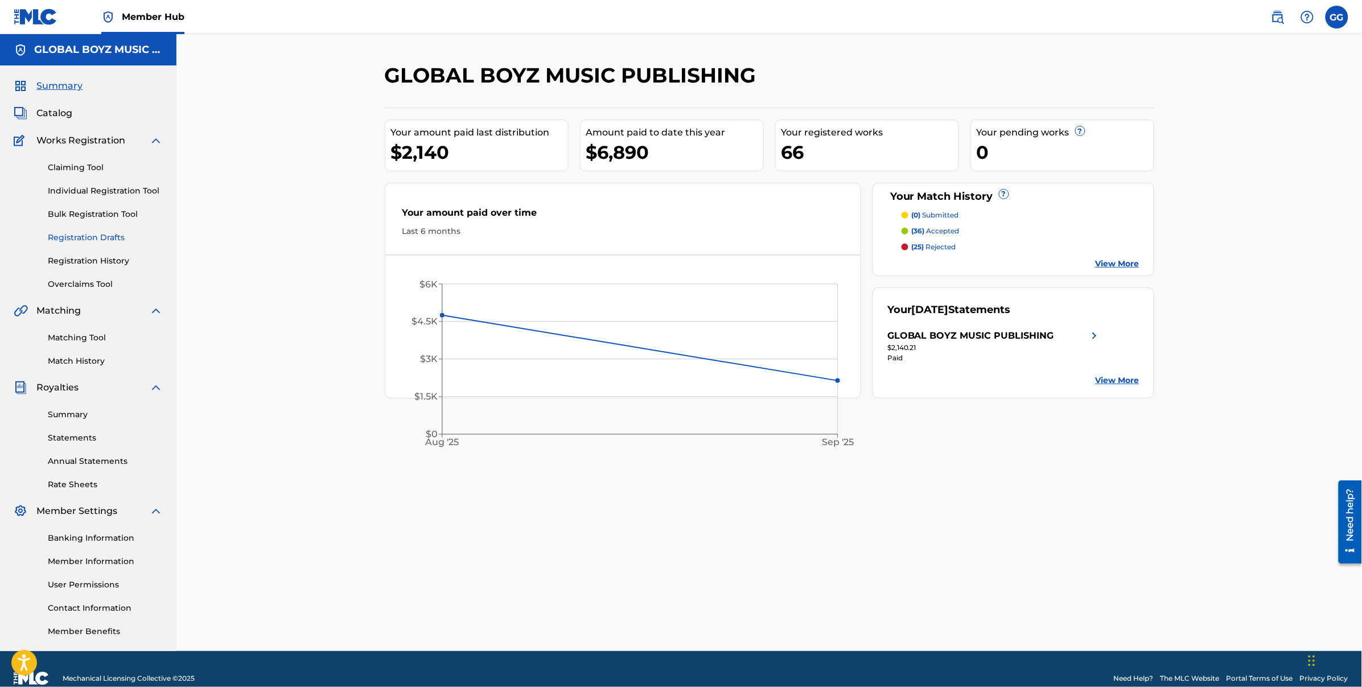
click at [80, 236] on link "Registration Drafts" at bounding box center [105, 238] width 115 height 12
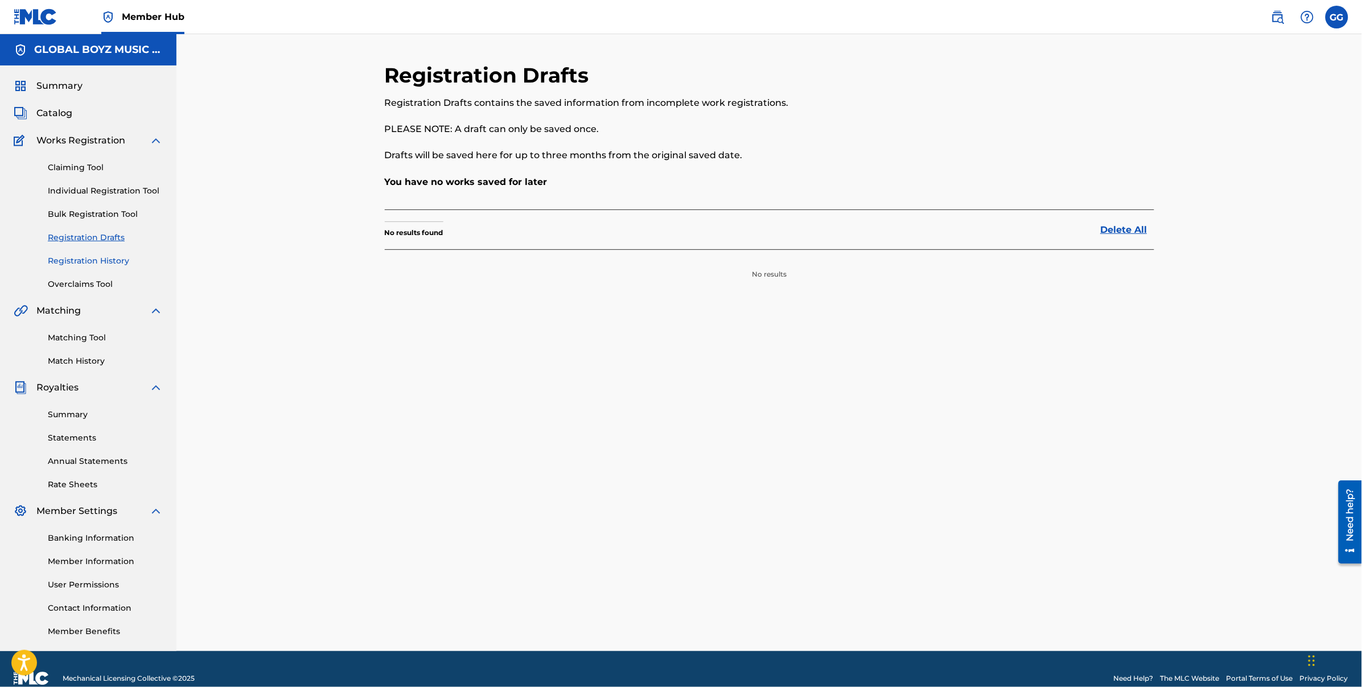
click at [75, 256] on link "Registration History" at bounding box center [105, 261] width 115 height 12
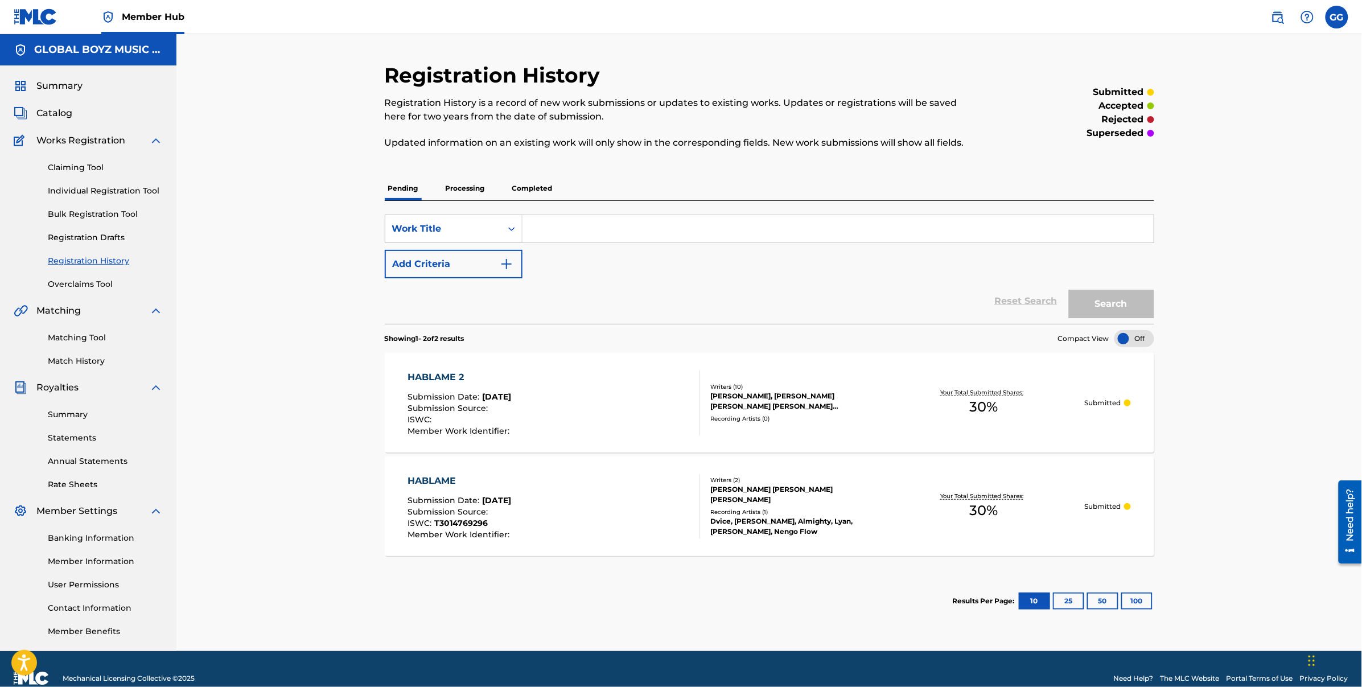
click at [455, 191] on p "Processing" at bounding box center [465, 188] width 46 height 24
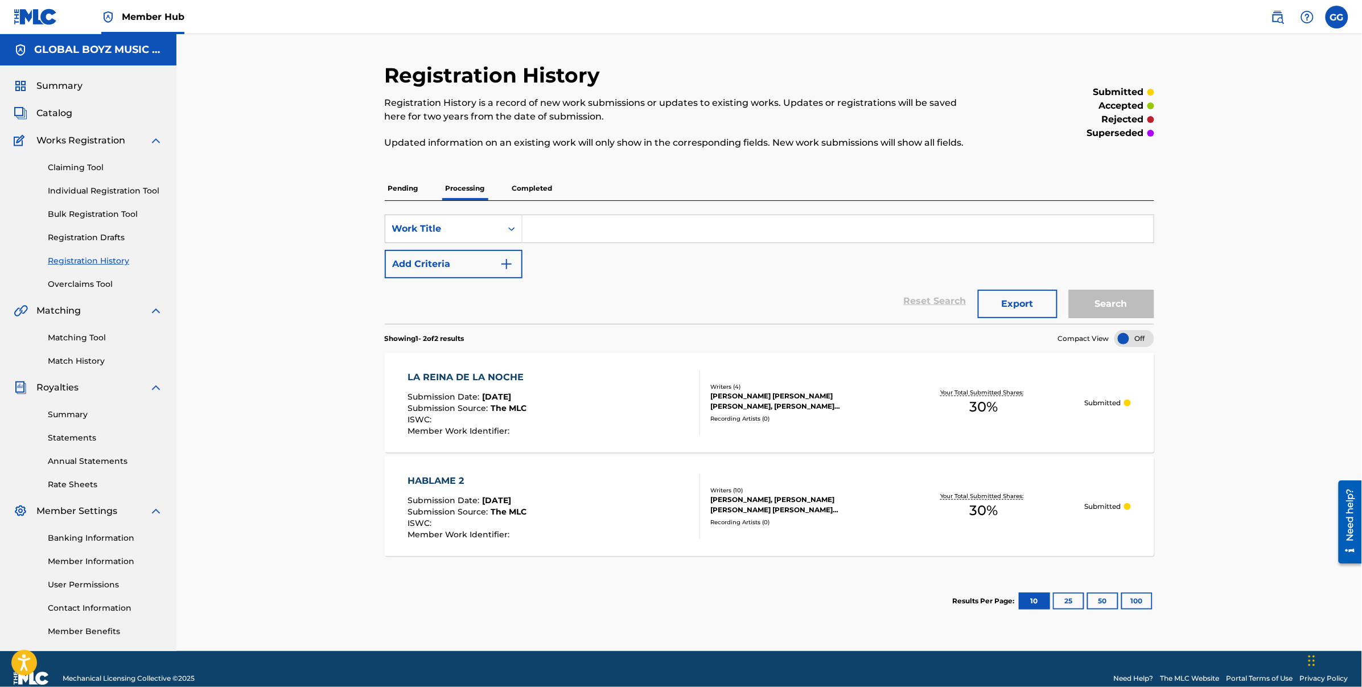
click at [541, 189] on p "Completed" at bounding box center [532, 188] width 47 height 24
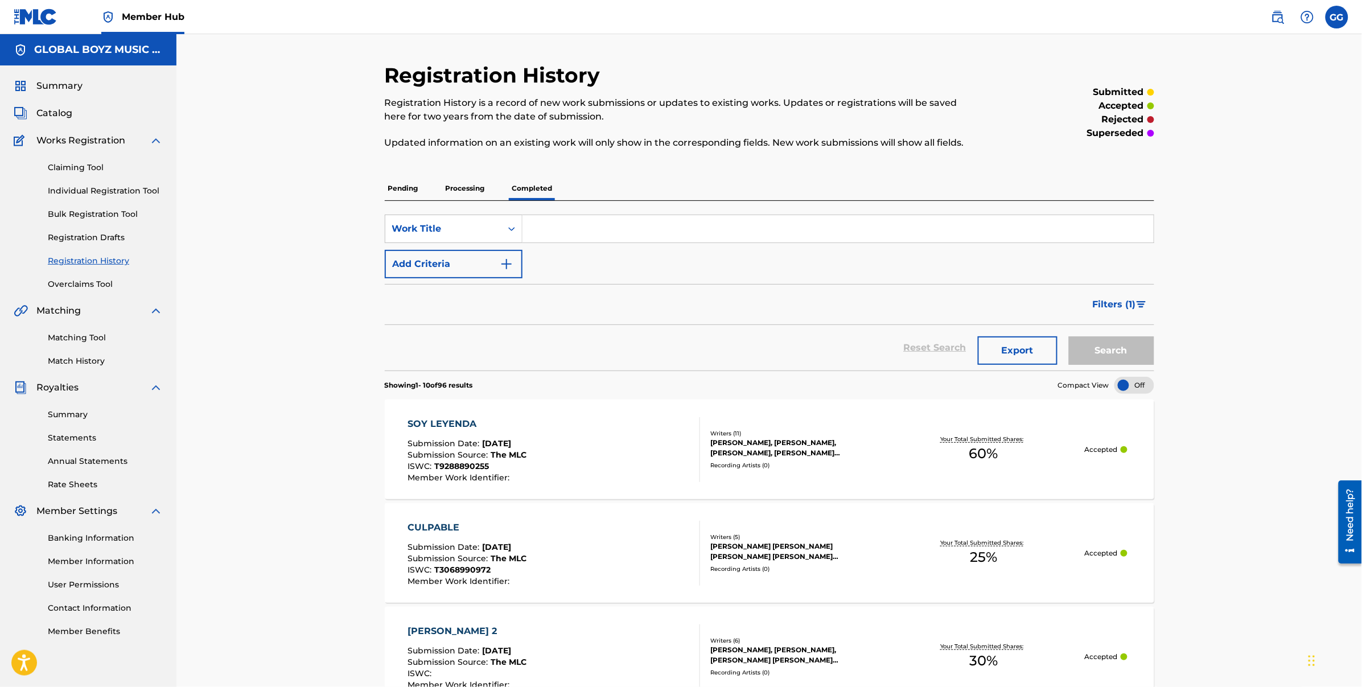
click at [1140, 310] on button "Filters ( 1 )" at bounding box center [1120, 304] width 68 height 28
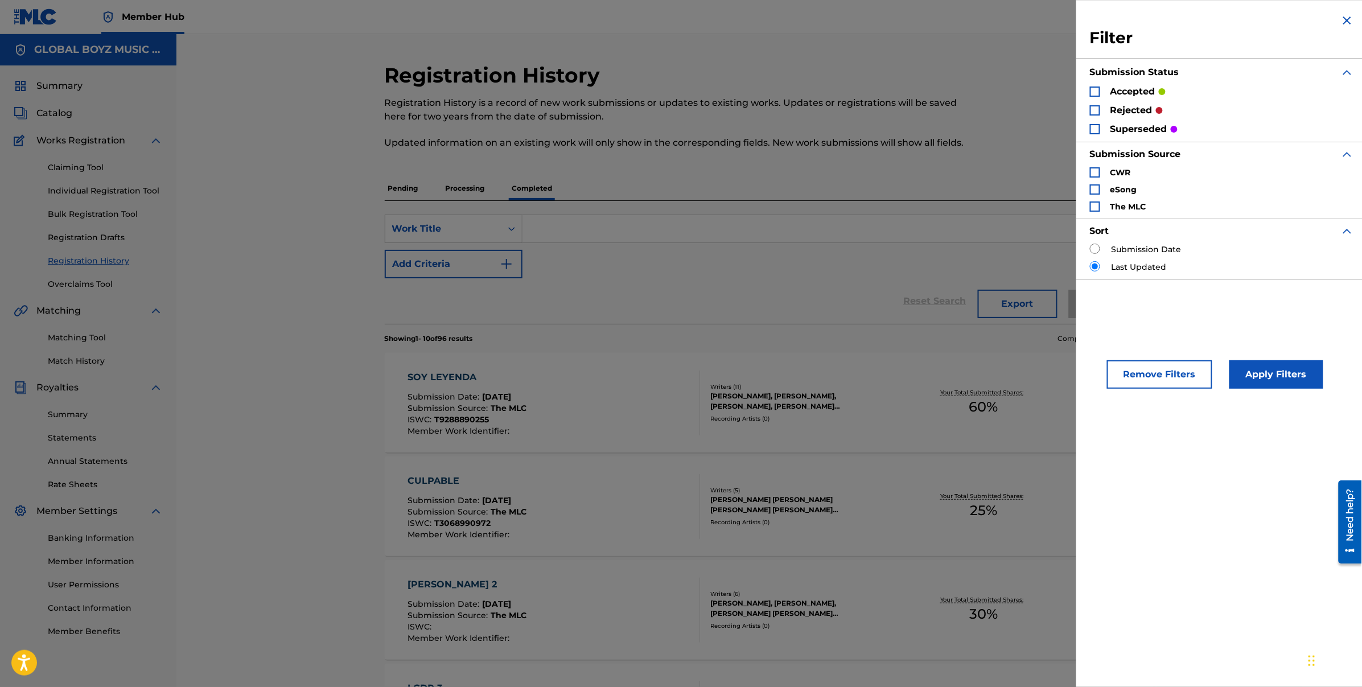
click at [1101, 245] on div "Submission Date" at bounding box center [1222, 250] width 264 height 12
click at [1094, 252] on input "Search Form" at bounding box center [1095, 249] width 10 height 10
radio input "true"
click at [1275, 393] on div "Remove Filters Apply Filters" at bounding box center [1221, 364] width 291 height 75
click at [1270, 385] on button "Apply Filters" at bounding box center [1276, 374] width 94 height 28
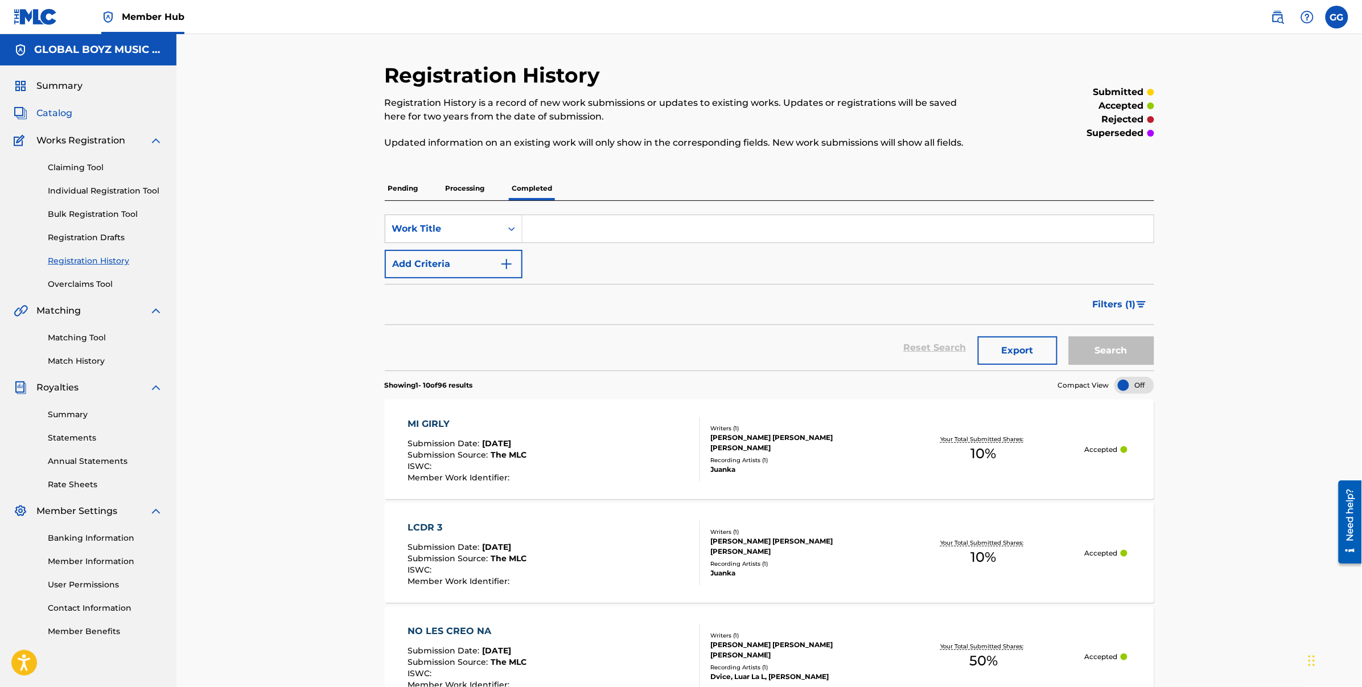
click at [61, 113] on span "Catalog" at bounding box center [54, 113] width 36 height 14
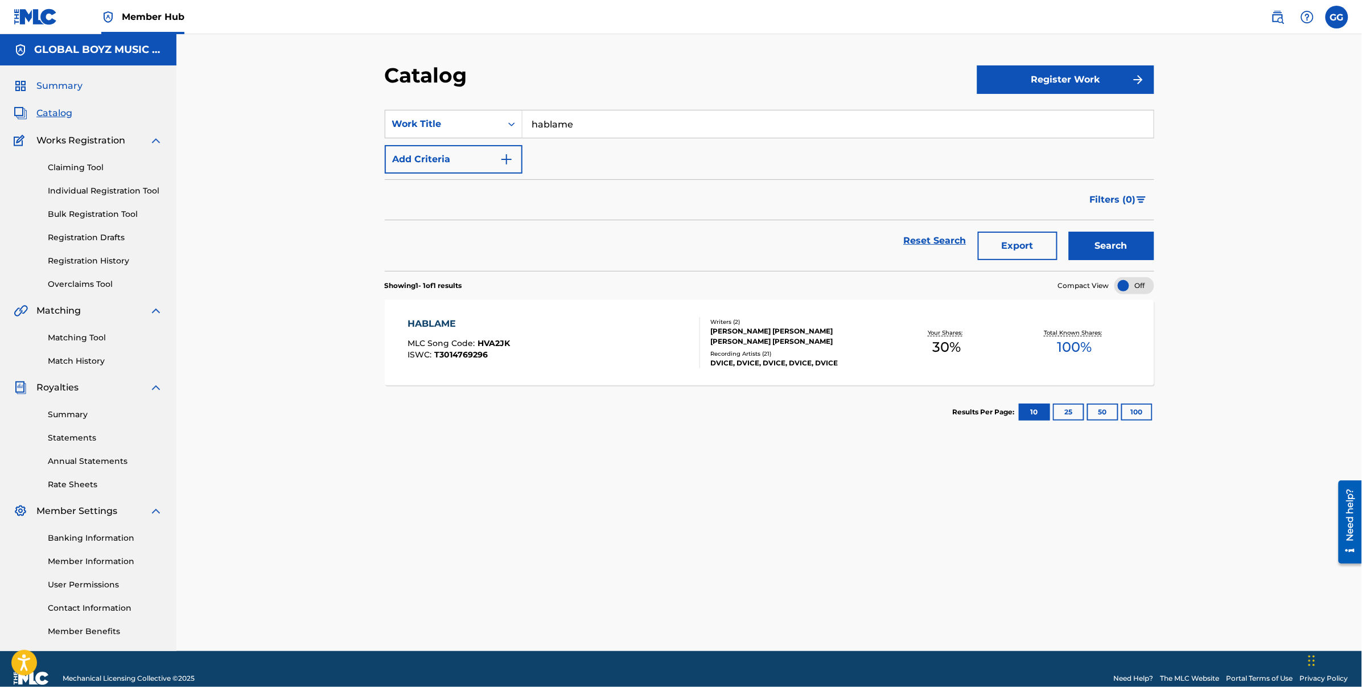
click at [63, 86] on span "Summary" at bounding box center [59, 86] width 46 height 14
